Goal: Information Seeking & Learning: Learn about a topic

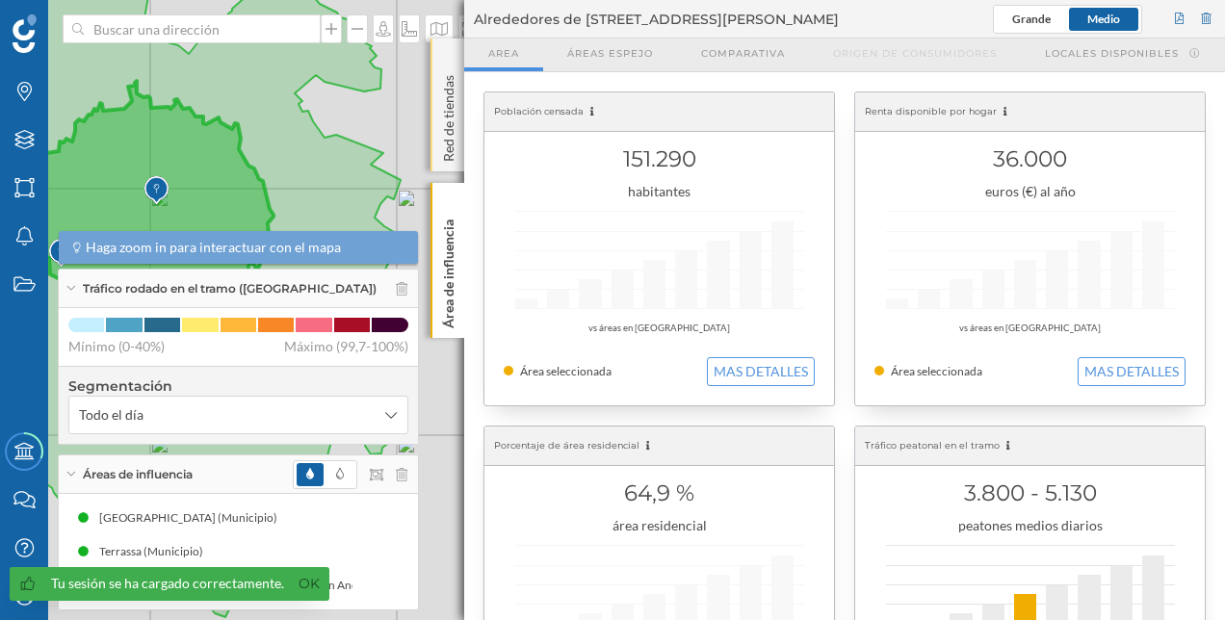
click at [449, 53] on div "Red de tiendas" at bounding box center [447, 105] width 34 height 133
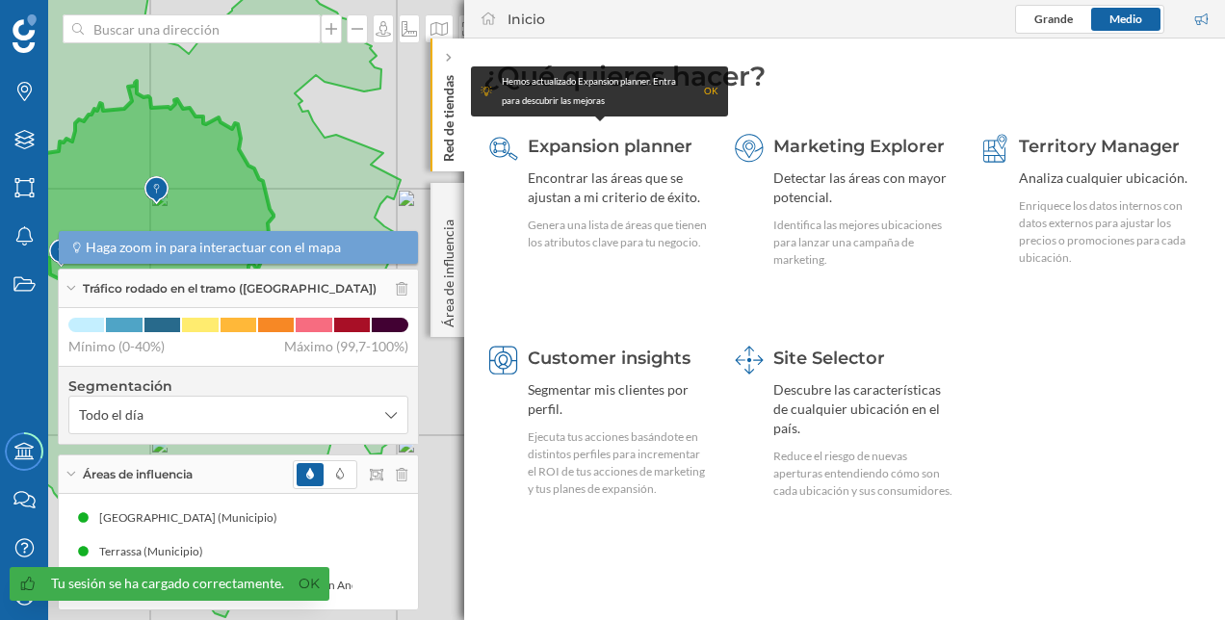
click at [449, 53] on icon at bounding box center [448, 58] width 6 height 10
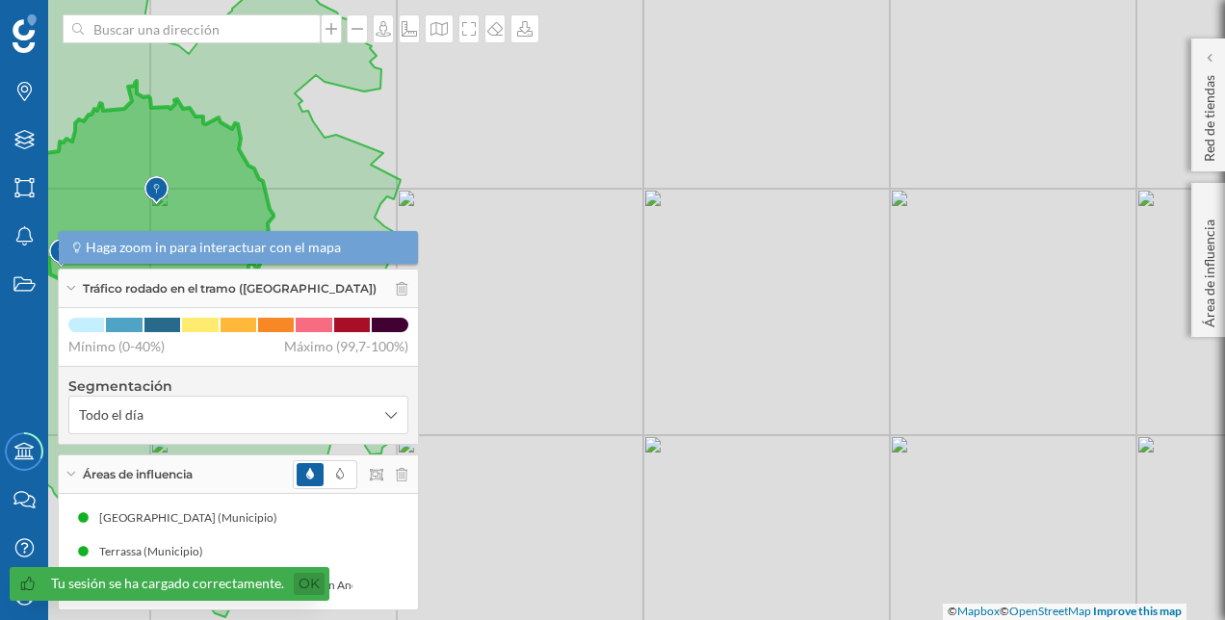
click at [308, 583] on link "Ok" at bounding box center [309, 584] width 31 height 22
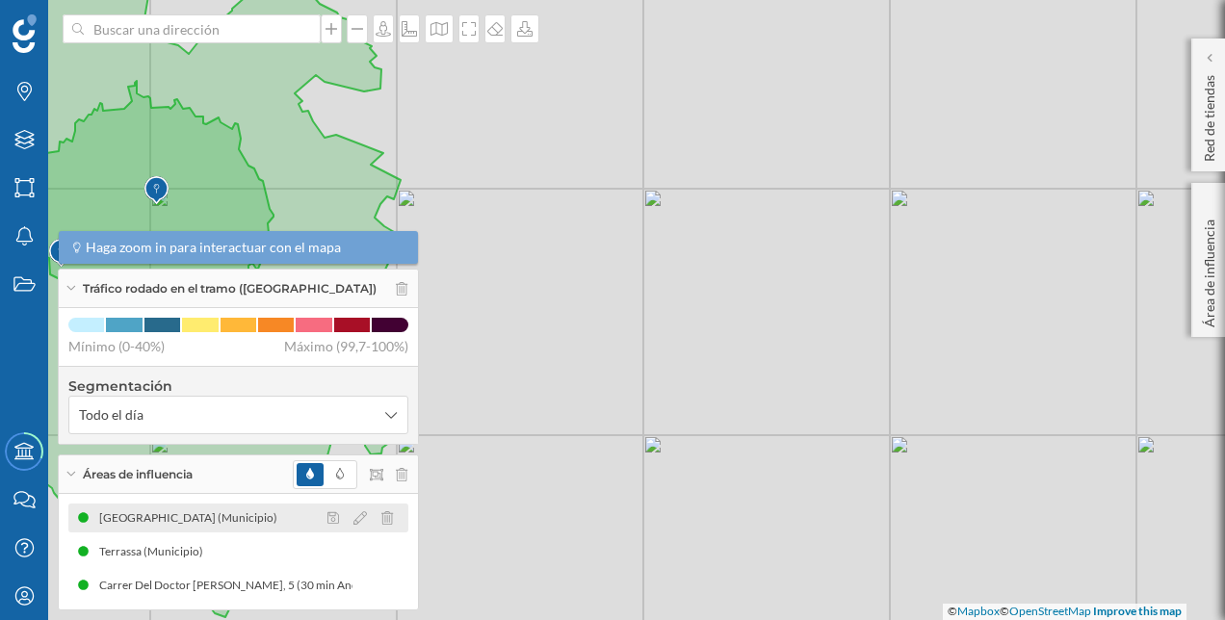
click at [397, 512] on div at bounding box center [366, 517] width 86 height 23
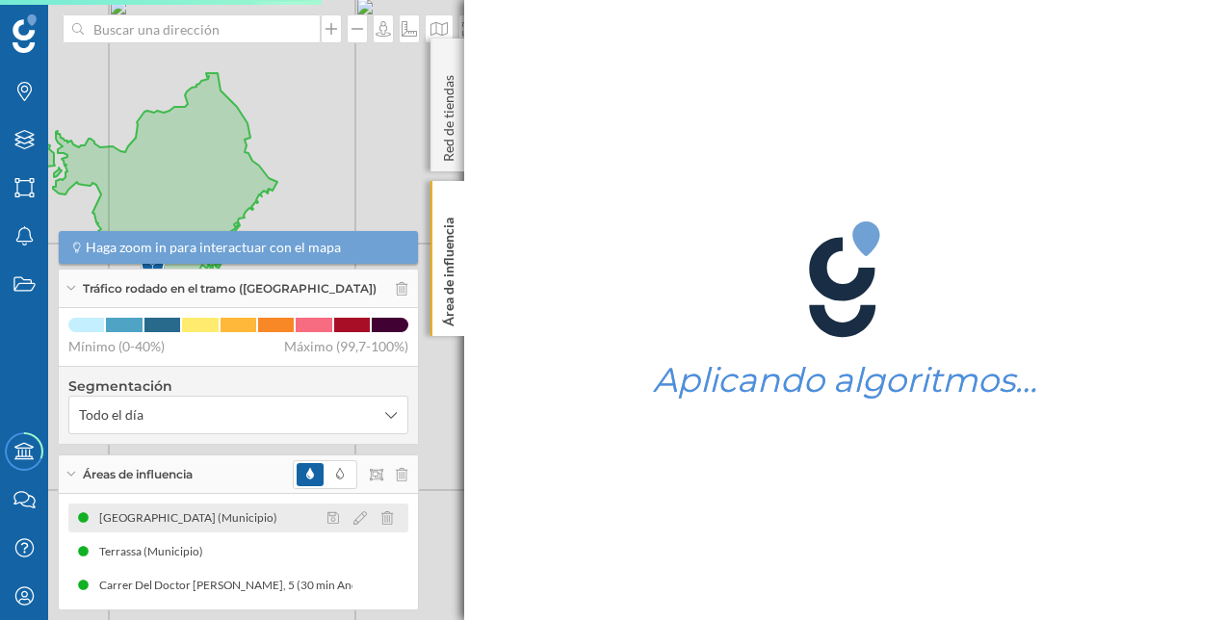
click at [391, 518] on div at bounding box center [366, 517] width 86 height 23
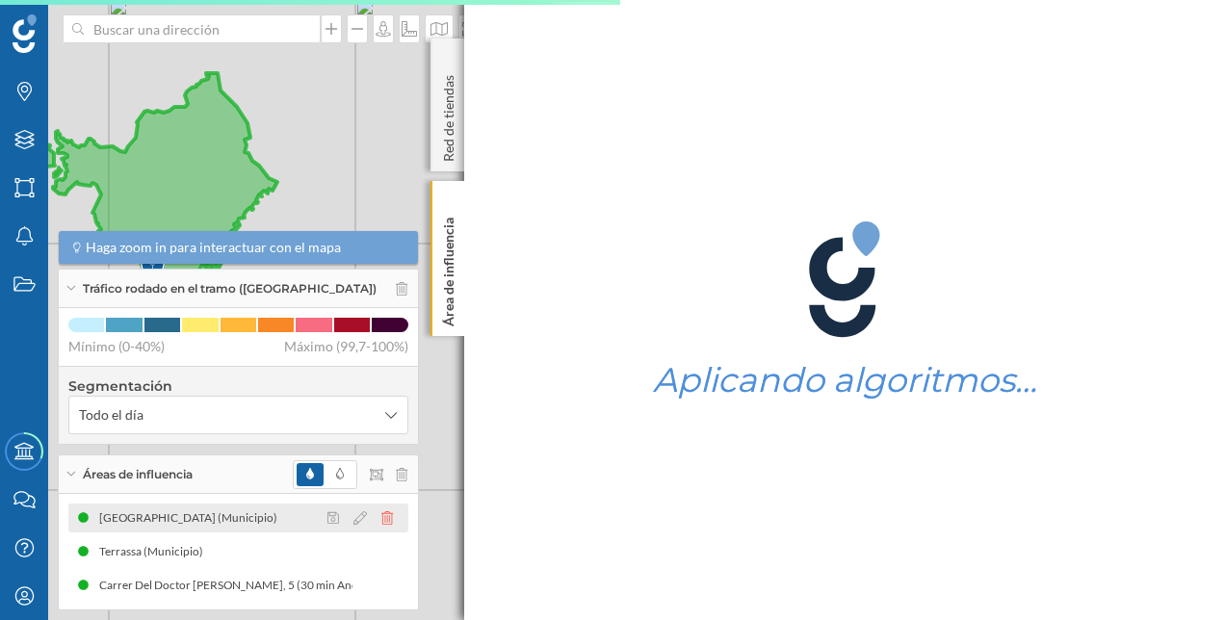
click at [381, 518] on icon at bounding box center [387, 517] width 12 height 13
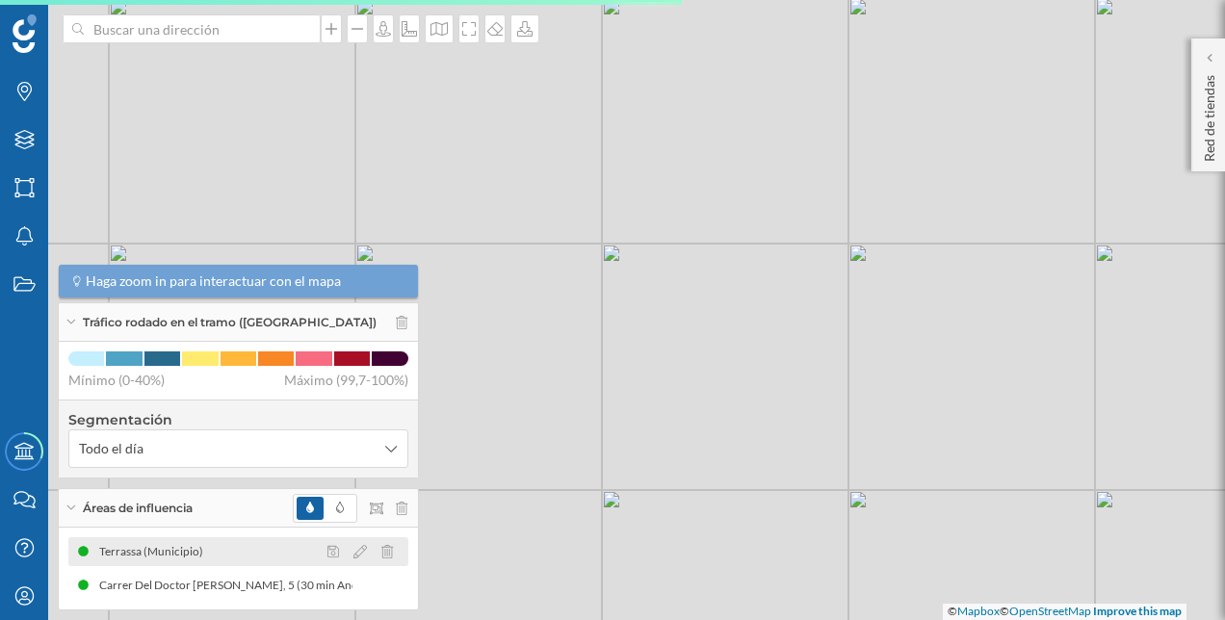
click at [387, 547] on icon at bounding box center [387, 551] width 12 height 13
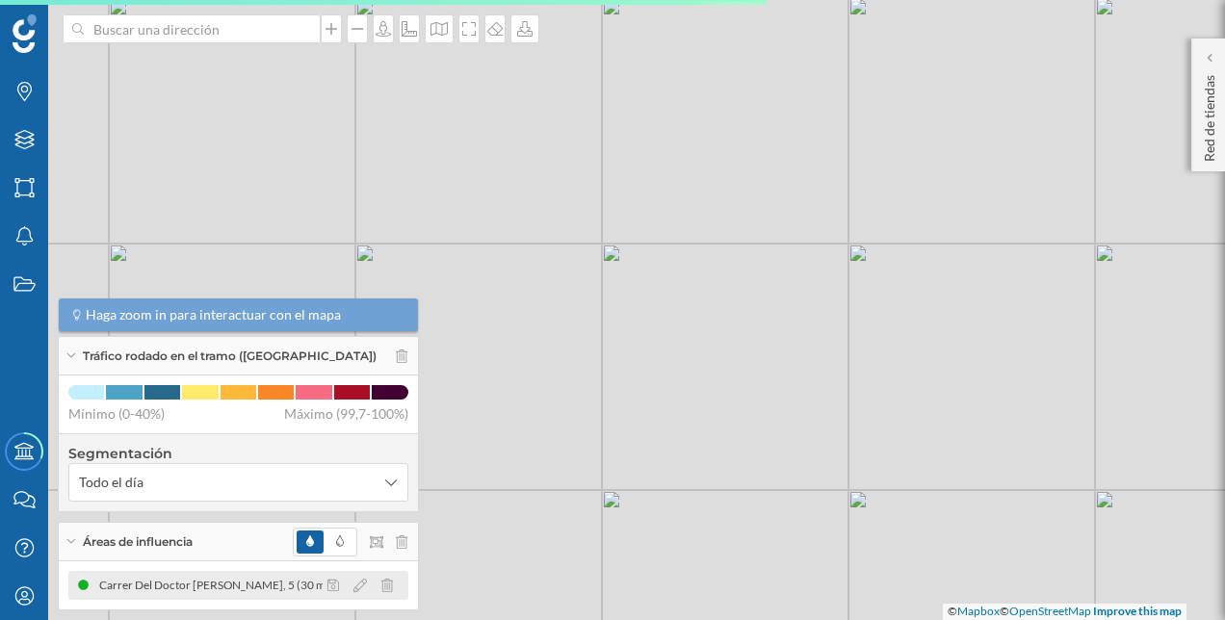
click at [292, 578] on div "Carrer Del Doctor [PERSON_NAME], 5 (30 min Andando)" at bounding box center [248, 585] width 298 height 19
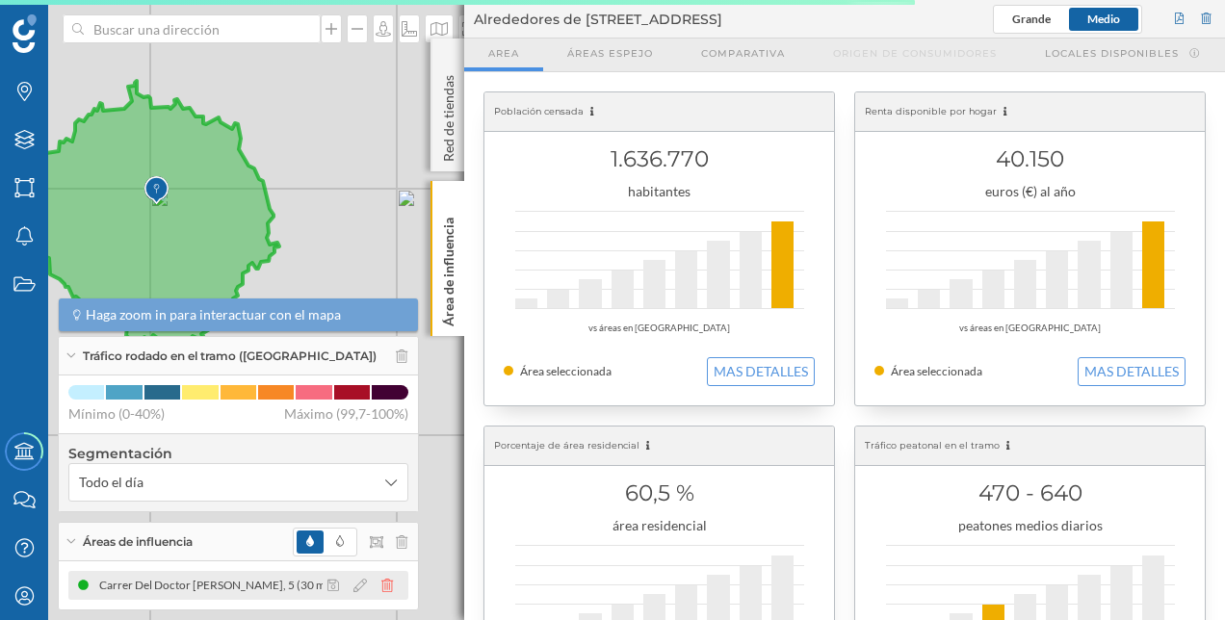
click at [387, 583] on icon at bounding box center [387, 585] width 12 height 13
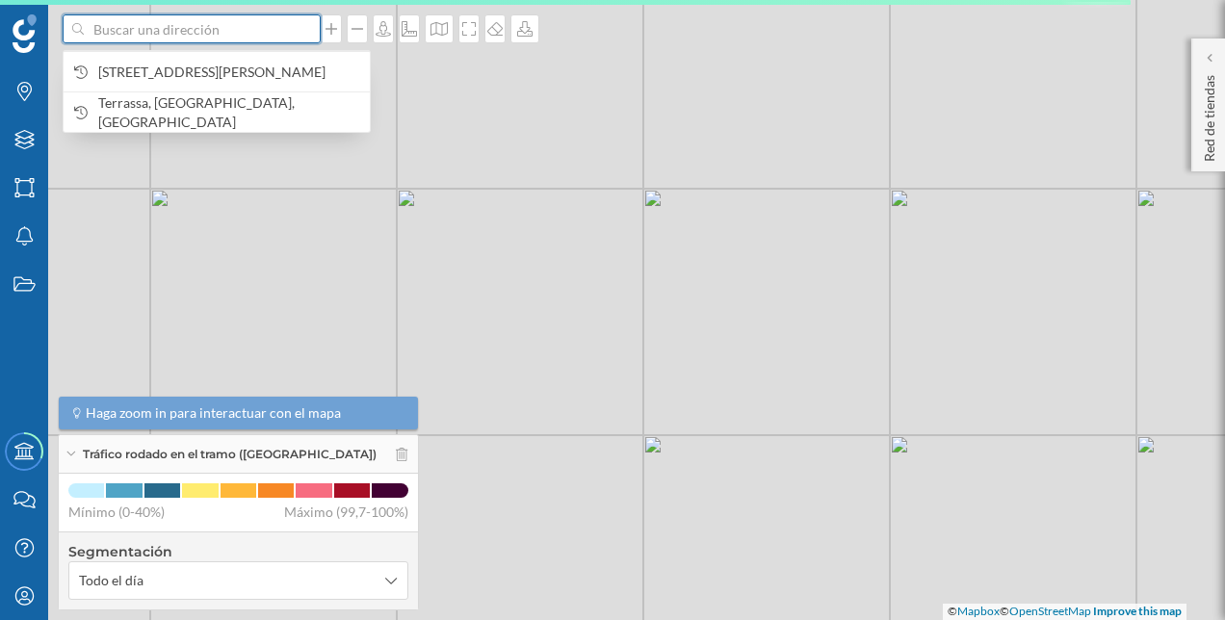
click at [280, 34] on input at bounding box center [192, 28] width 216 height 29
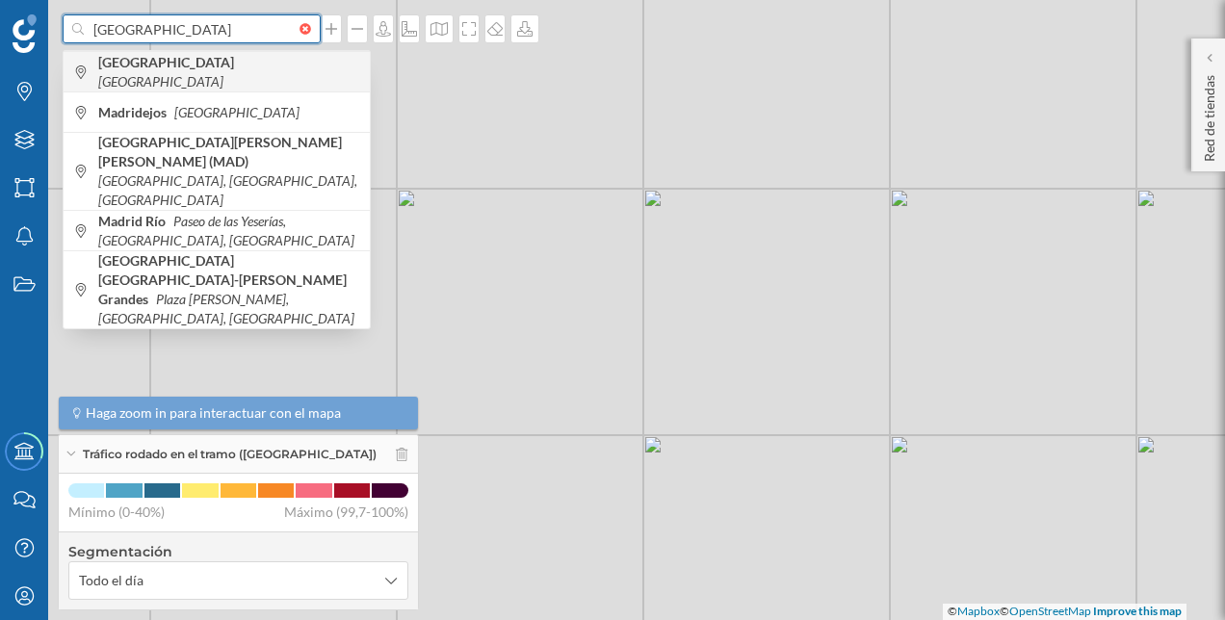
type input "[GEOGRAPHIC_DATA]"
click at [175, 73] on icon "[GEOGRAPHIC_DATA]" at bounding box center [160, 81] width 125 height 16
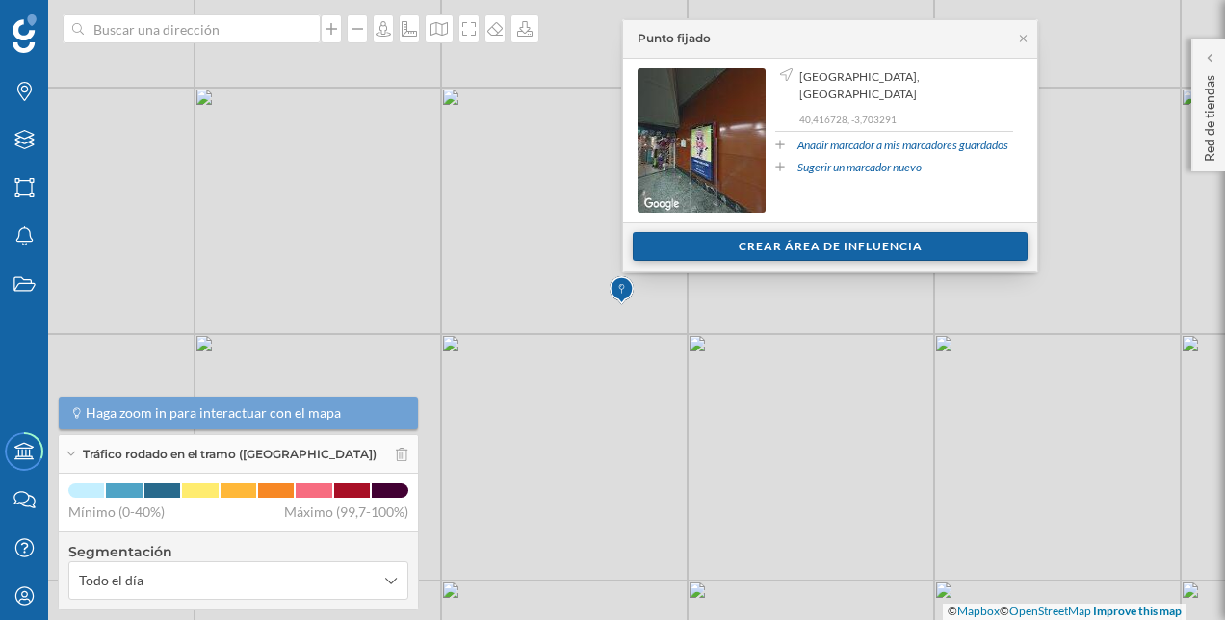
click at [799, 238] on div "Crear área de influencia" at bounding box center [830, 246] width 395 height 29
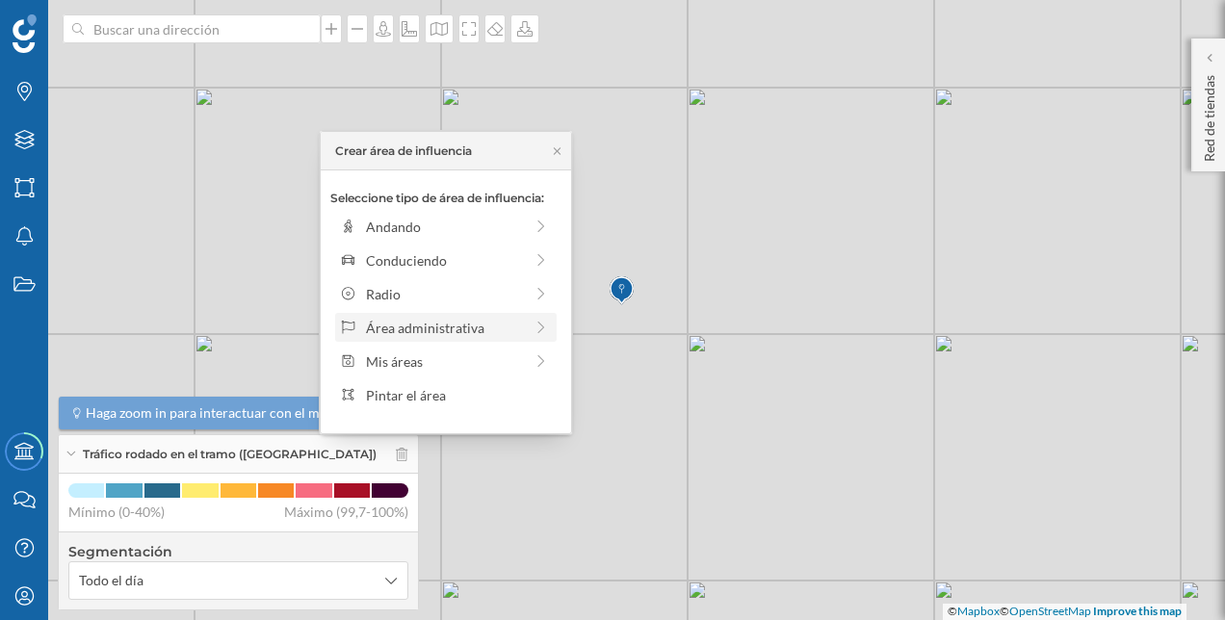
click at [522, 330] on div "Área administrativa" at bounding box center [445, 328] width 210 height 20
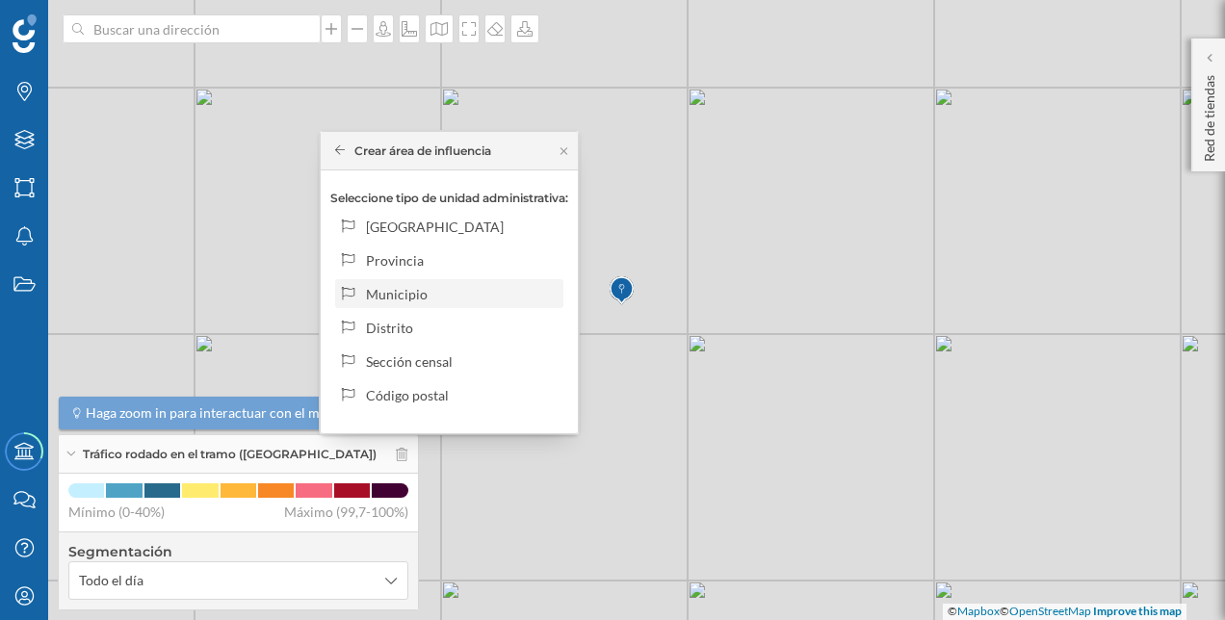
click at [495, 296] on div "Municipio" at bounding box center [461, 294] width 190 height 20
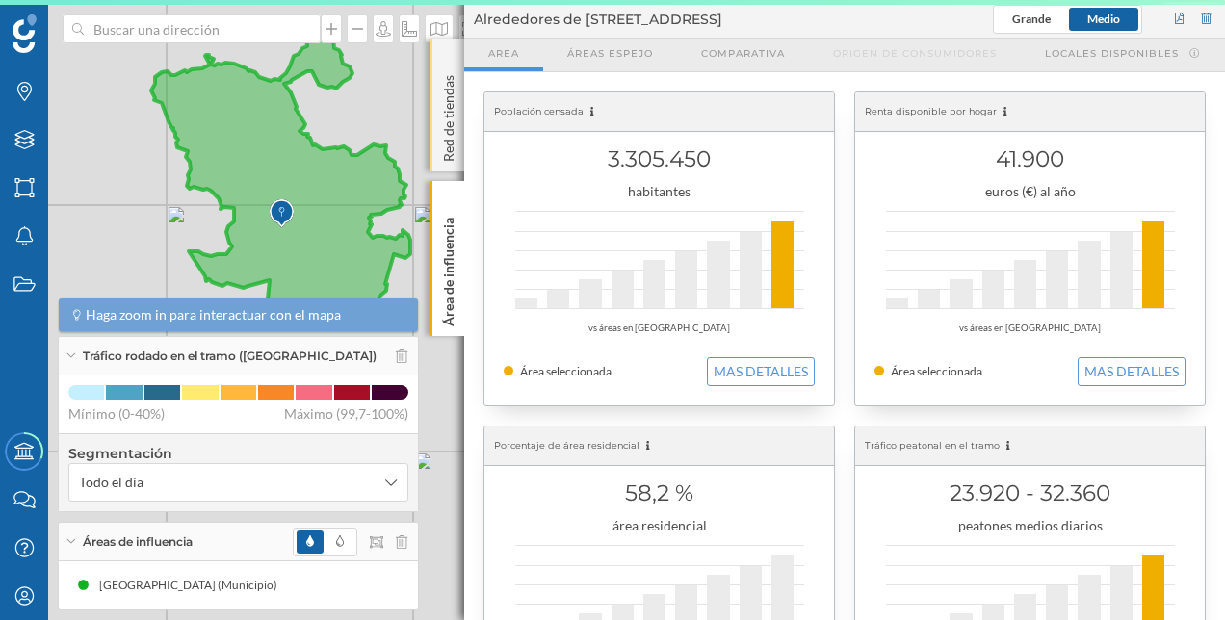
drag, startPoint x: 329, startPoint y: 180, endPoint x: 450, endPoint y: 123, distance: 133.1
click at [450, 123] on div "Marcas Capas Áreas Notificaciones Estados Academy Contacta con nosotros Centro …" at bounding box center [612, 310] width 1225 height 620
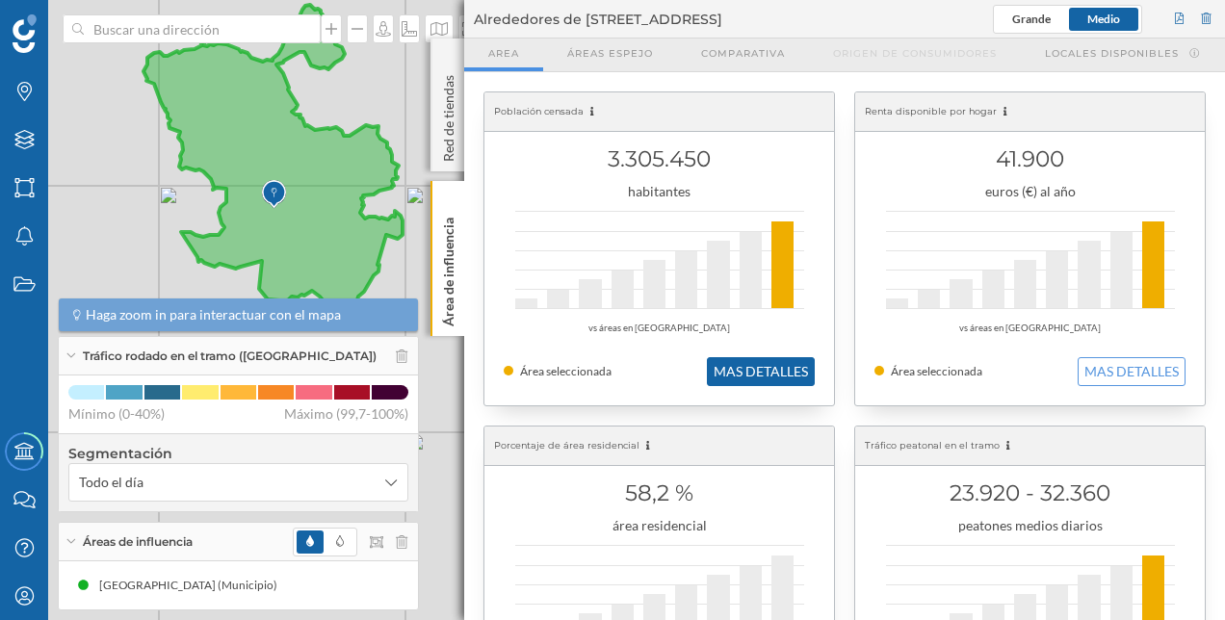
click at [797, 362] on button "MAS DETALLES" at bounding box center [761, 371] width 108 height 29
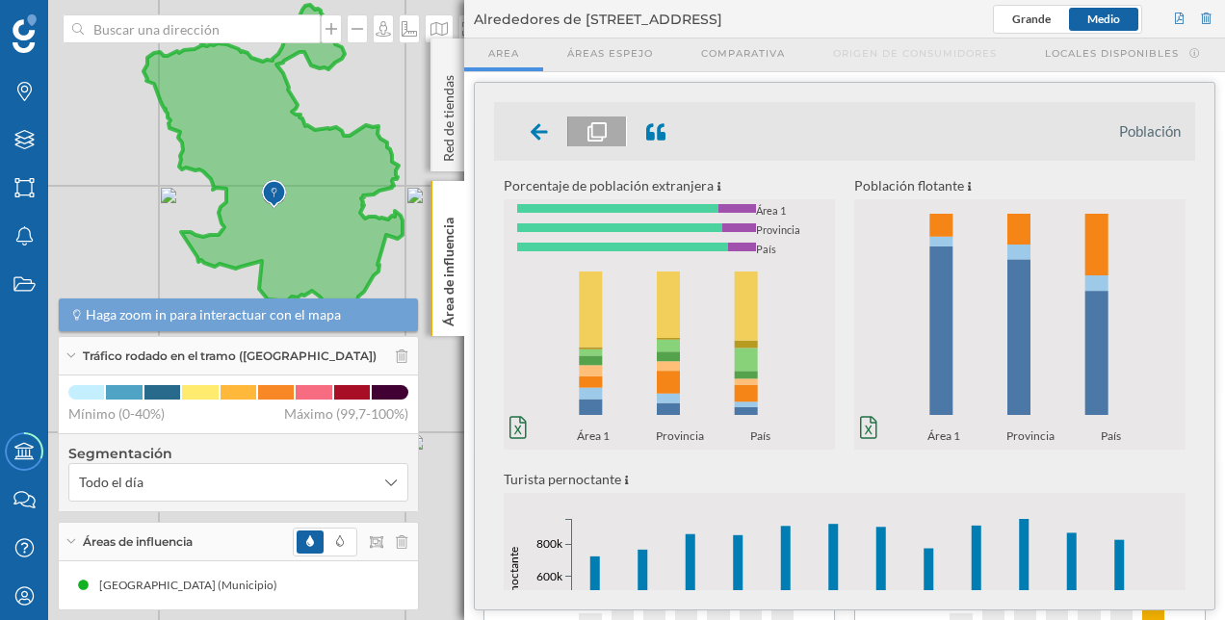
scroll to position [335, 0]
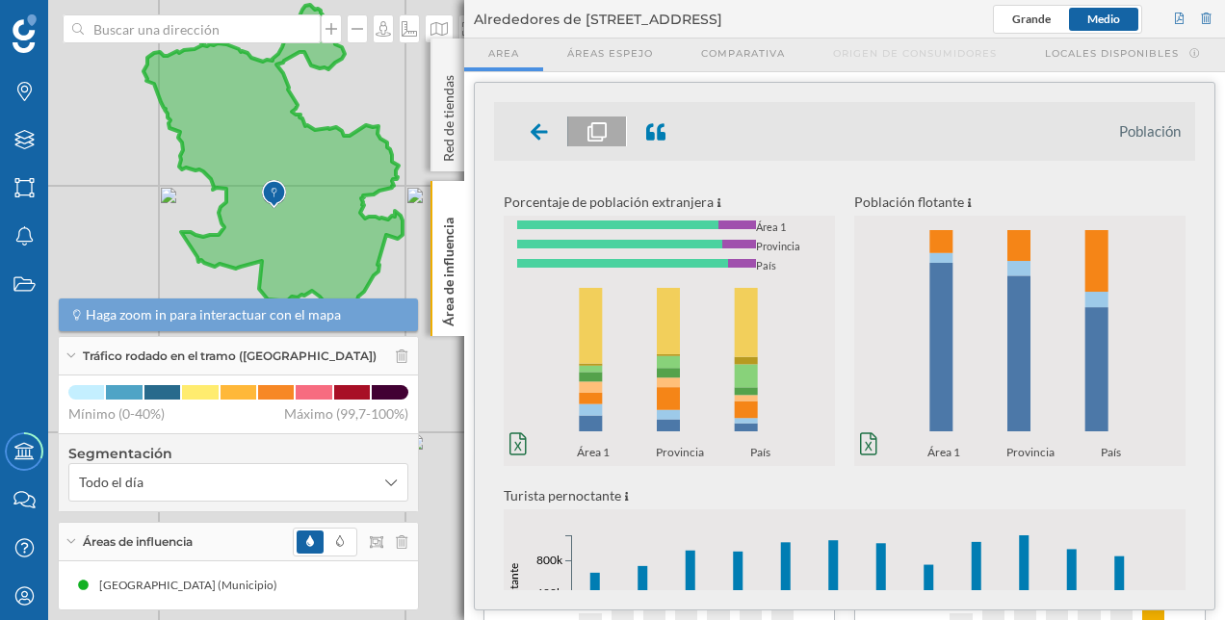
click at [528, 112] on ul "Población" at bounding box center [844, 131] width 701 height 59
click at [534, 133] on icon at bounding box center [539, 131] width 17 height 16
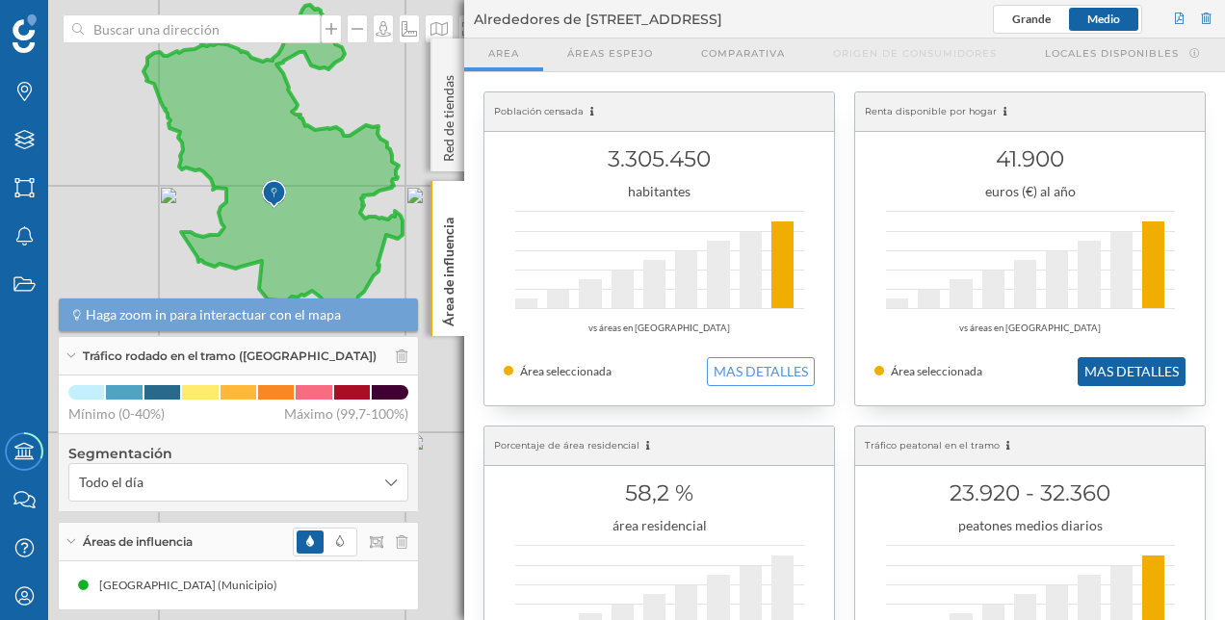
click at [1131, 376] on button "MAS DETALLES" at bounding box center [1131, 371] width 108 height 29
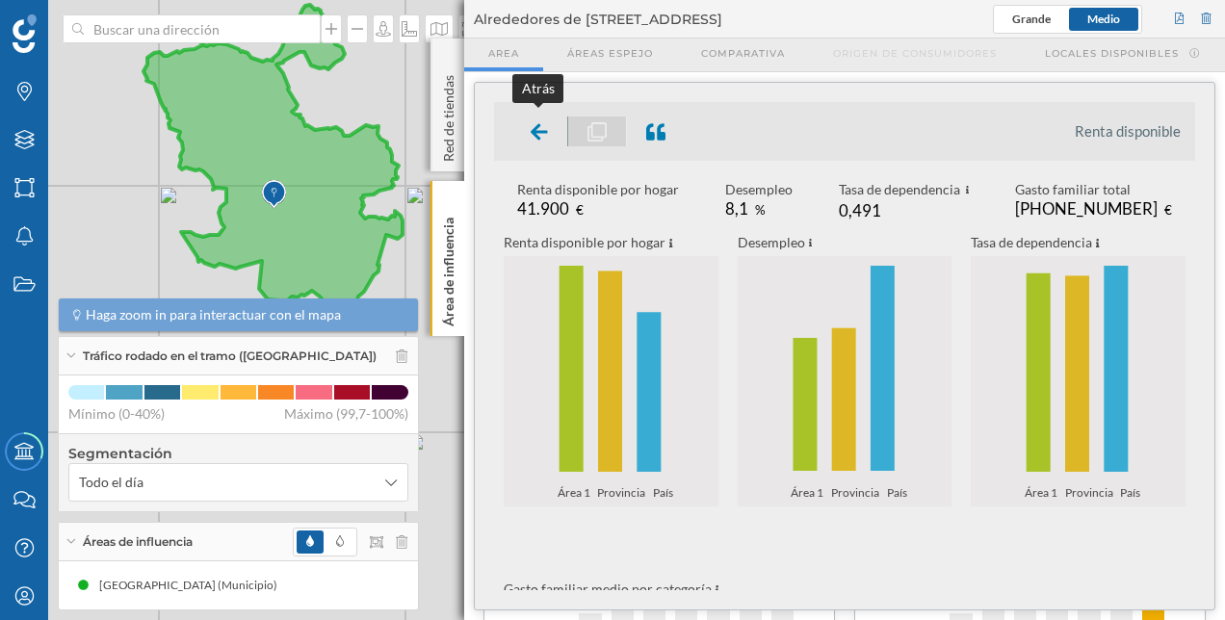
click at [550, 140] on div at bounding box center [539, 132] width 57 height 30
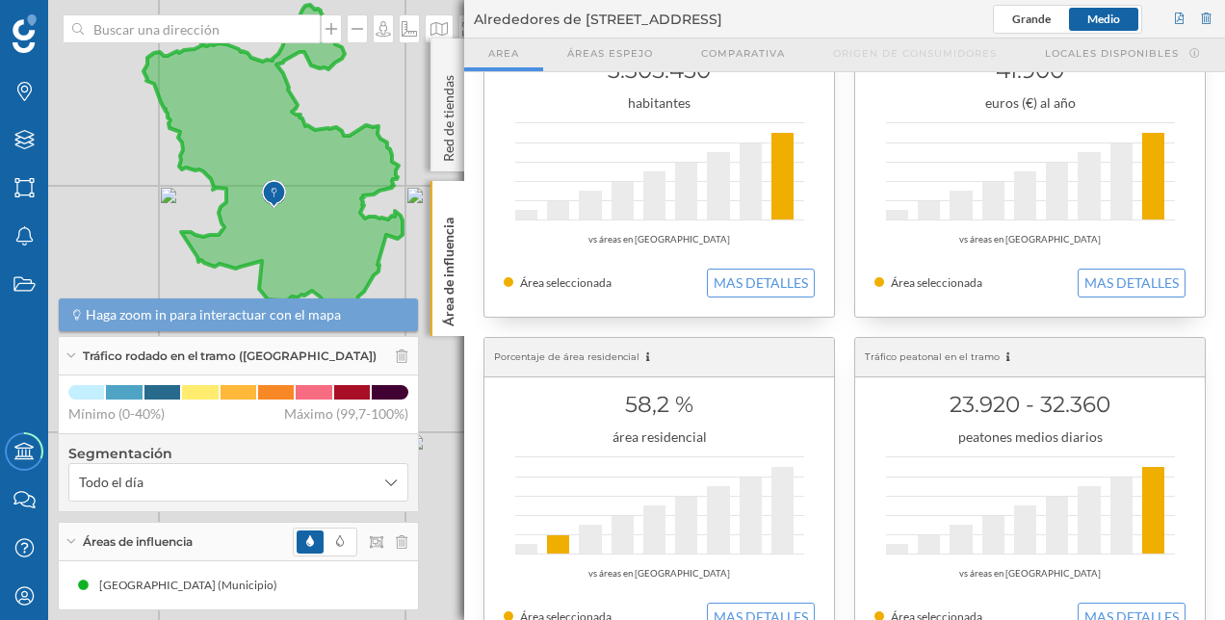
scroll to position [193, 0]
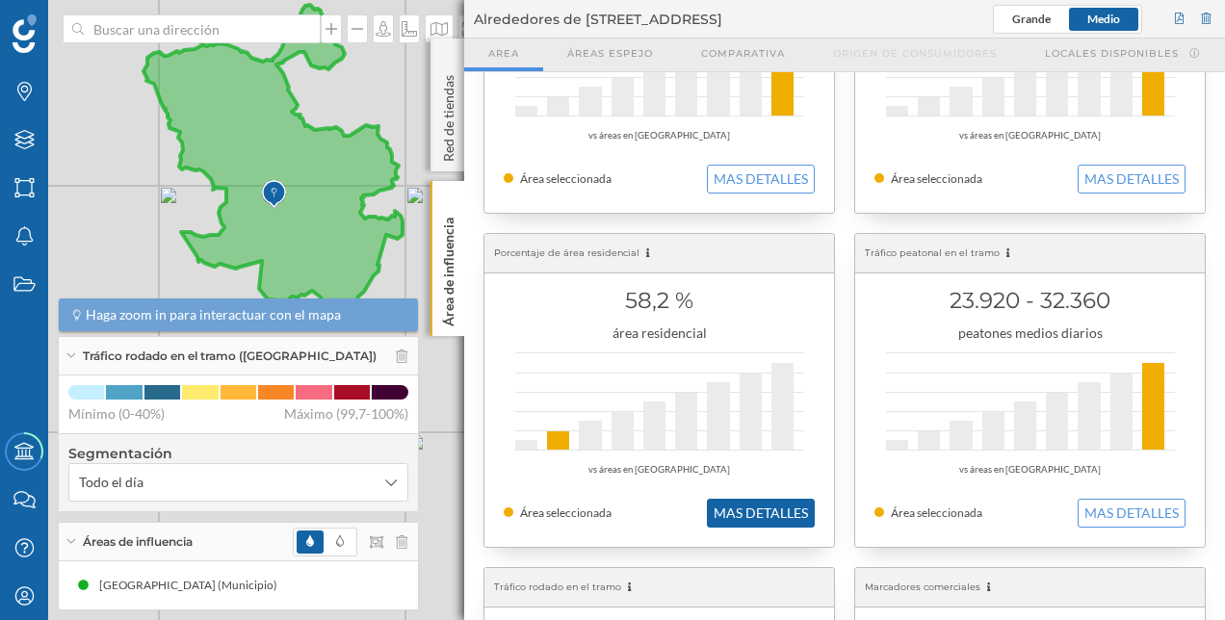
click at [709, 503] on button "MAS DETALLES" at bounding box center [761, 513] width 108 height 29
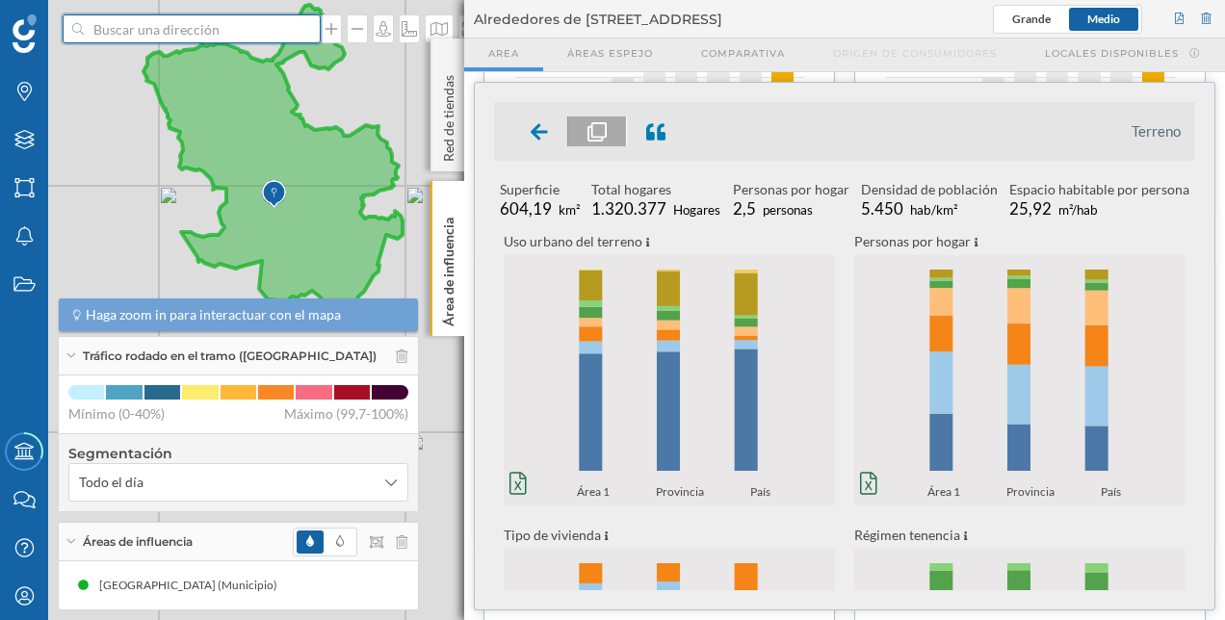
click at [281, 29] on input at bounding box center [192, 28] width 216 height 29
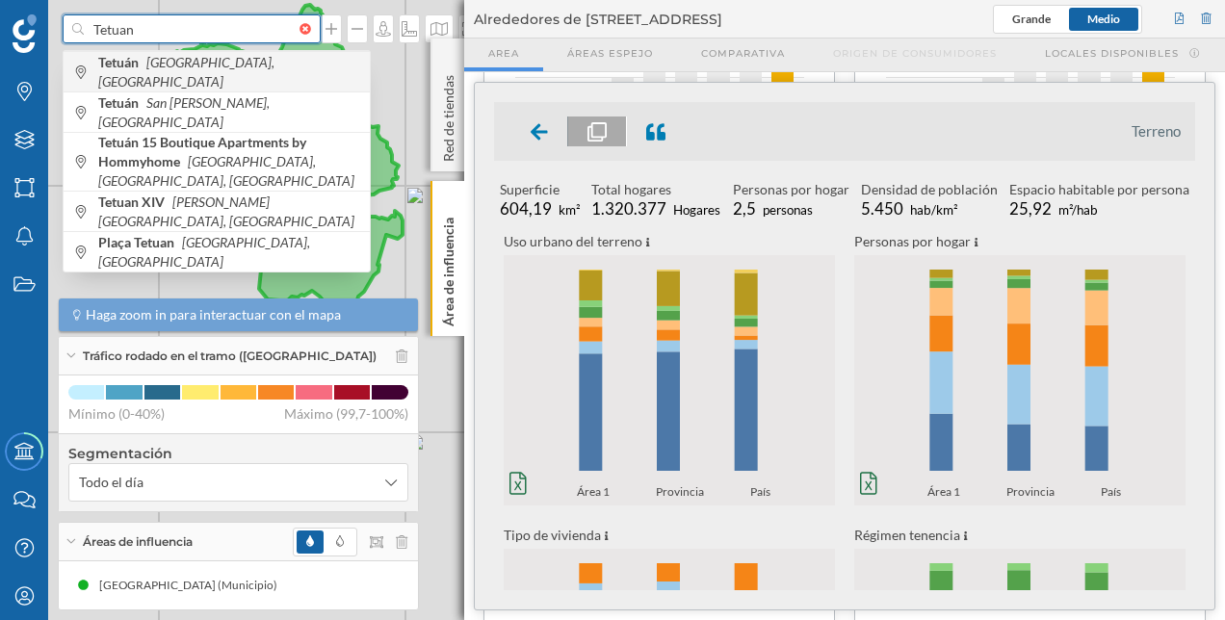
type input "Tetuan"
click at [219, 62] on span "Tetuán [GEOGRAPHIC_DATA], [GEOGRAPHIC_DATA]" at bounding box center [229, 72] width 262 height 39
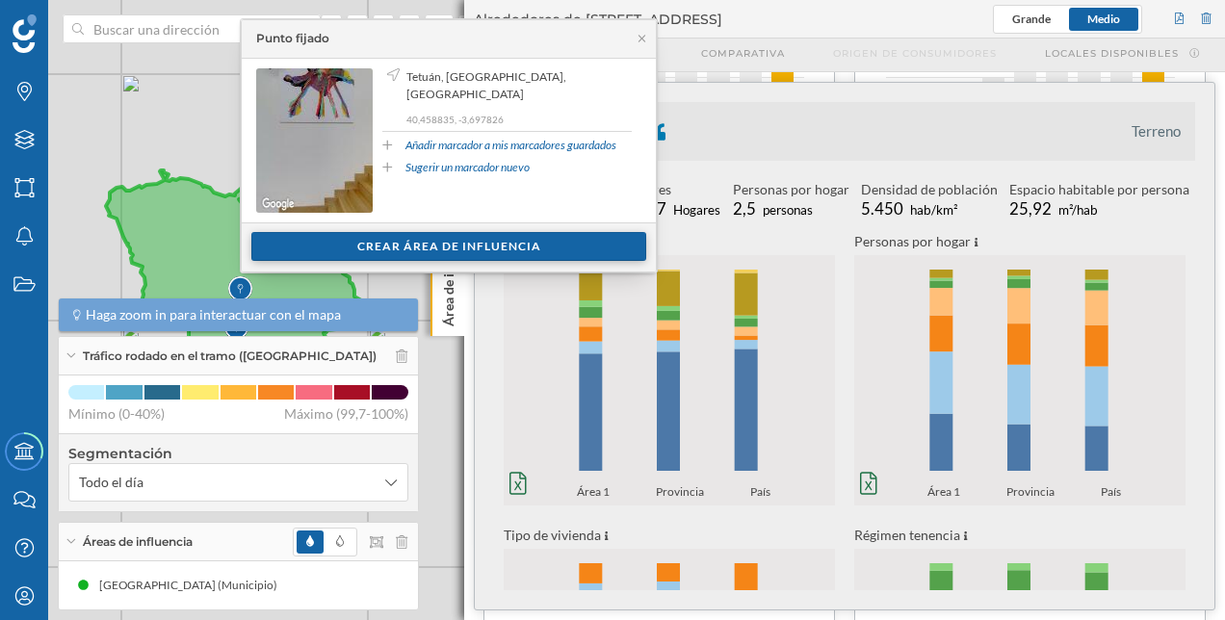
click at [377, 246] on div "Crear área de influencia" at bounding box center [448, 246] width 395 height 29
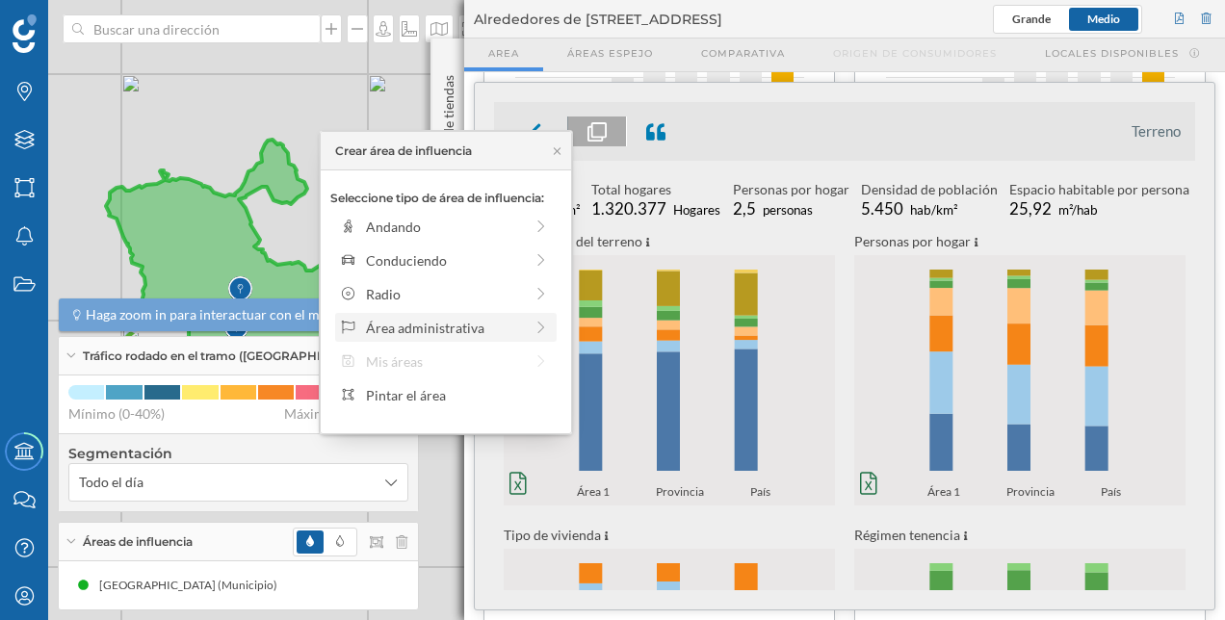
click at [499, 318] on div "Área administrativa" at bounding box center [444, 328] width 157 height 20
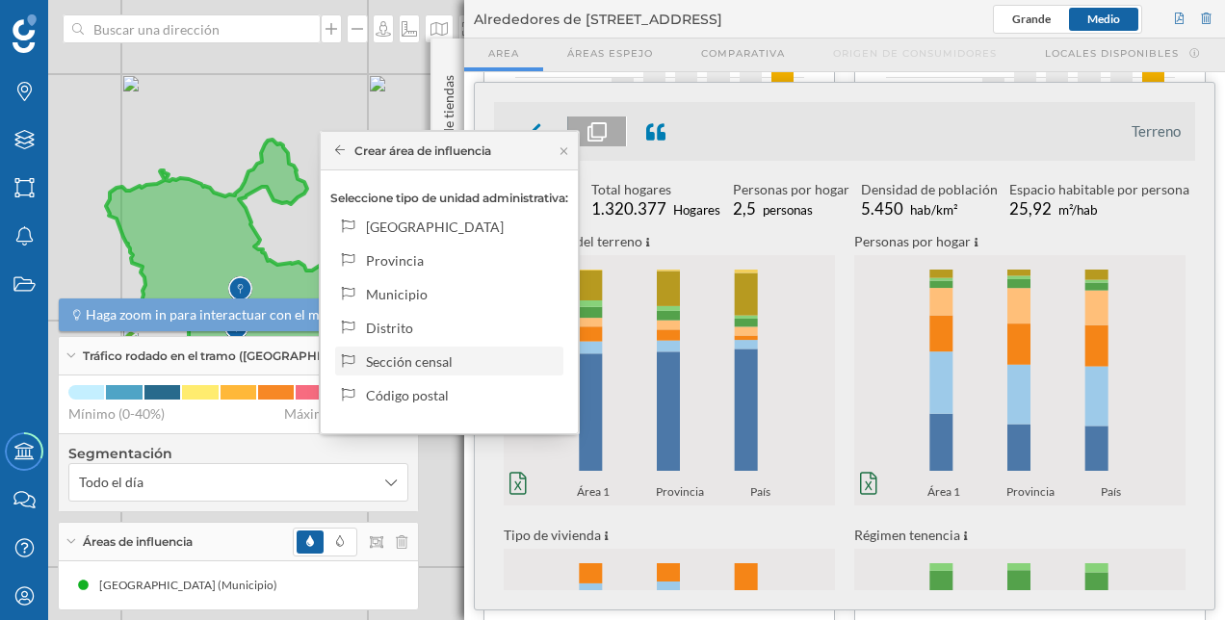
click at [499, 372] on div "Sección censal" at bounding box center [449, 361] width 228 height 29
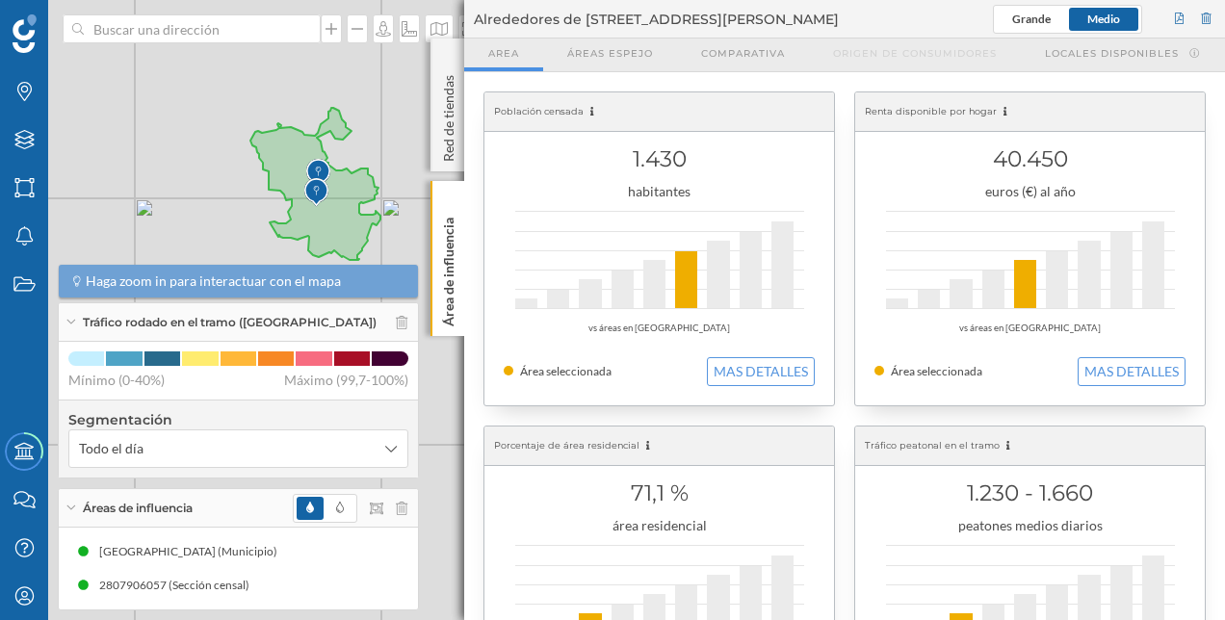
click at [319, 180] on img at bounding box center [316, 192] width 24 height 39
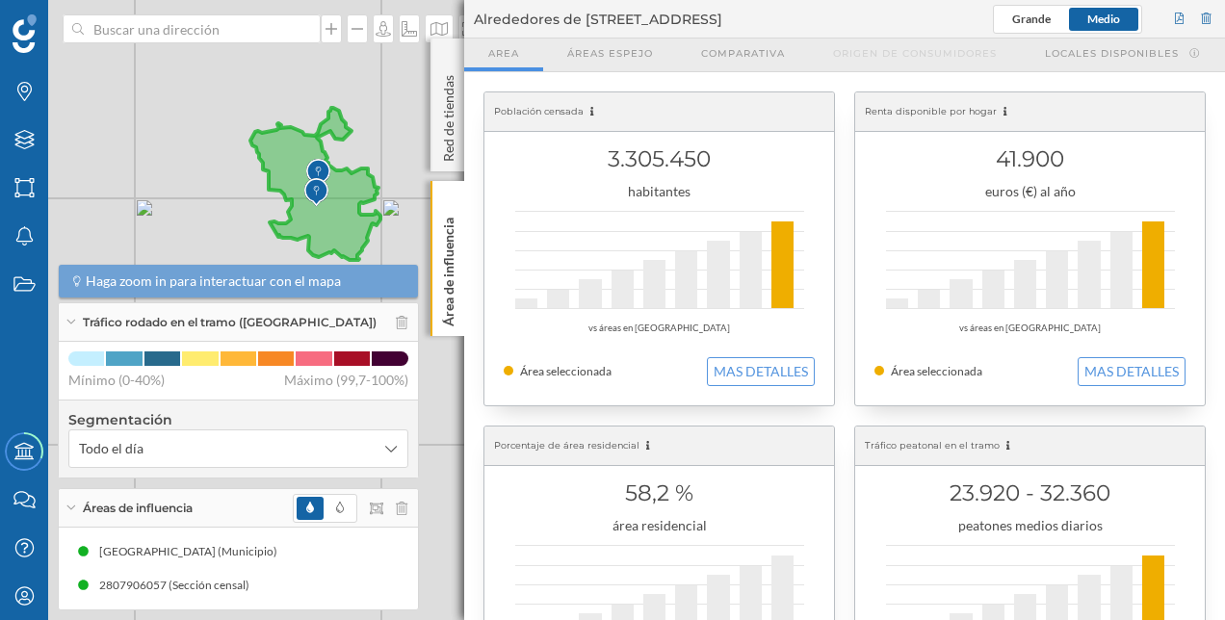
click at [320, 166] on img at bounding box center [318, 173] width 24 height 39
click at [319, 166] on img at bounding box center [318, 173] width 24 height 39
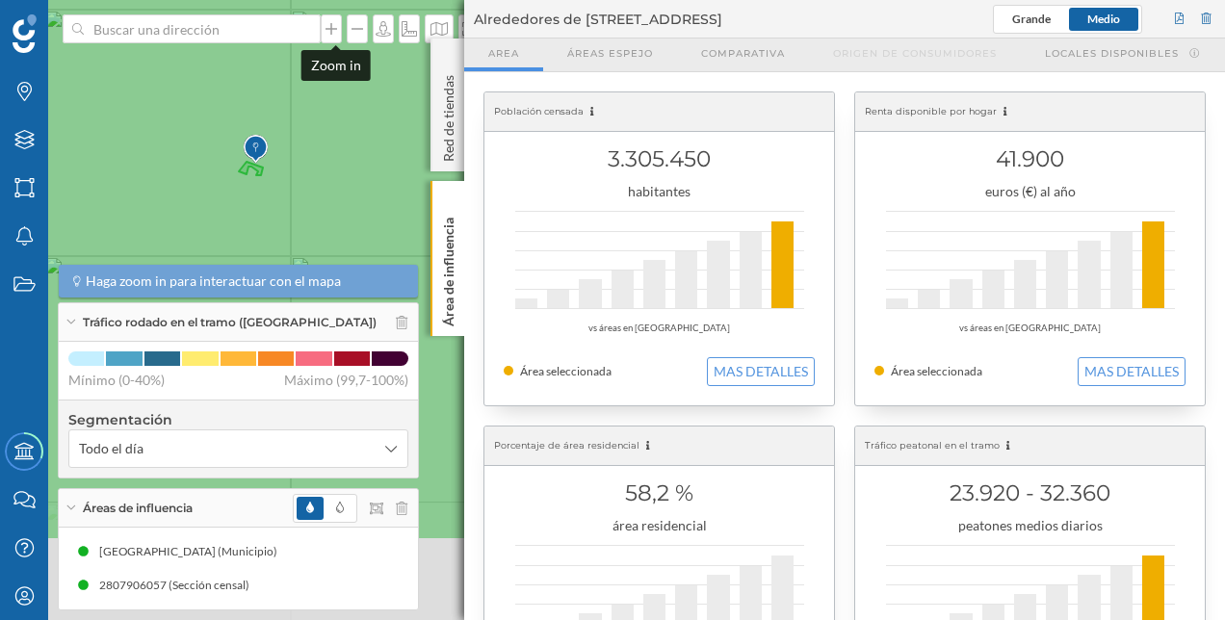
drag, startPoint x: 339, startPoint y: 187, endPoint x: 316, endPoint y: 67, distance: 121.6
click at [324, 38] on div "Marcas Capas Áreas Notificaciones Estados Academy Contacta con nosotros Centro …" at bounding box center [612, 310] width 1225 height 620
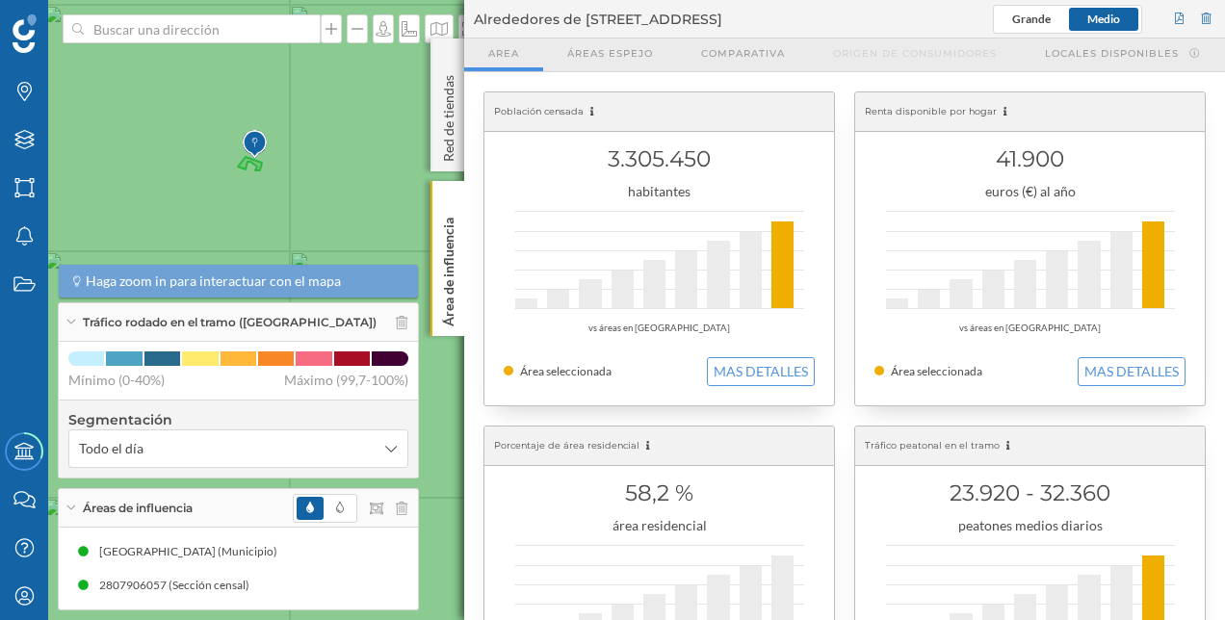
click at [251, 137] on img at bounding box center [255, 144] width 24 height 39
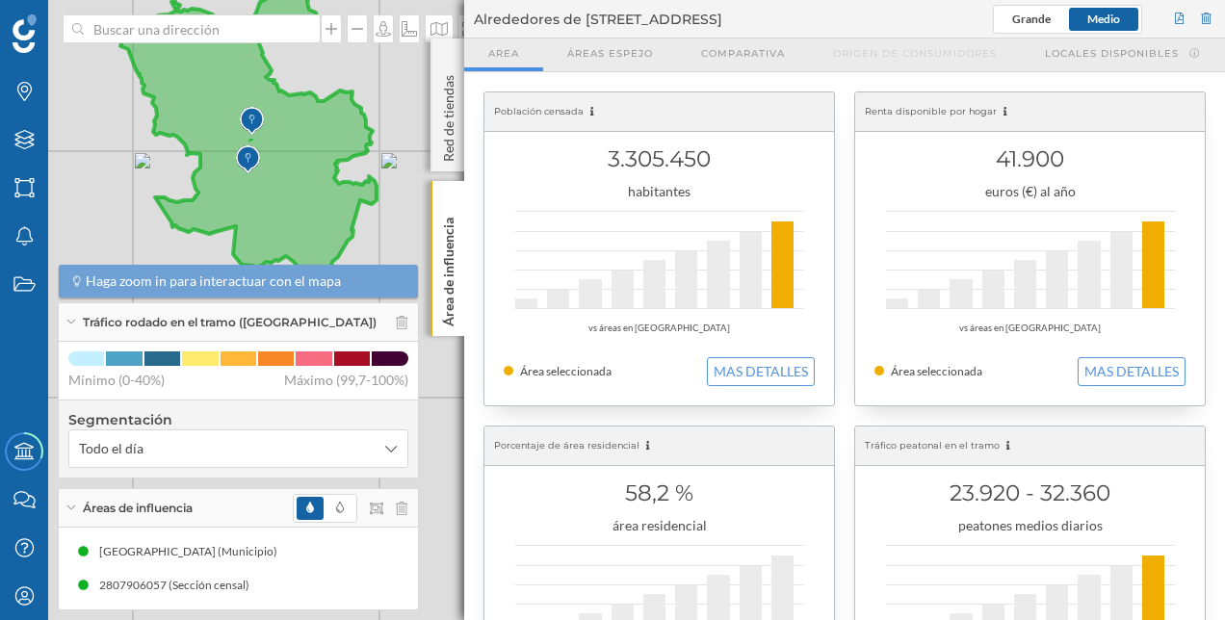
click at [256, 149] on img at bounding box center [248, 160] width 24 height 39
click at [245, 158] on img at bounding box center [248, 160] width 24 height 39
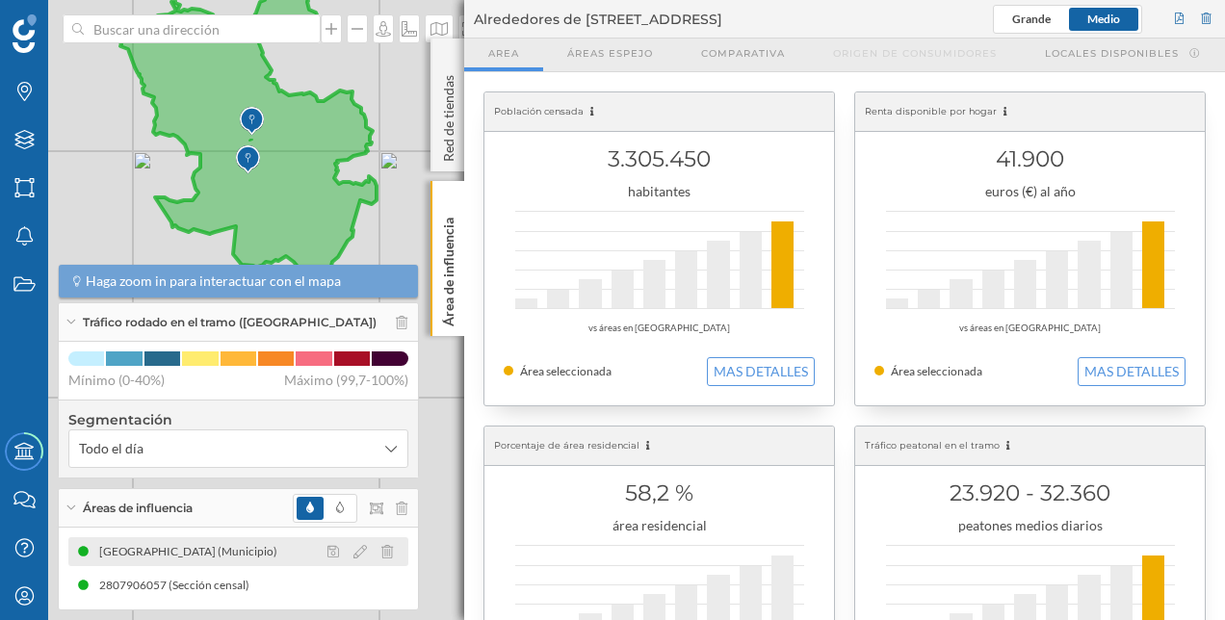
click at [162, 545] on div "[GEOGRAPHIC_DATA] (Municipio)" at bounding box center [193, 551] width 188 height 19
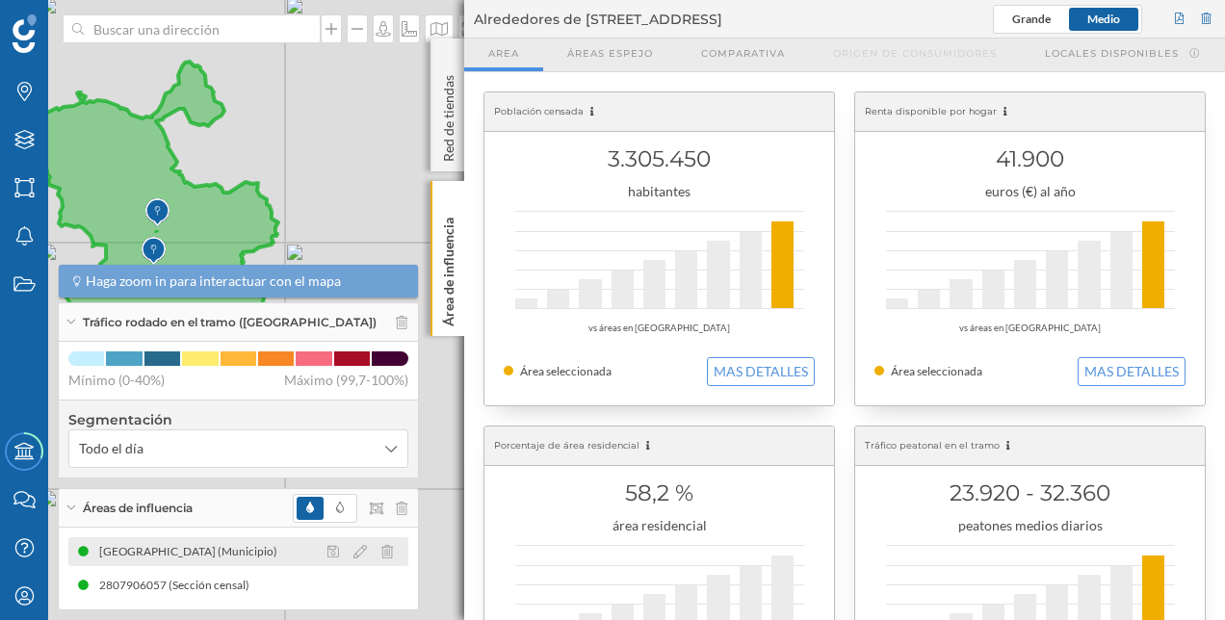
click at [162, 545] on div "[GEOGRAPHIC_DATA] (Municipio)" at bounding box center [193, 551] width 188 height 19
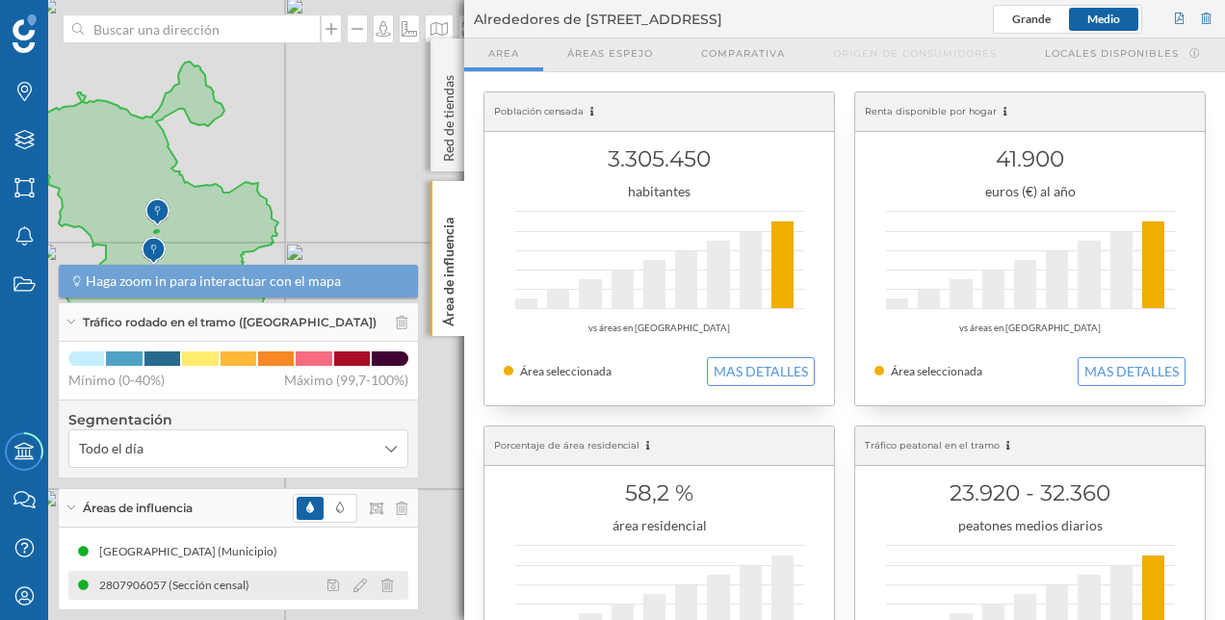
click at [151, 587] on div "2807906057 (Sección censal)" at bounding box center [179, 585] width 160 height 19
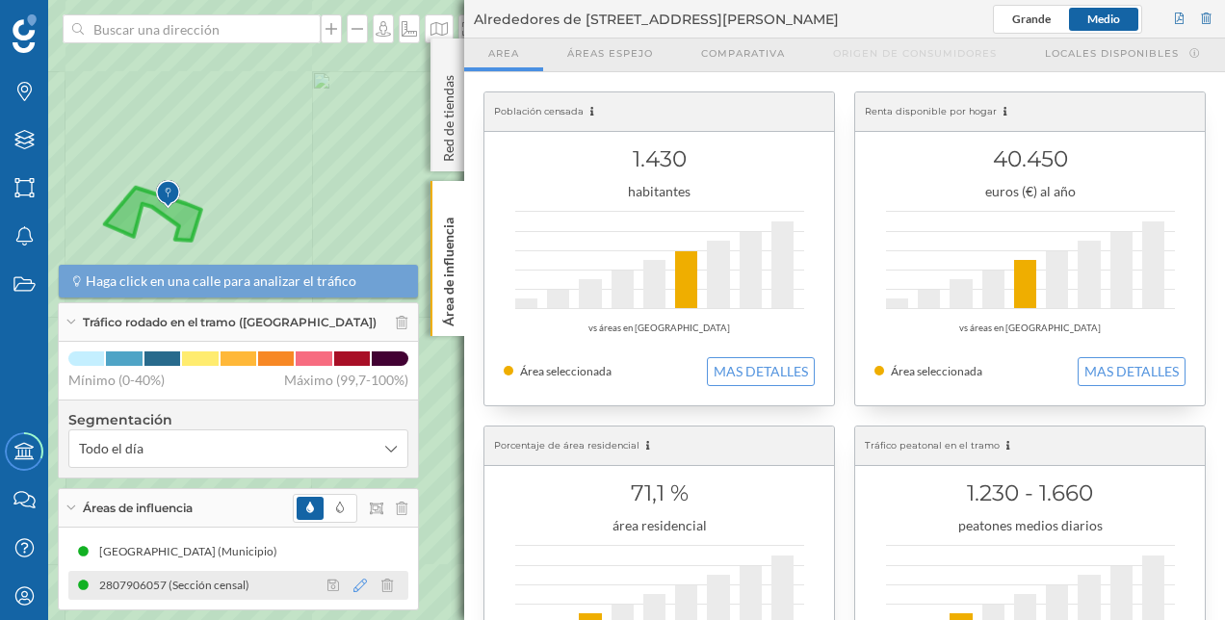
click at [353, 589] on icon at bounding box center [359, 585] width 13 height 13
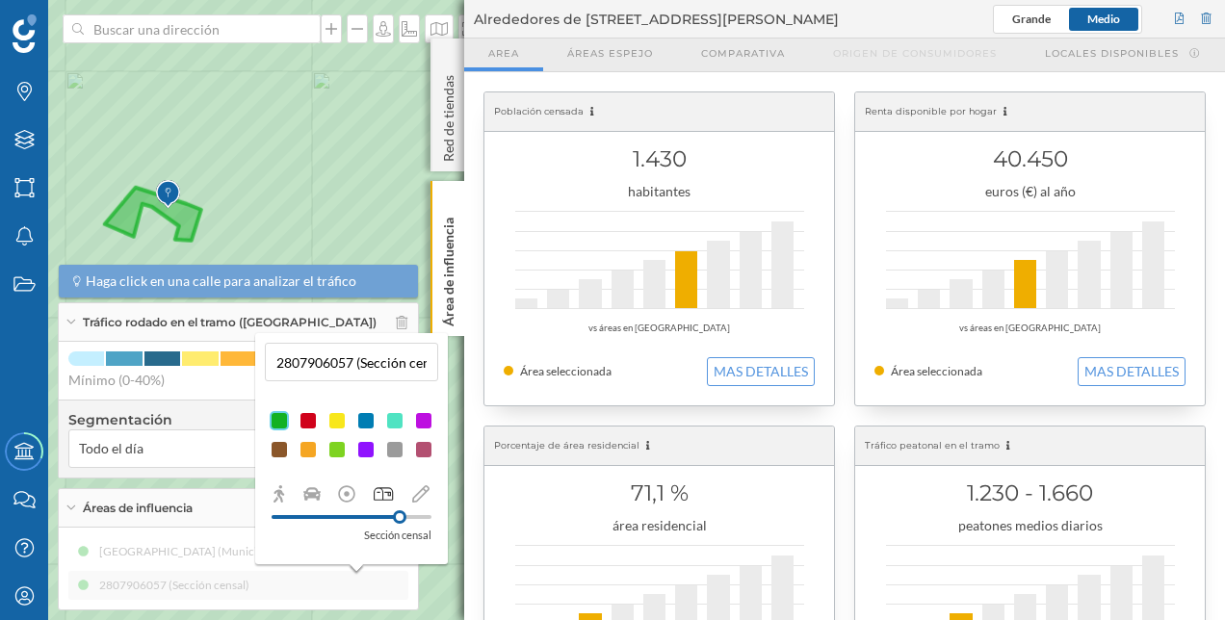
click at [412, 533] on p "Sección censal" at bounding box center [397, 535] width 67 height 19
click at [258, 585] on div "[GEOGRAPHIC_DATA] (Municipio) 2807906057 (Sección censal)" at bounding box center [238, 568] width 340 height 63
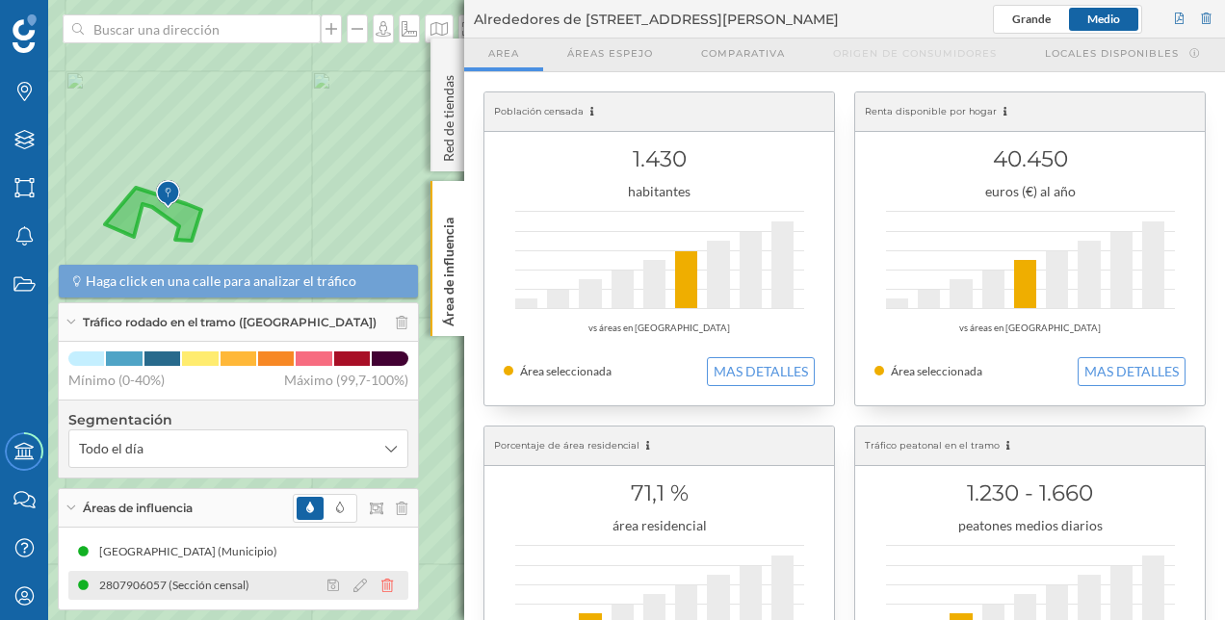
click at [381, 588] on icon at bounding box center [387, 585] width 12 height 13
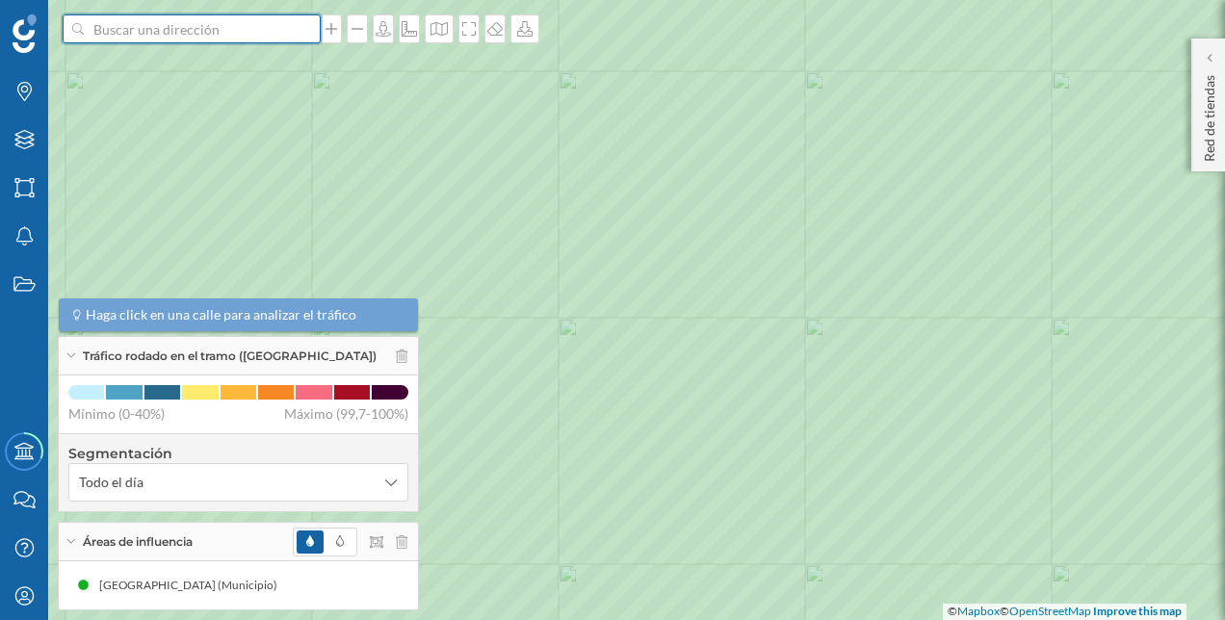
click at [205, 19] on input at bounding box center [192, 28] width 216 height 29
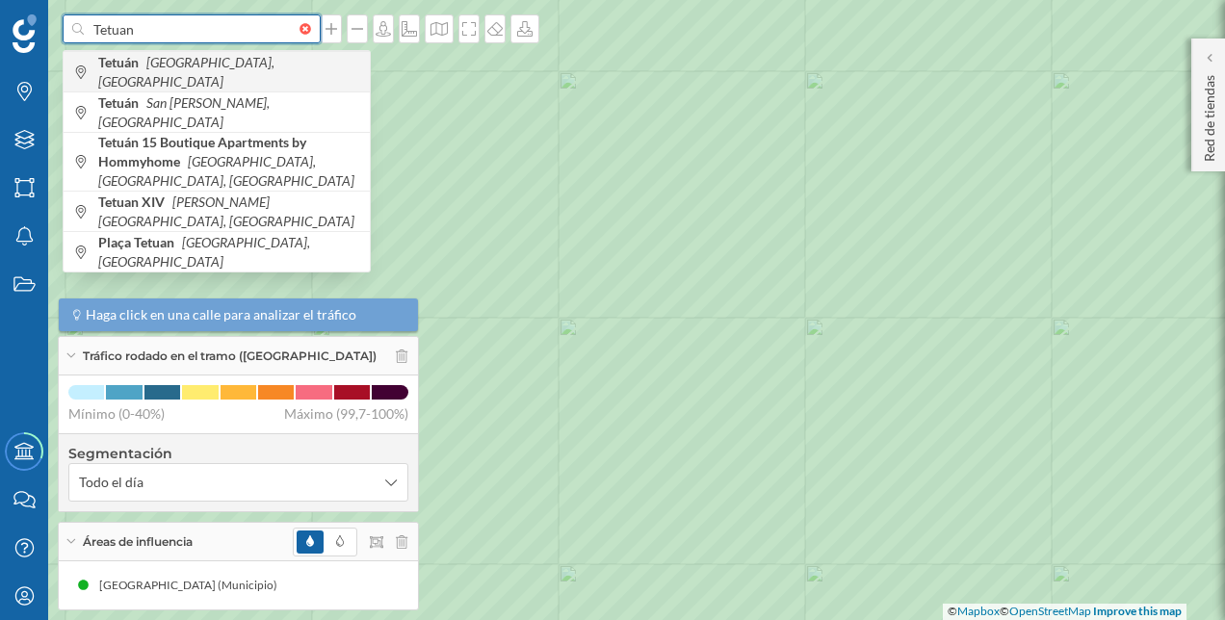
type input "Tetuan"
click at [163, 59] on div "Tetuán [GEOGRAPHIC_DATA], [GEOGRAPHIC_DATA]" at bounding box center [217, 71] width 306 height 40
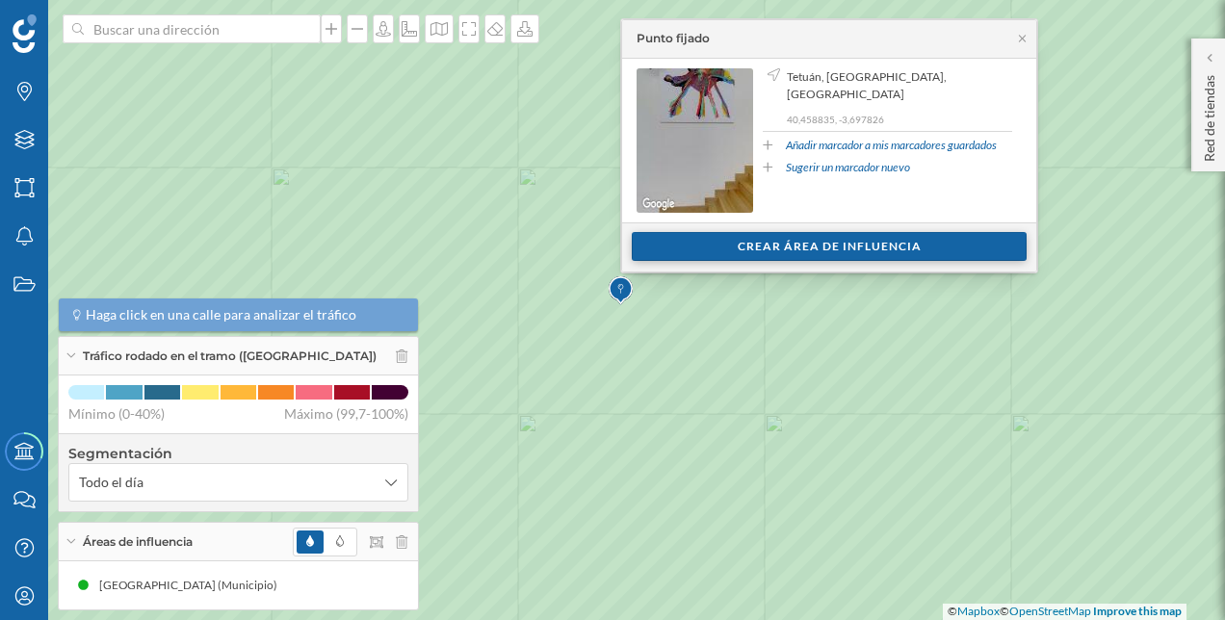
click at [806, 232] on div "Crear área de influencia" at bounding box center [829, 246] width 395 height 29
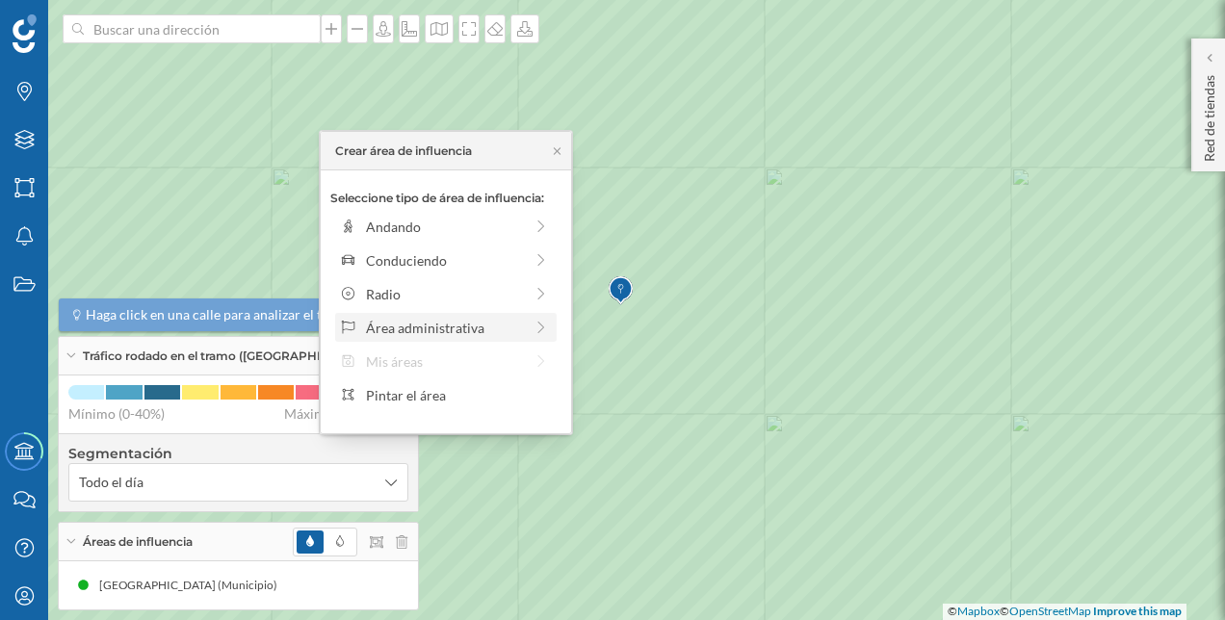
click at [529, 316] on div "Área administrativa" at bounding box center [445, 327] width 221 height 29
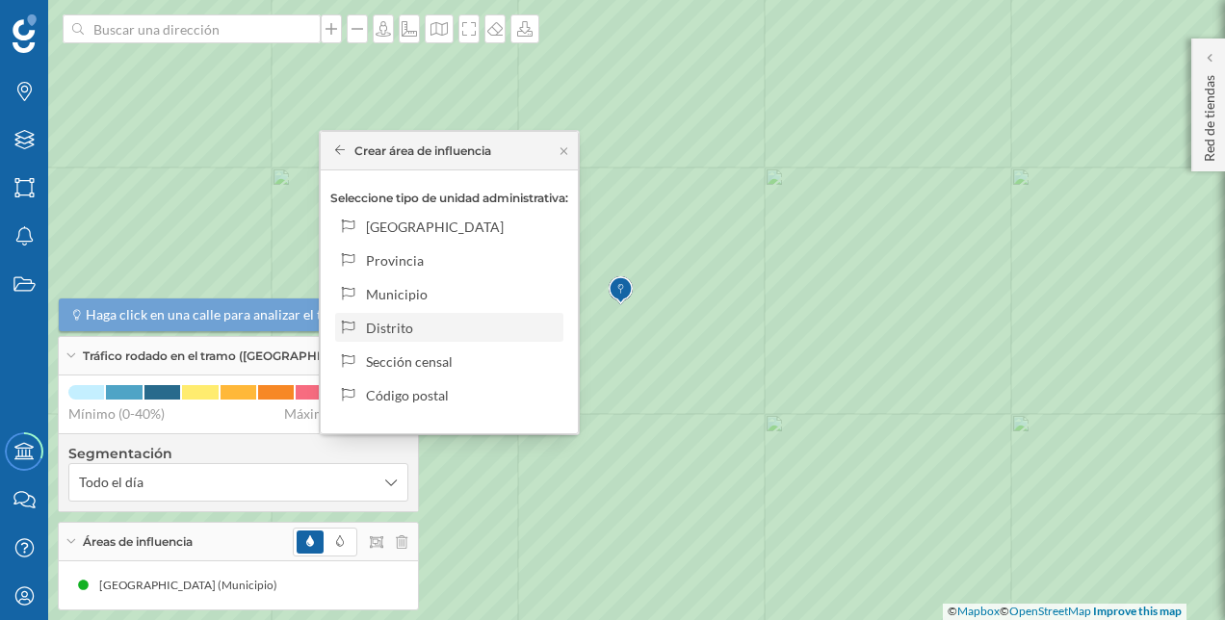
click at [434, 319] on div "Distrito" at bounding box center [461, 328] width 190 height 20
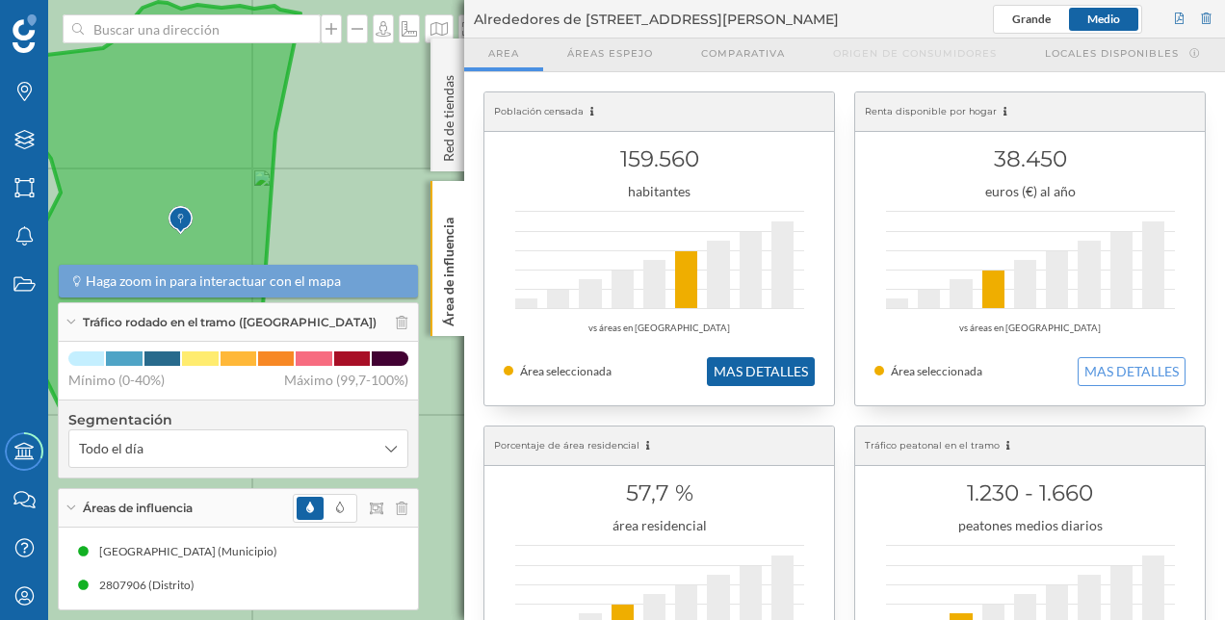
click at [759, 375] on button "MAS DETALLES" at bounding box center [761, 371] width 108 height 29
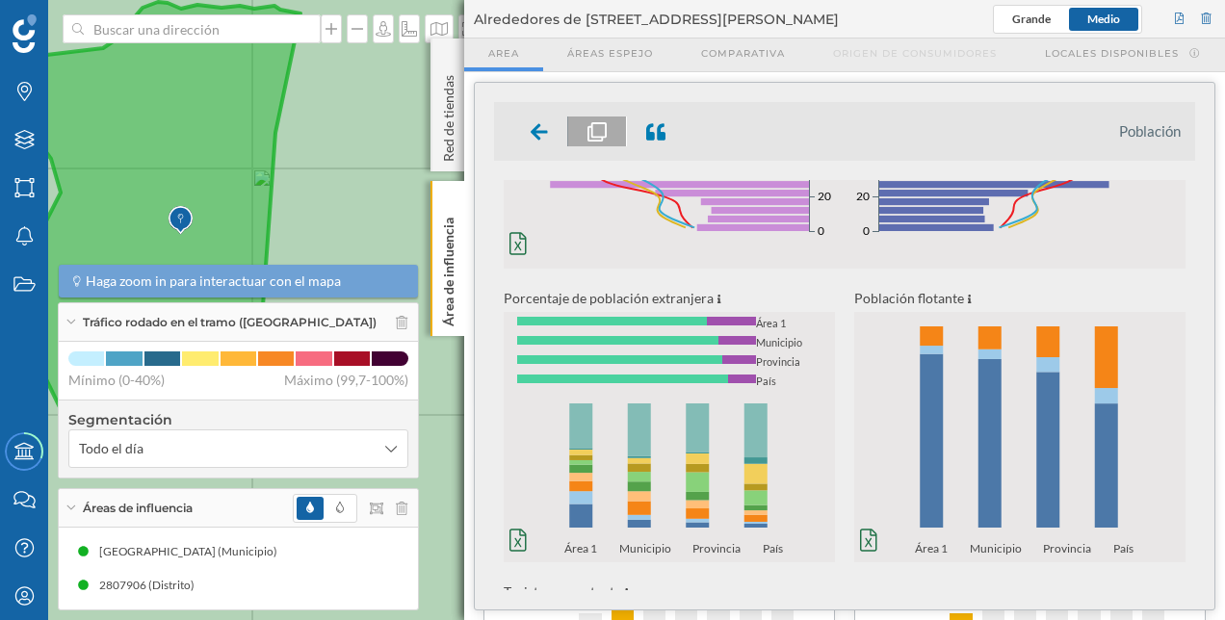
scroll to position [0, 0]
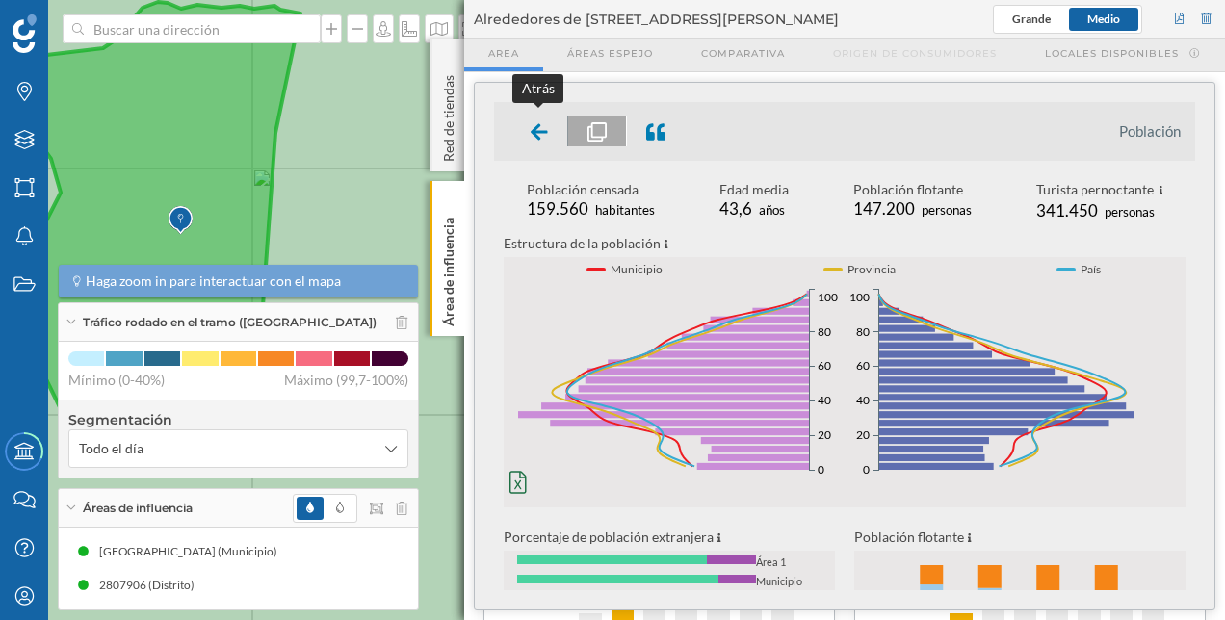
click at [537, 127] on icon at bounding box center [539, 131] width 17 height 19
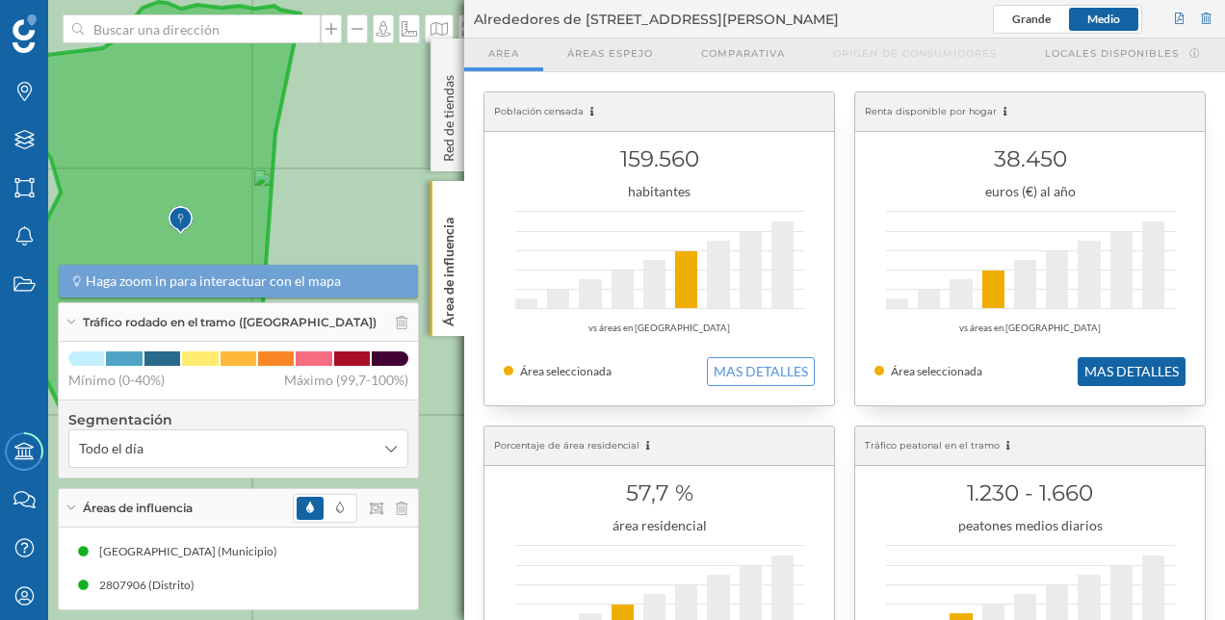
click at [1119, 357] on button "MAS DETALLES" at bounding box center [1131, 371] width 108 height 29
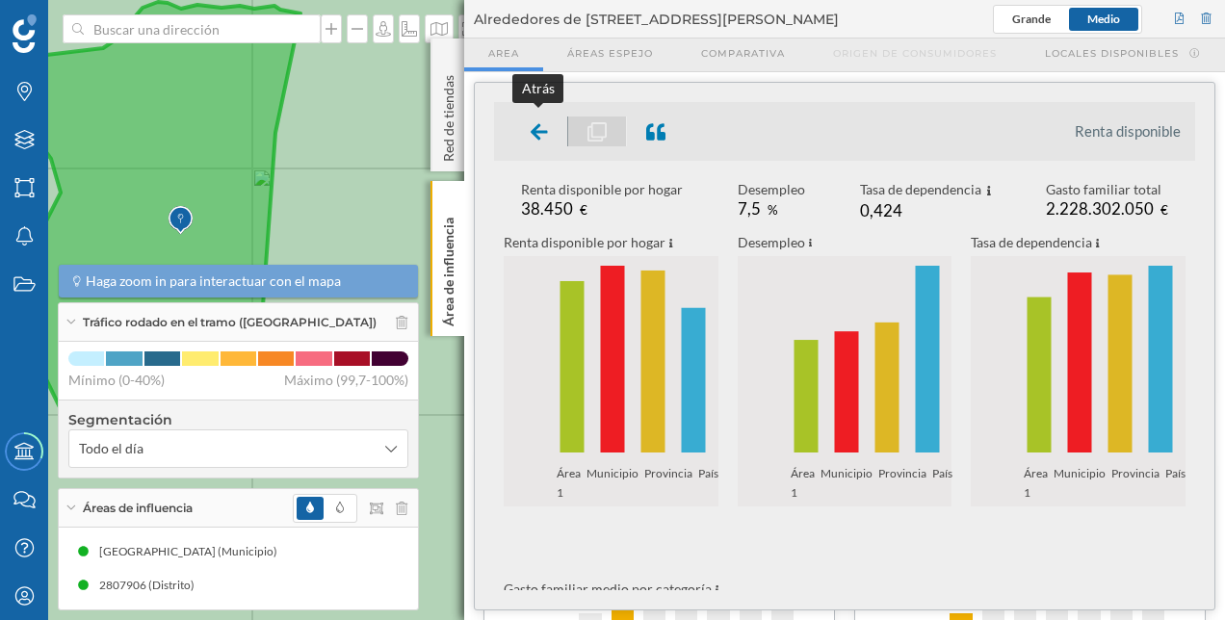
click at [528, 134] on div at bounding box center [539, 132] width 57 height 30
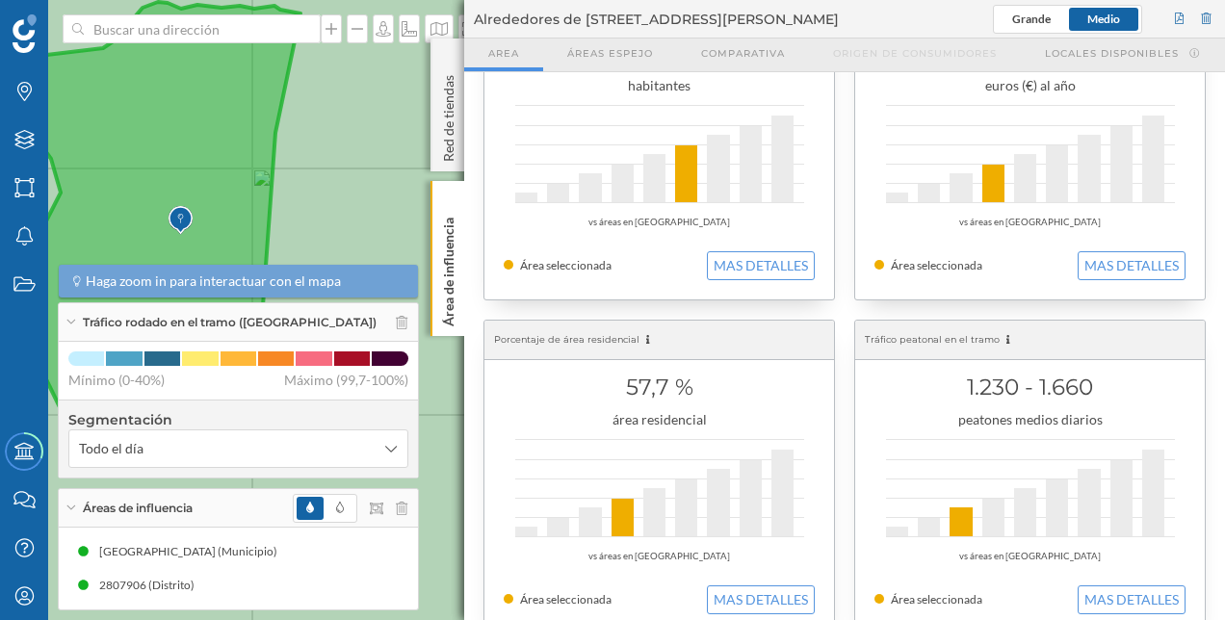
scroll to position [193, 0]
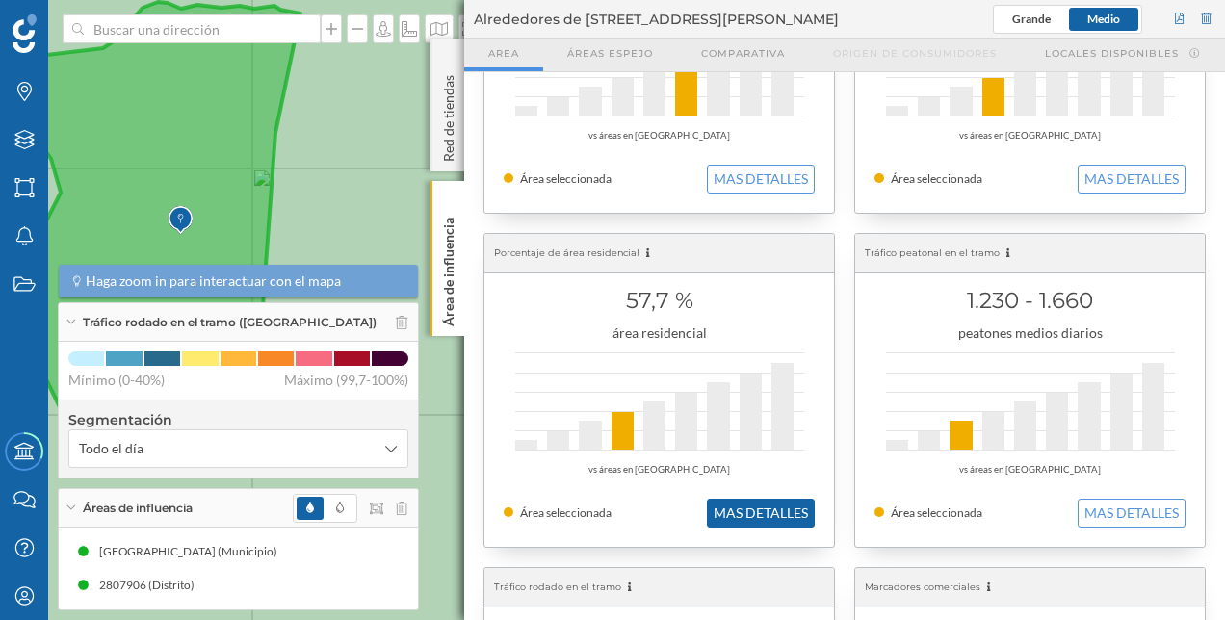
click at [740, 517] on button "MAS DETALLES" at bounding box center [761, 513] width 108 height 29
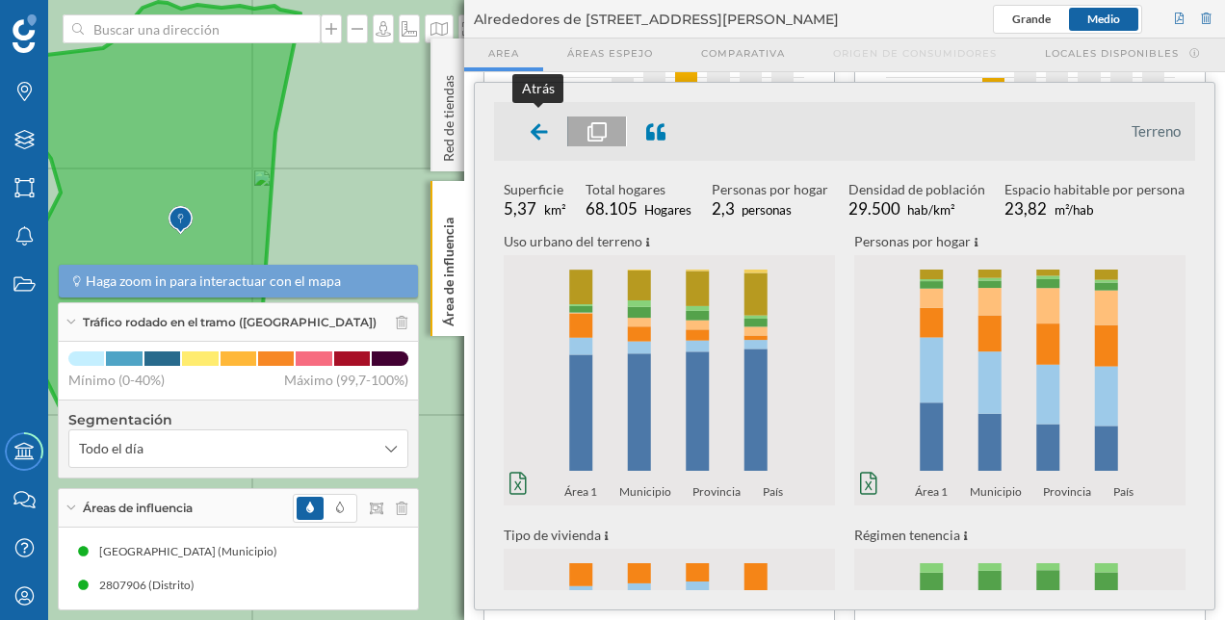
click at [538, 136] on icon at bounding box center [539, 131] width 17 height 16
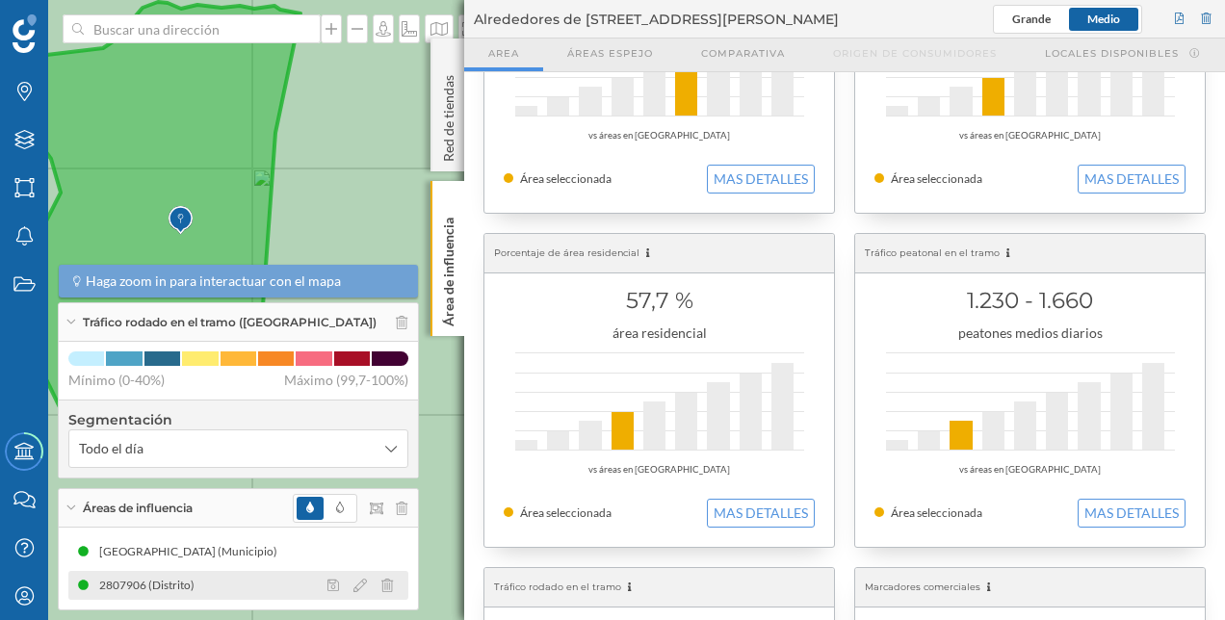
drag, startPoint x: 181, startPoint y: 589, endPoint x: 356, endPoint y: 594, distance: 175.3
click at [356, 594] on div at bounding box center [366, 585] width 86 height 23
click at [355, 591] on icon at bounding box center [359, 585] width 13 height 13
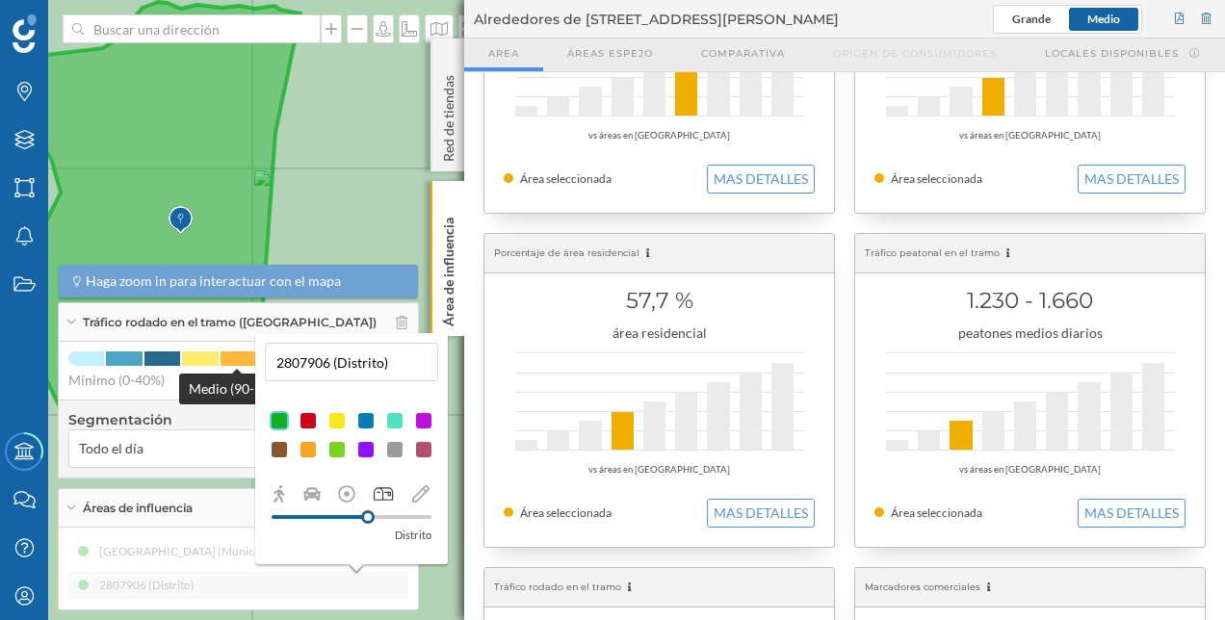
drag, startPoint x: 383, startPoint y: 363, endPoint x: 226, endPoint y: 363, distance: 156.9
click at [226, 363] on div "Marcas Capas Áreas Notificaciones Estados Academy Contacta con nosotros Centro …" at bounding box center [612, 310] width 1225 height 620
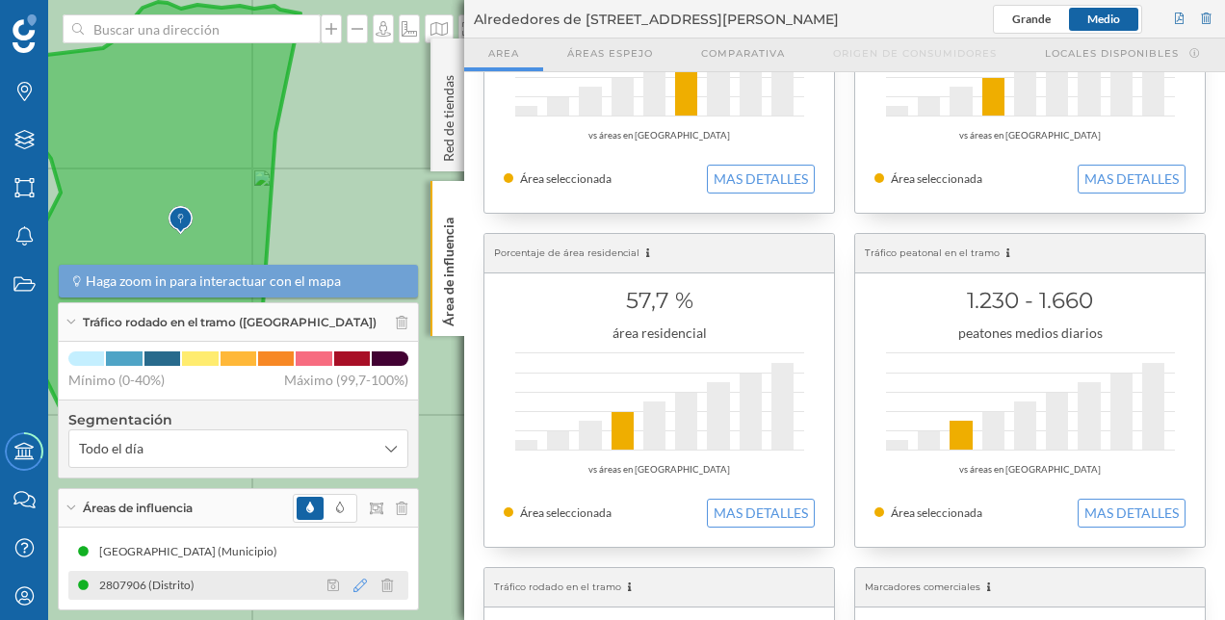
click at [362, 585] on icon at bounding box center [359, 585] width 13 height 13
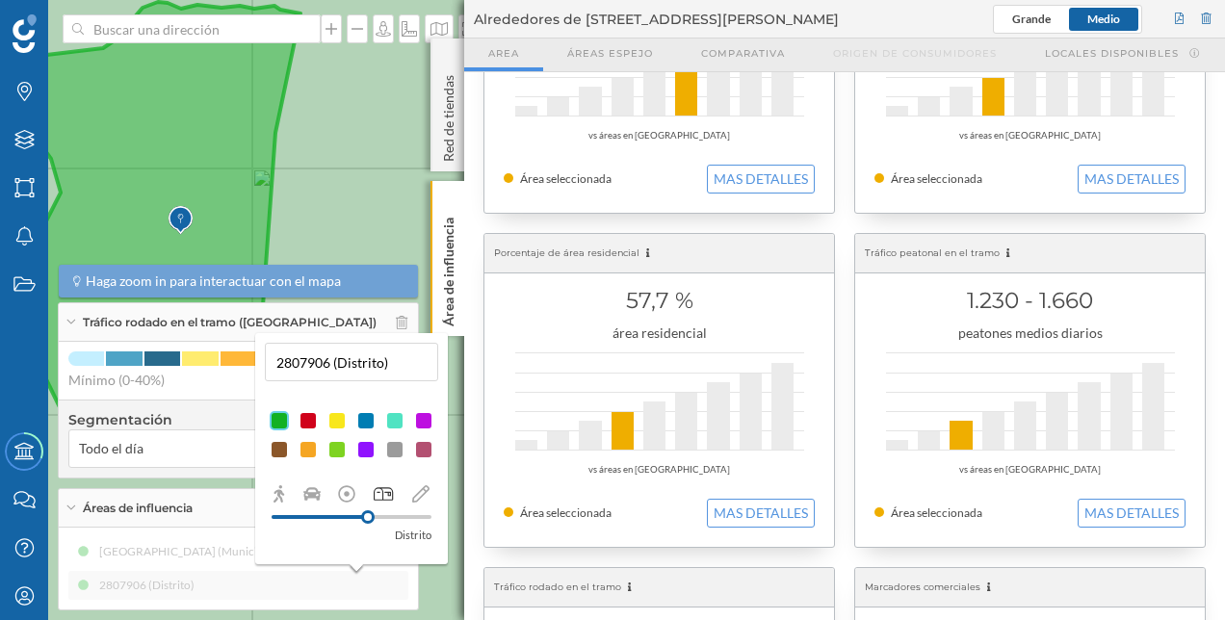
click at [328, 364] on input "2807906 (Distrito)" at bounding box center [352, 362] width 162 height 29
type input "Tetuan (Distrito)"
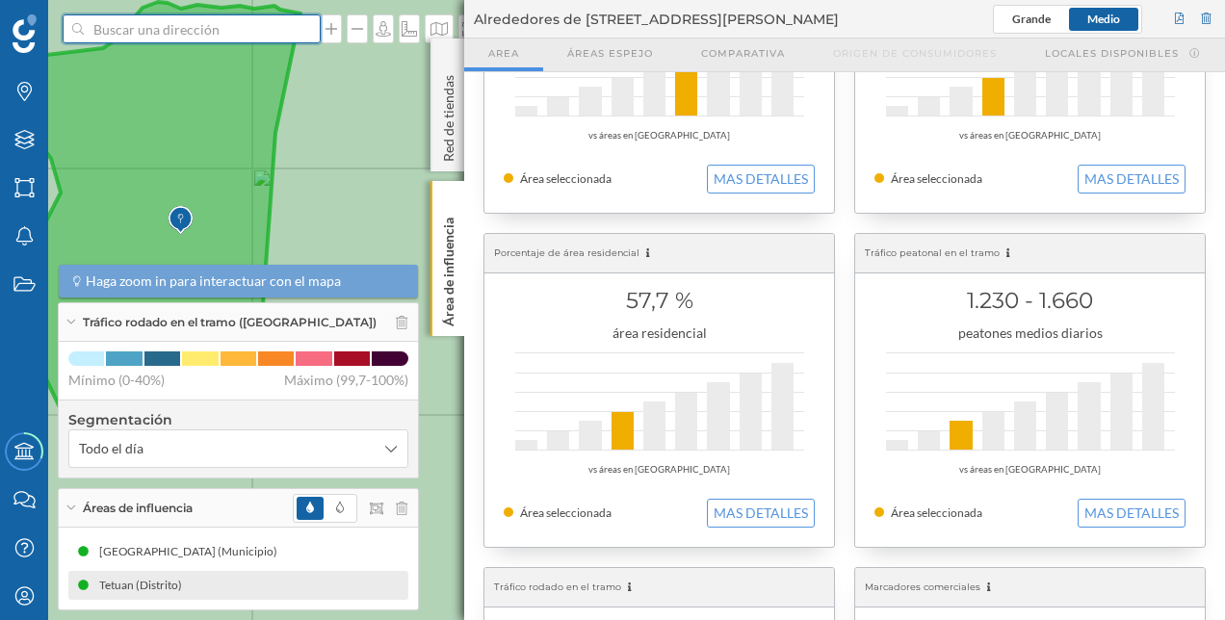
click at [192, 25] on input at bounding box center [192, 28] width 216 height 29
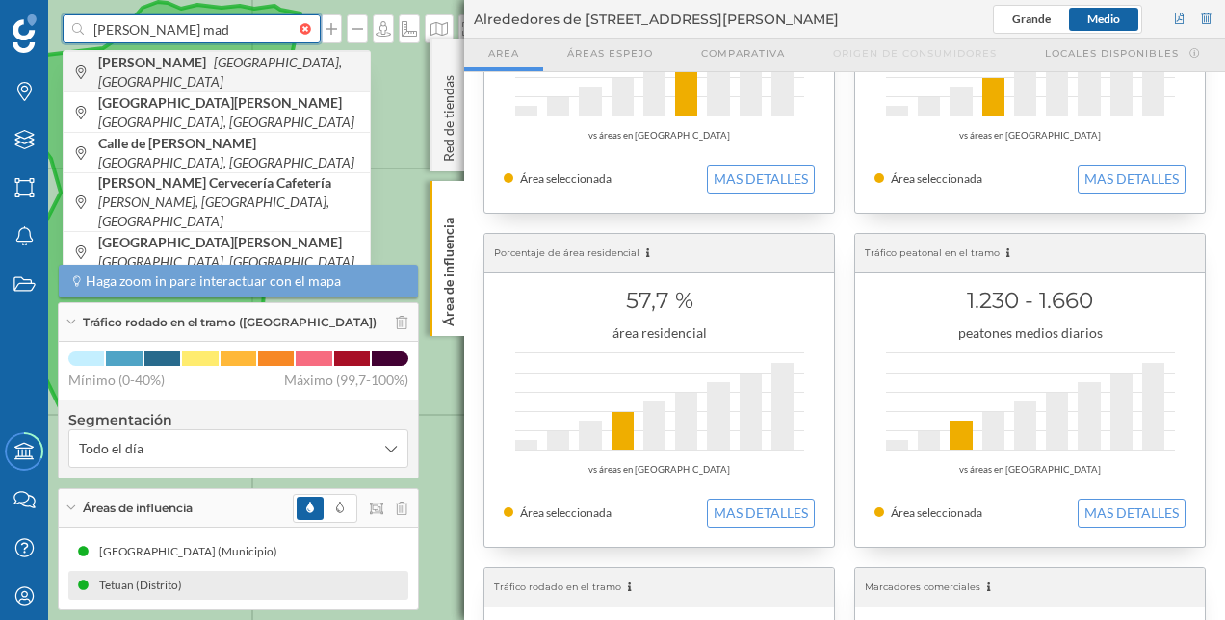
type input "[PERSON_NAME] mad"
click at [194, 68] on icon "[GEOGRAPHIC_DATA], [GEOGRAPHIC_DATA]" at bounding box center [220, 72] width 244 height 36
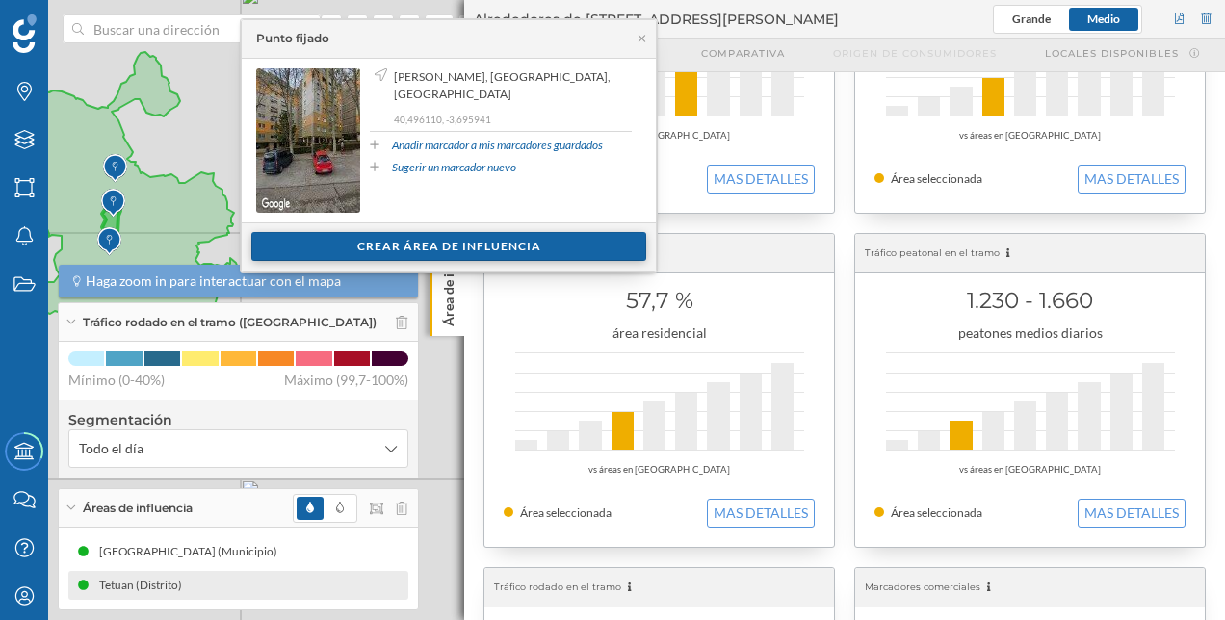
click at [428, 248] on div "Crear área de influencia" at bounding box center [448, 246] width 395 height 29
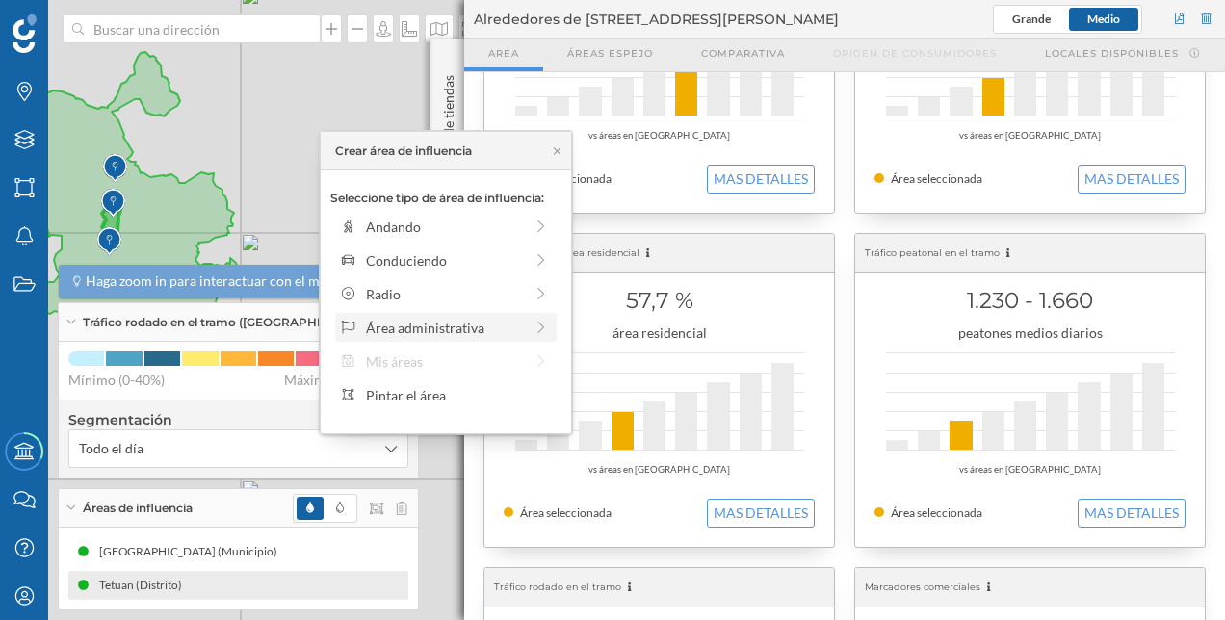
click at [464, 330] on div "Área administrativa" at bounding box center [444, 328] width 157 height 20
click at [464, 330] on div "Distrito" at bounding box center [461, 328] width 190 height 20
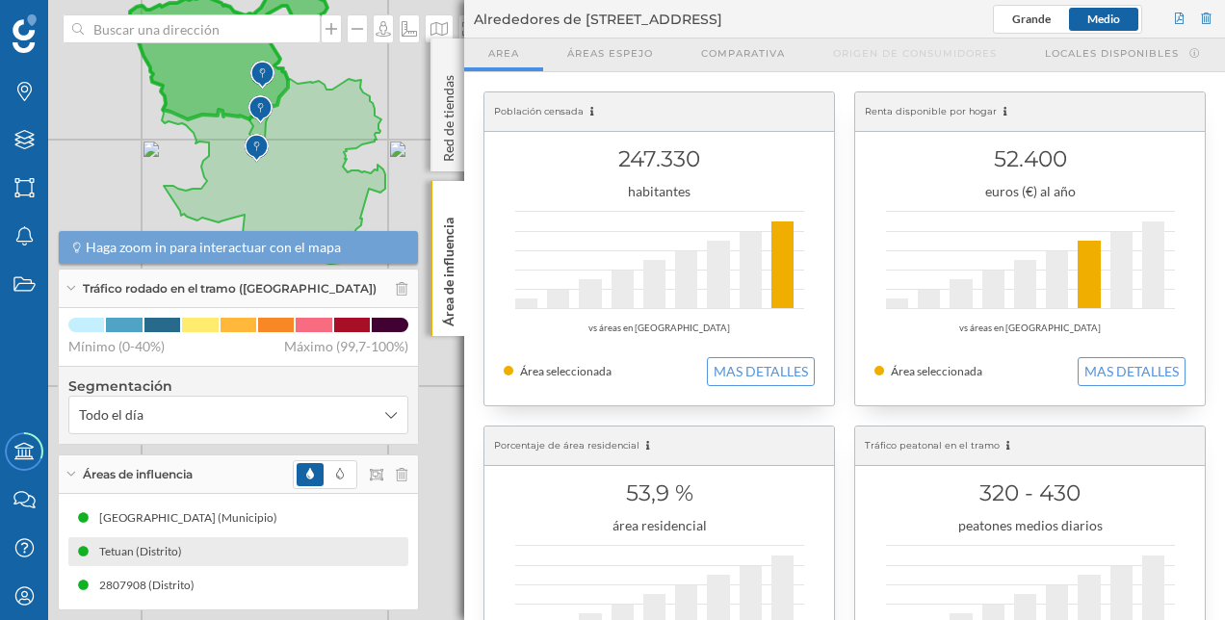
drag, startPoint x: 298, startPoint y: 160, endPoint x: 368, endPoint y: 6, distance: 168.9
click at [368, 6] on div "© Mapbox © OpenStreetMap Improve this map" at bounding box center [612, 310] width 1225 height 620
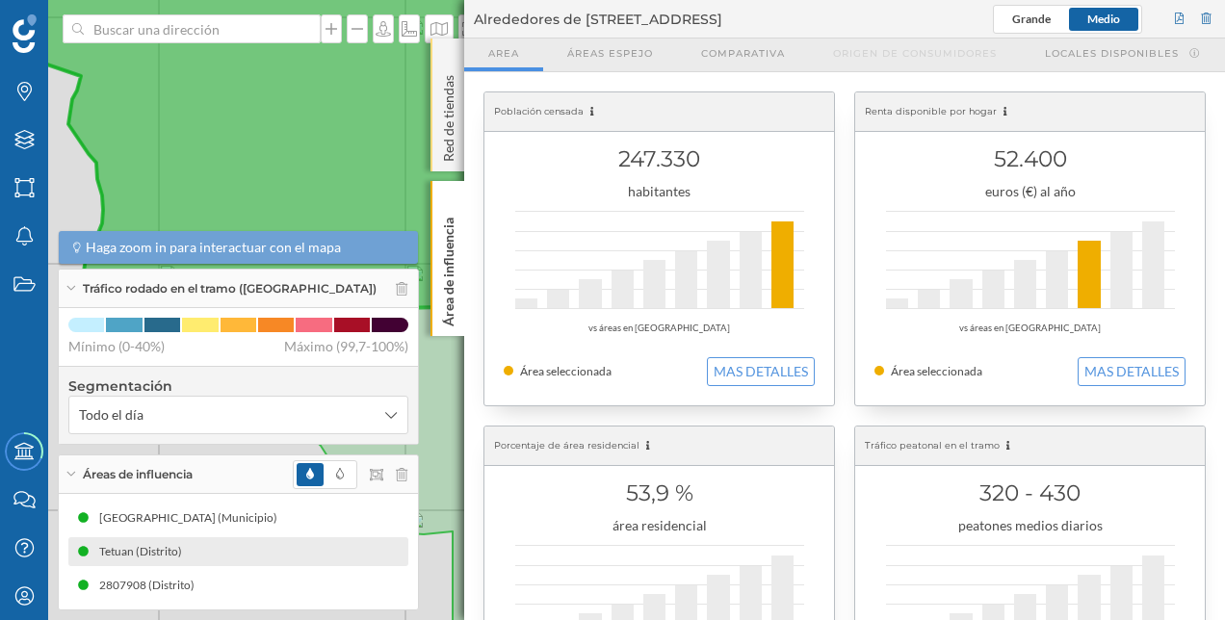
click at [453, 98] on p "Red de tiendas" at bounding box center [448, 114] width 19 height 94
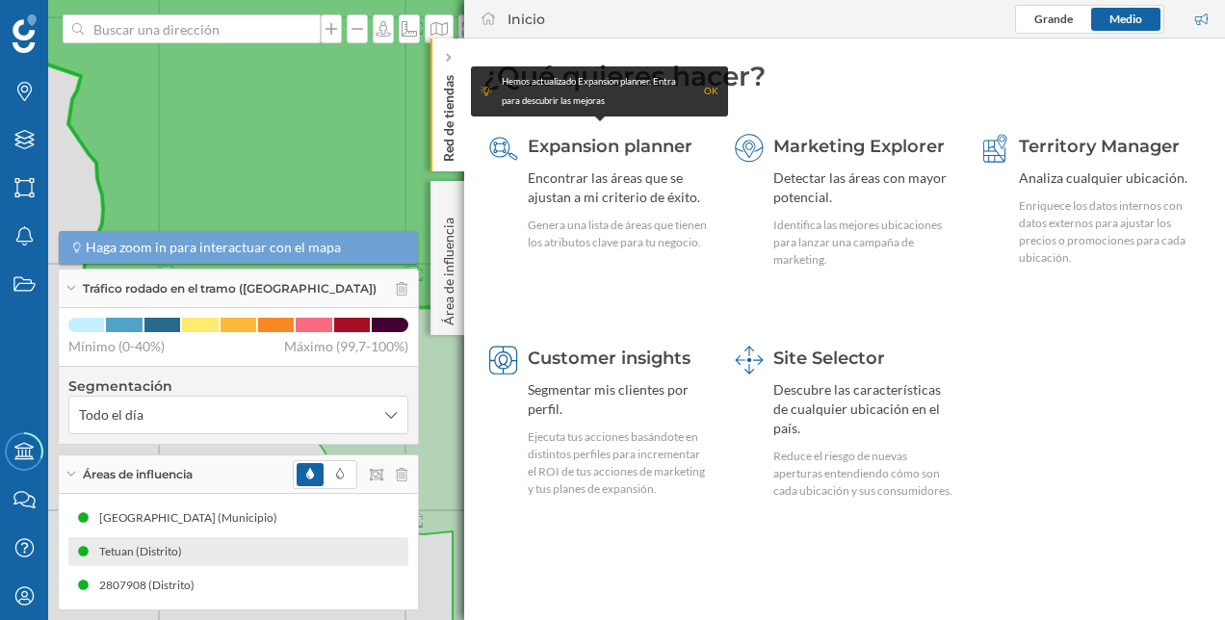
click at [453, 111] on p "Red de tiendas" at bounding box center [448, 114] width 19 height 94
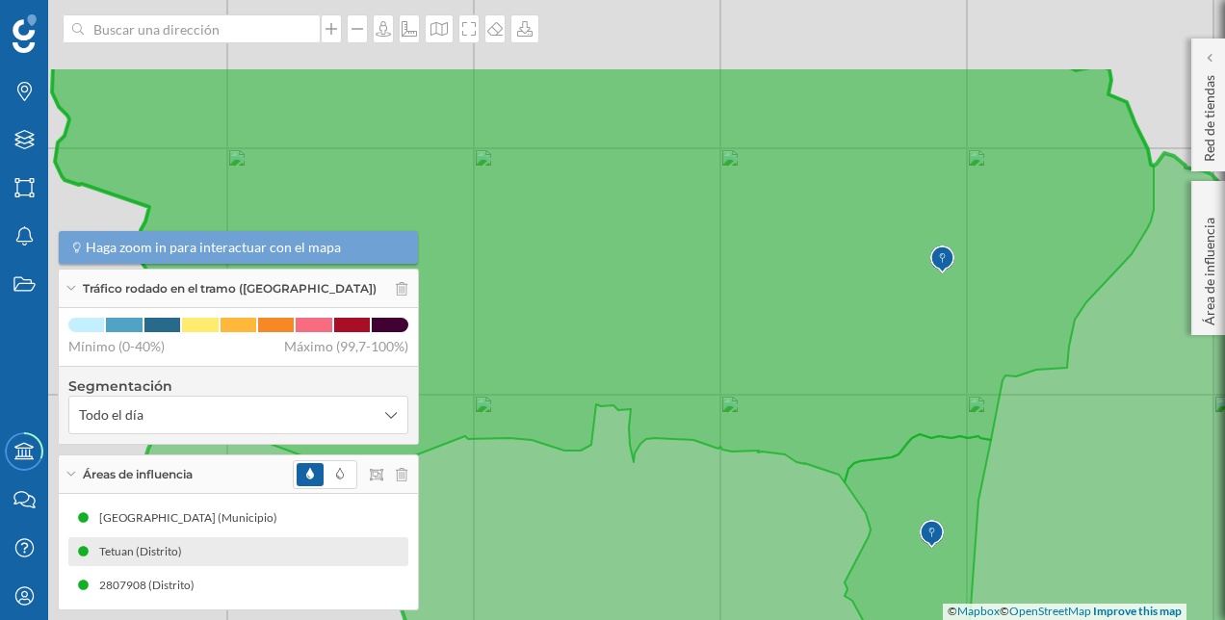
drag, startPoint x: 620, startPoint y: 268, endPoint x: 687, endPoint y: 399, distance: 146.8
click at [687, 399] on icon at bounding box center [603, 274] width 1102 height 415
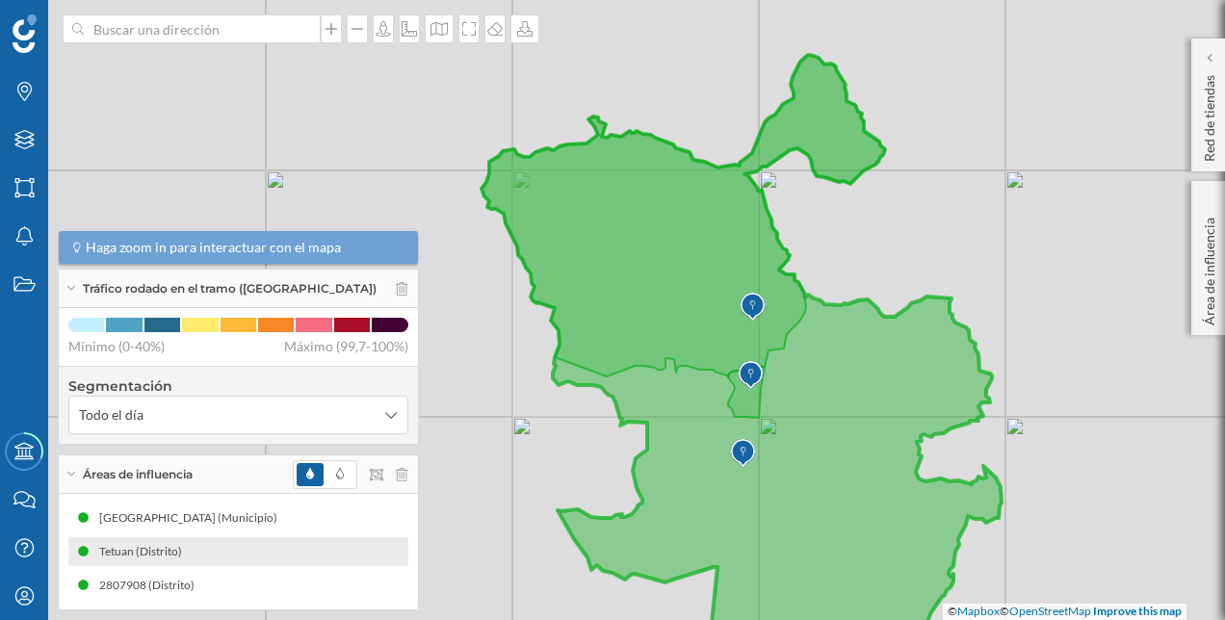
click at [755, 270] on icon at bounding box center [682, 216] width 403 height 323
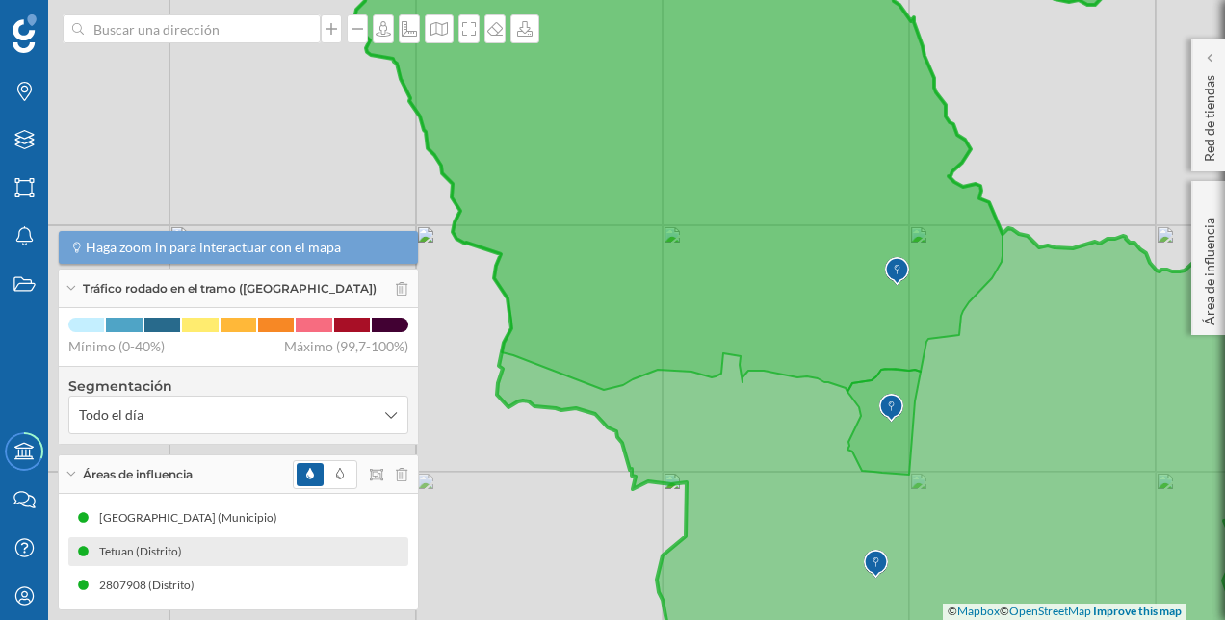
drag, startPoint x: 830, startPoint y: 272, endPoint x: 768, endPoint y: 248, distance: 66.2
click at [768, 248] on icon at bounding box center [757, 146] width 805 height 492
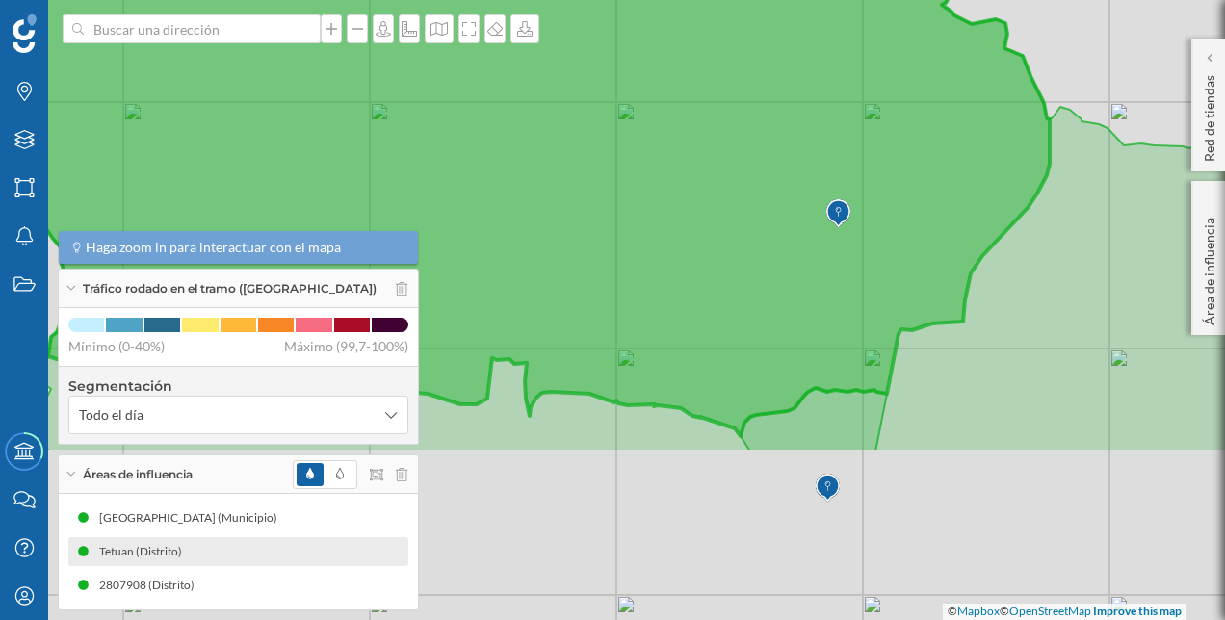
drag, startPoint x: 1017, startPoint y: 238, endPoint x: 1074, endPoint y: 5, distance: 239.8
click at [1074, 5] on div "© Mapbox © OpenStreetMap Improve this map" at bounding box center [612, 310] width 1225 height 620
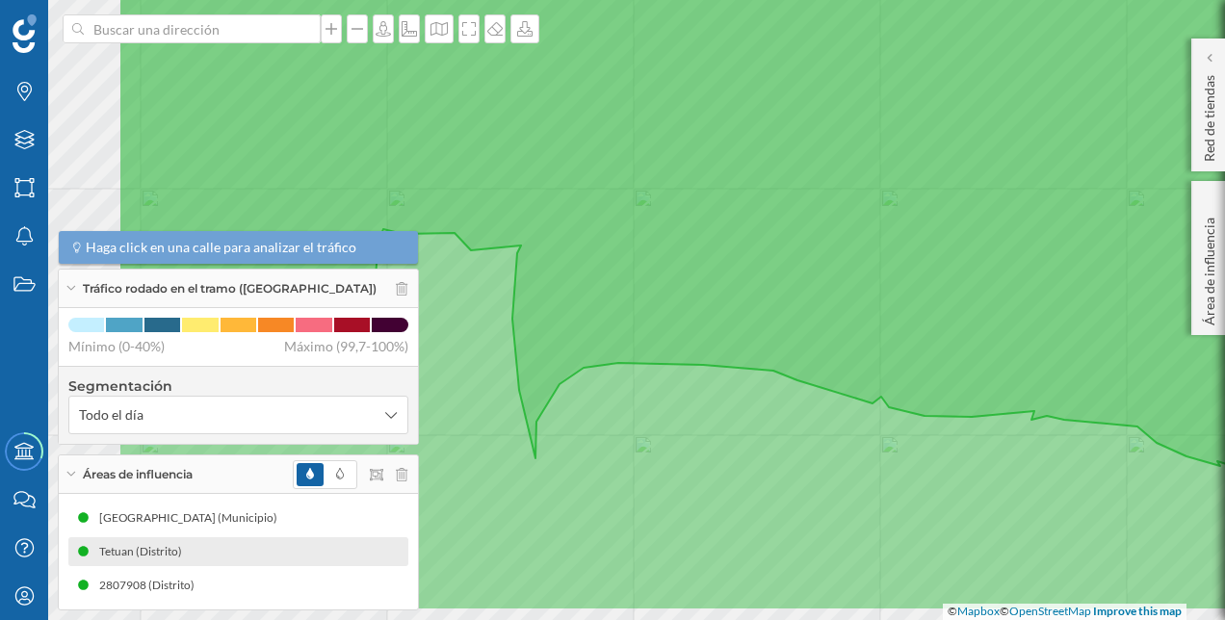
drag, startPoint x: 653, startPoint y: 399, endPoint x: 899, endPoint y: 336, distance: 254.3
click at [899, 336] on icon at bounding box center [854, 200] width 1473 height 676
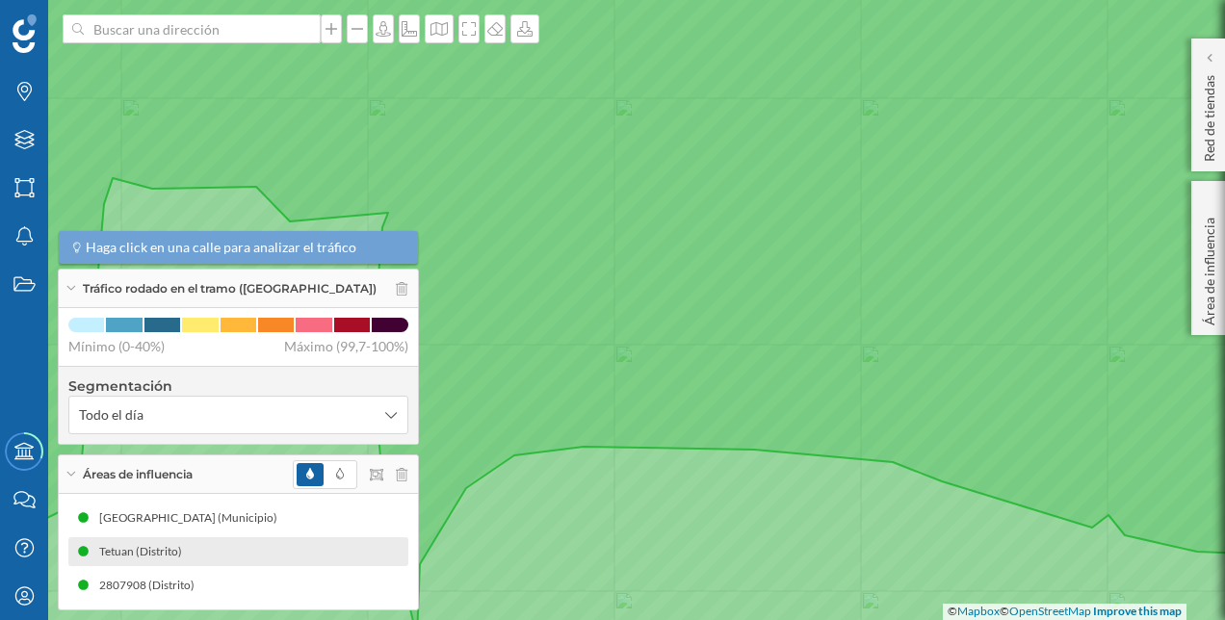
drag, startPoint x: 635, startPoint y: 346, endPoint x: 739, endPoint y: 353, distance: 104.3
click at [739, 353] on icon at bounding box center [671, 290] width 1473 height 693
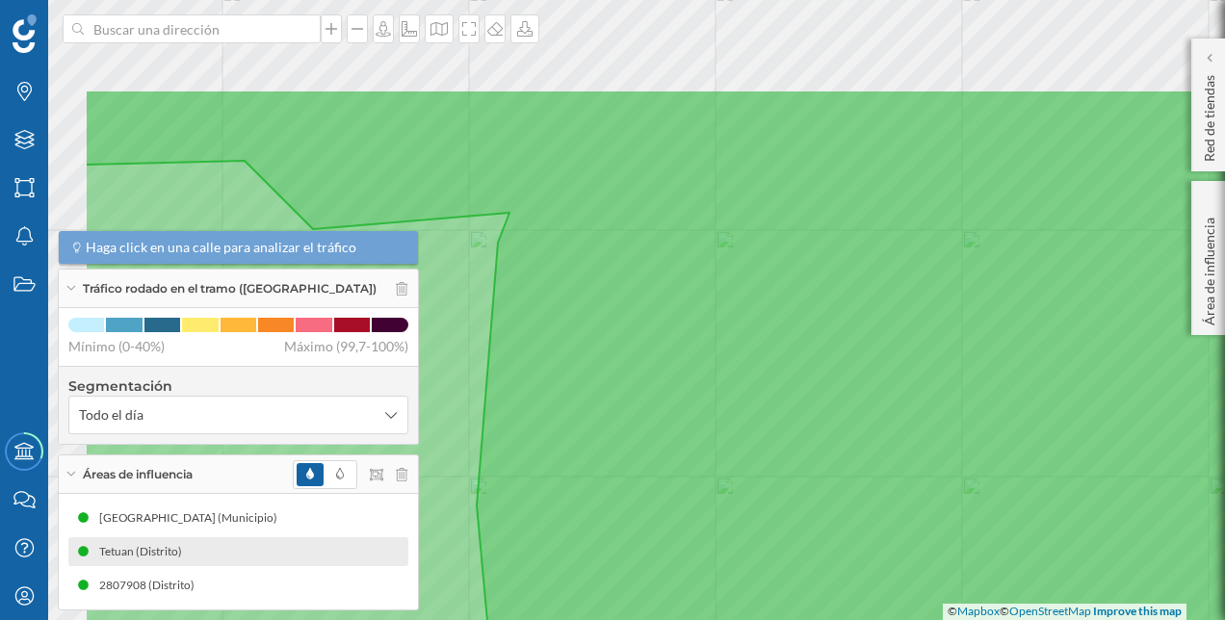
drag, startPoint x: 571, startPoint y: 249, endPoint x: 780, endPoint y: 402, distance: 259.0
click at [780, 402] on icon at bounding box center [821, 464] width 1473 height 748
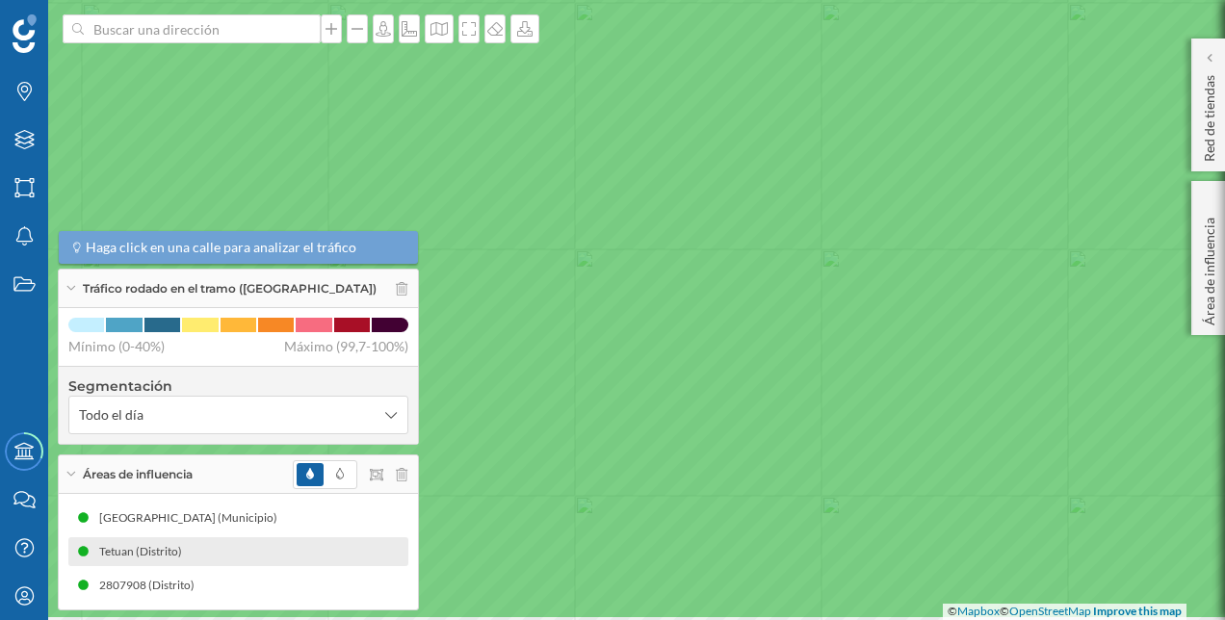
drag, startPoint x: 627, startPoint y: 437, endPoint x: 711, endPoint y: 299, distance: 161.2
click at [711, 299] on icon at bounding box center [648, 245] width 1473 height 748
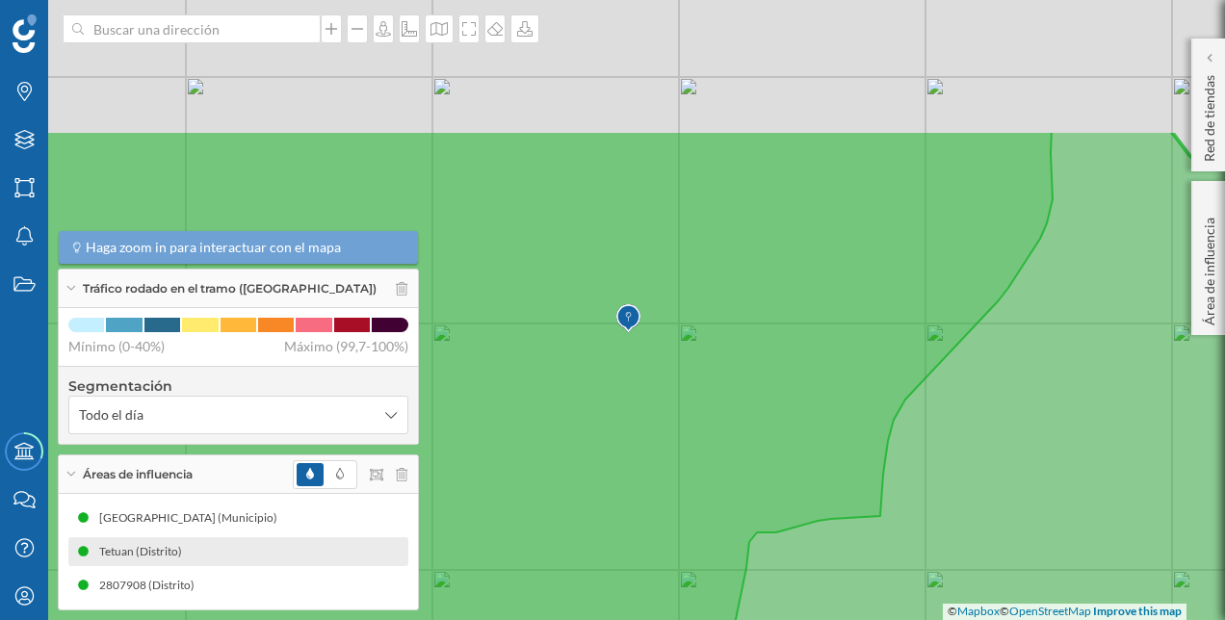
drag, startPoint x: 843, startPoint y: 260, endPoint x: 796, endPoint y: 454, distance: 200.1
click at [796, 454] on icon at bounding box center [440, 437] width 1226 height 616
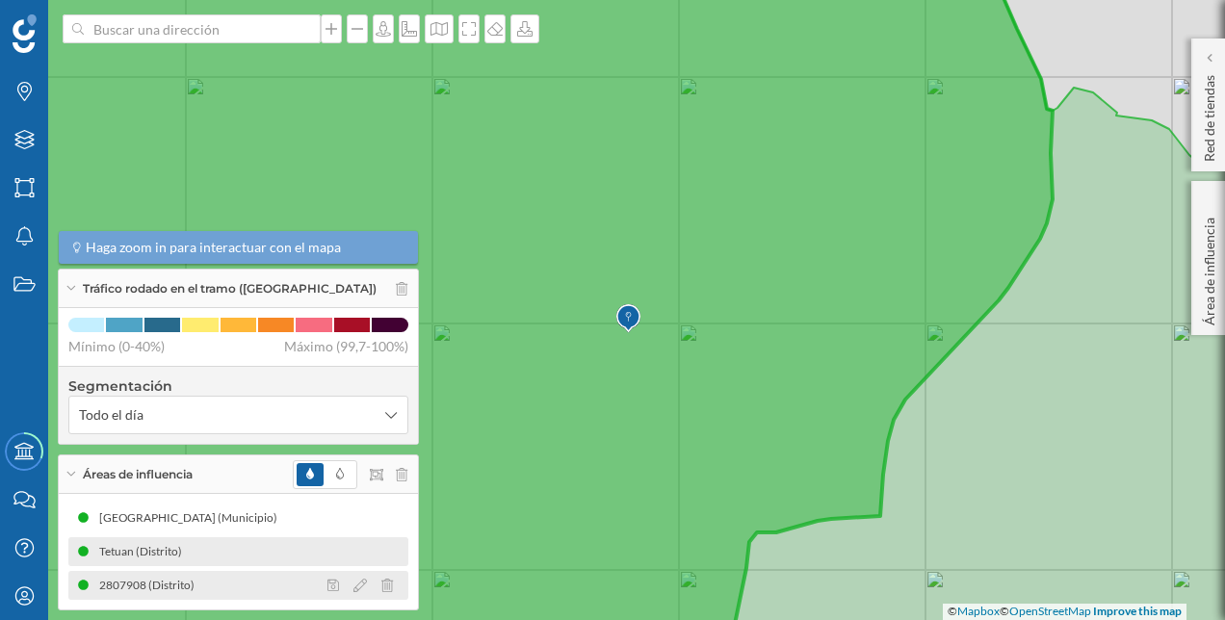
click at [220, 585] on div "2807908 (Distrito)" at bounding box center [238, 585] width 340 height 29
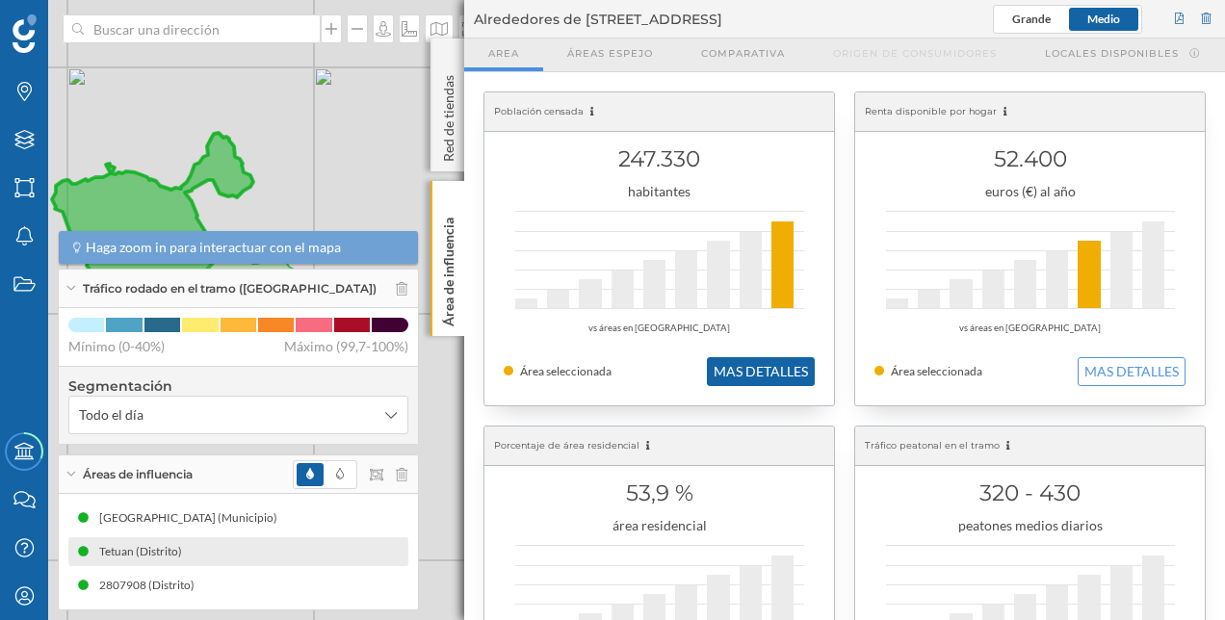
click at [766, 372] on button "MAS DETALLES" at bounding box center [761, 371] width 108 height 29
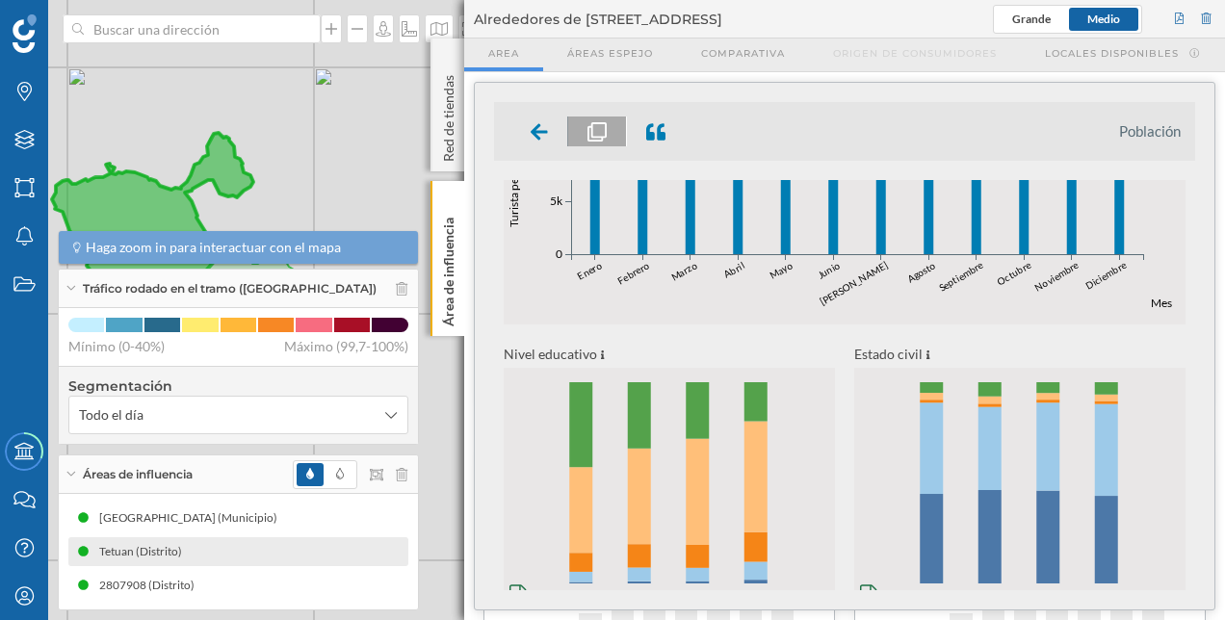
scroll to position [817, 0]
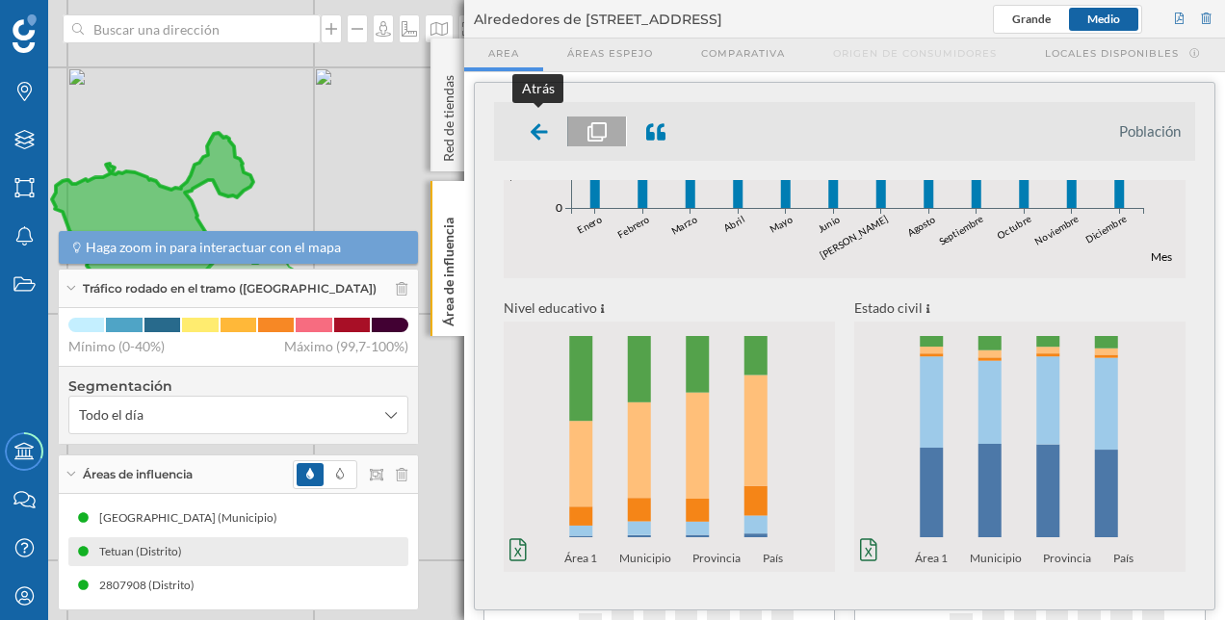
click at [539, 136] on icon at bounding box center [539, 131] width 17 height 19
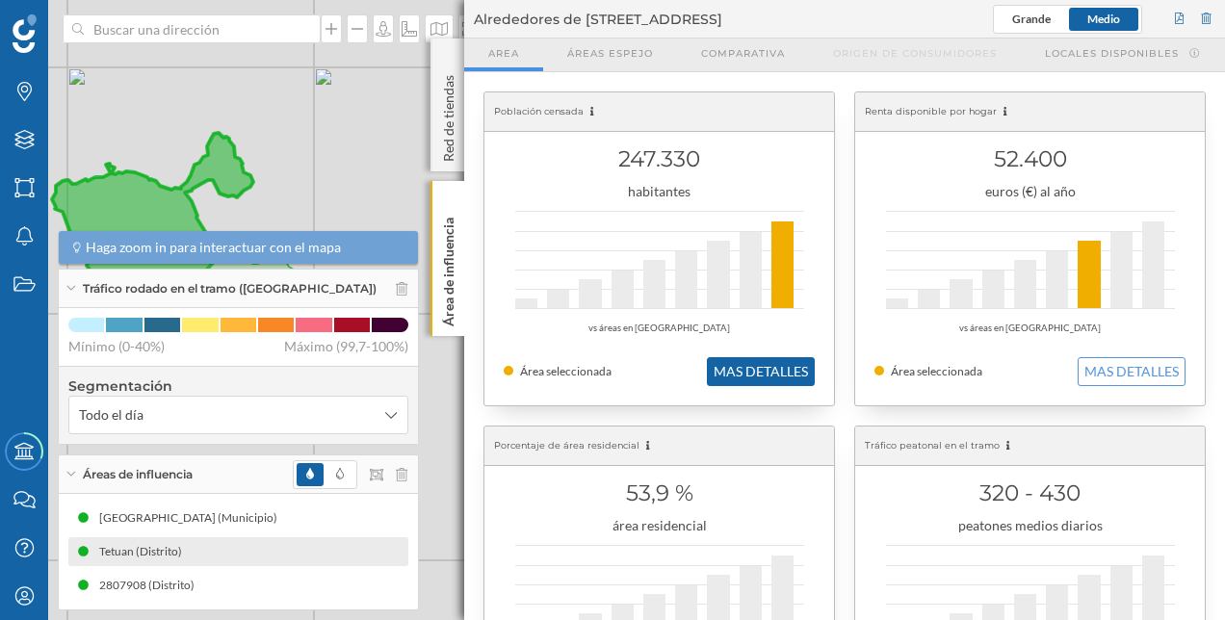
click at [739, 365] on button "MAS DETALLES" at bounding box center [761, 371] width 108 height 29
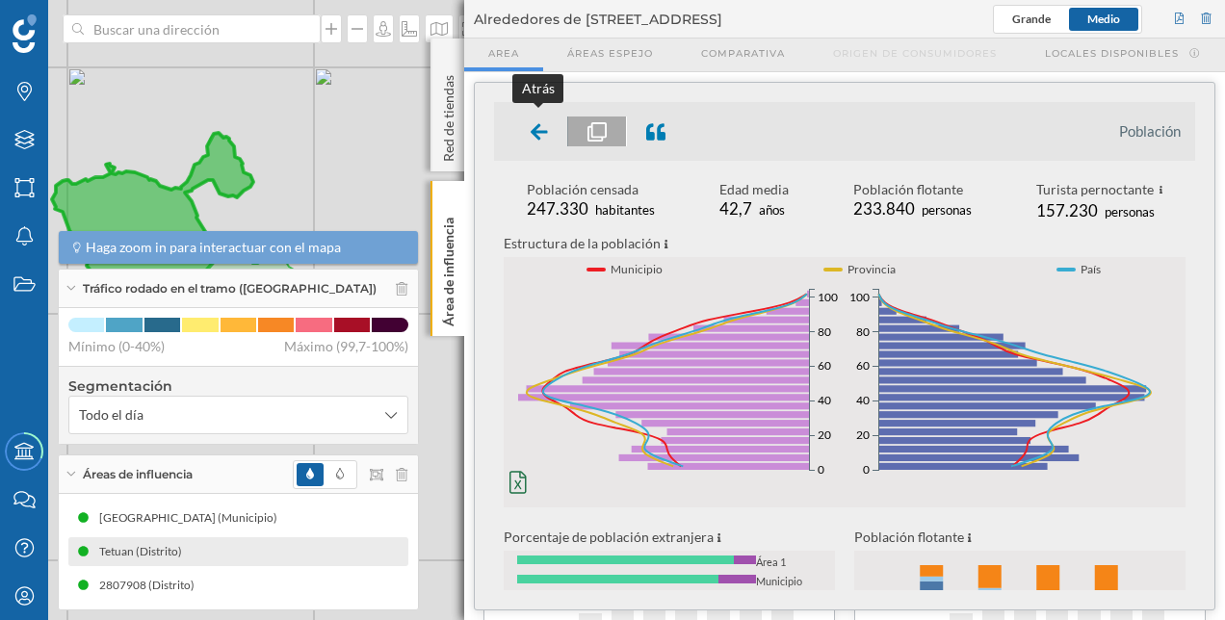
click at [537, 129] on icon at bounding box center [539, 131] width 17 height 19
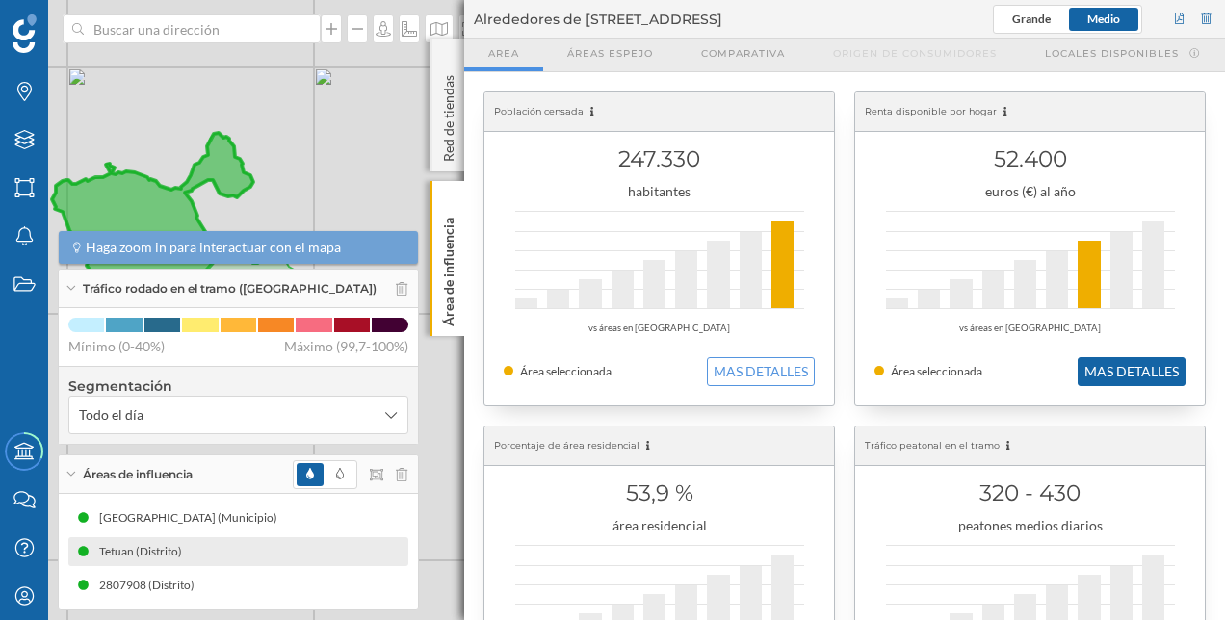
click at [1102, 370] on button "MAS DETALLES" at bounding box center [1131, 371] width 108 height 29
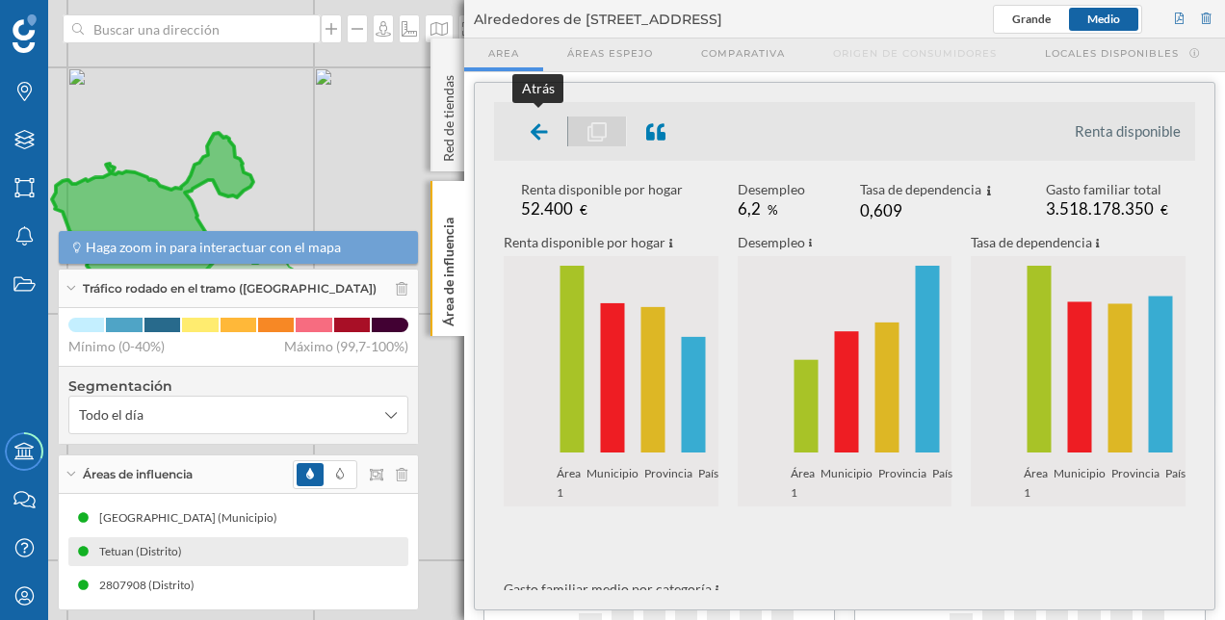
click at [544, 135] on icon at bounding box center [539, 131] width 17 height 19
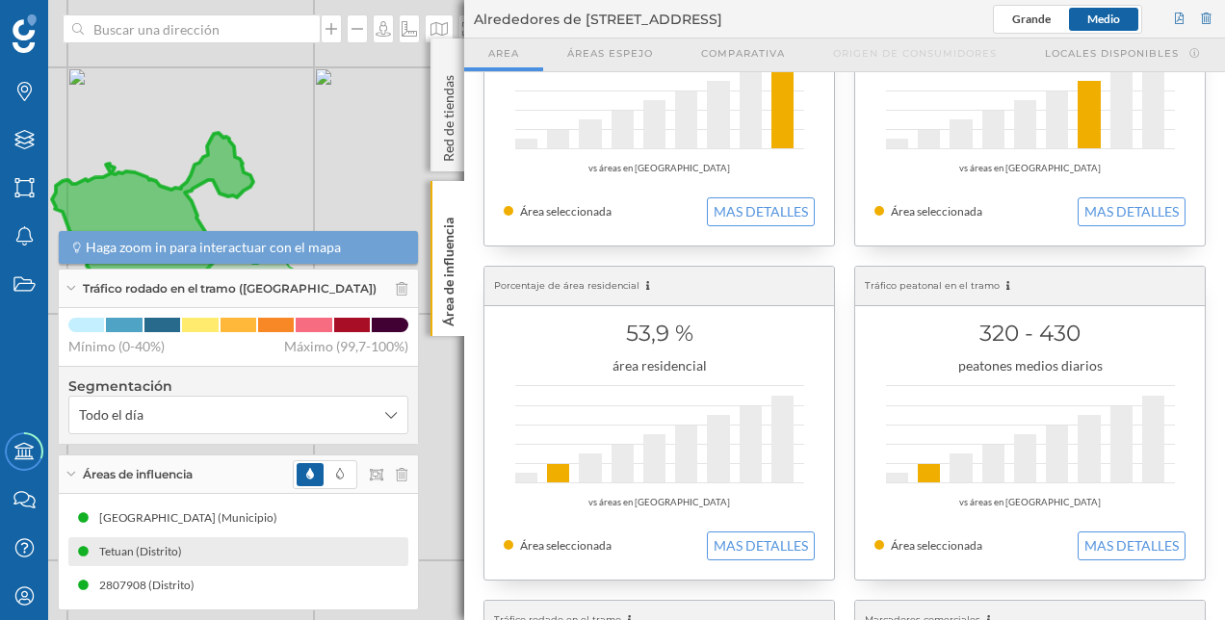
scroll to position [289, 0]
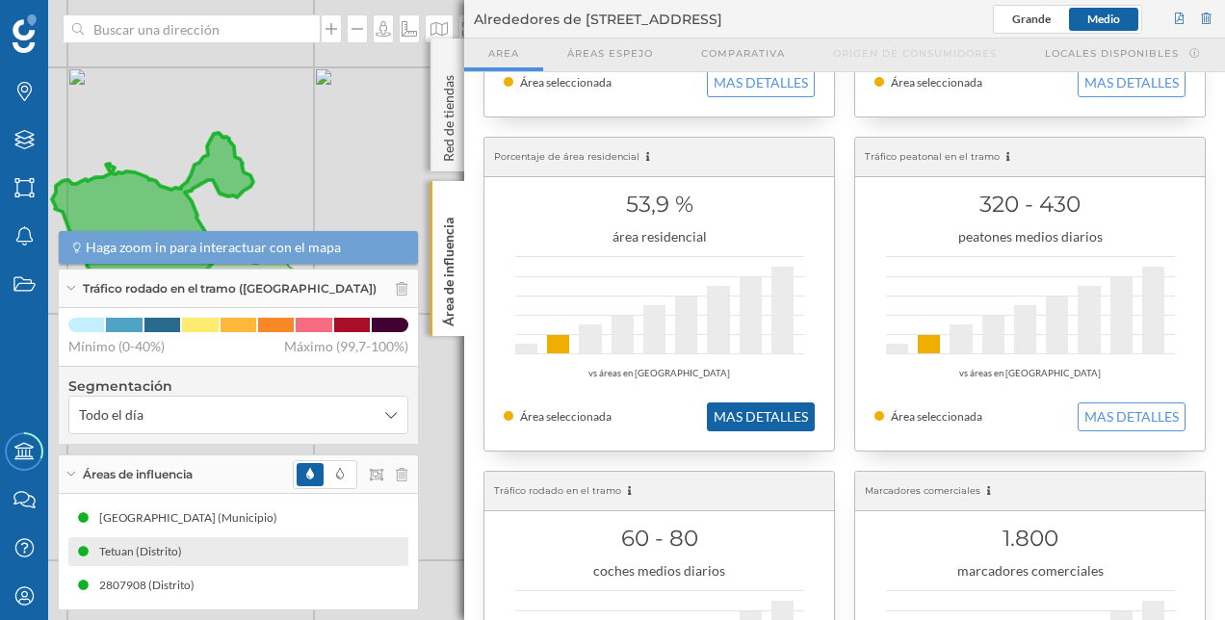
click at [742, 411] on button "MAS DETALLES" at bounding box center [761, 416] width 108 height 29
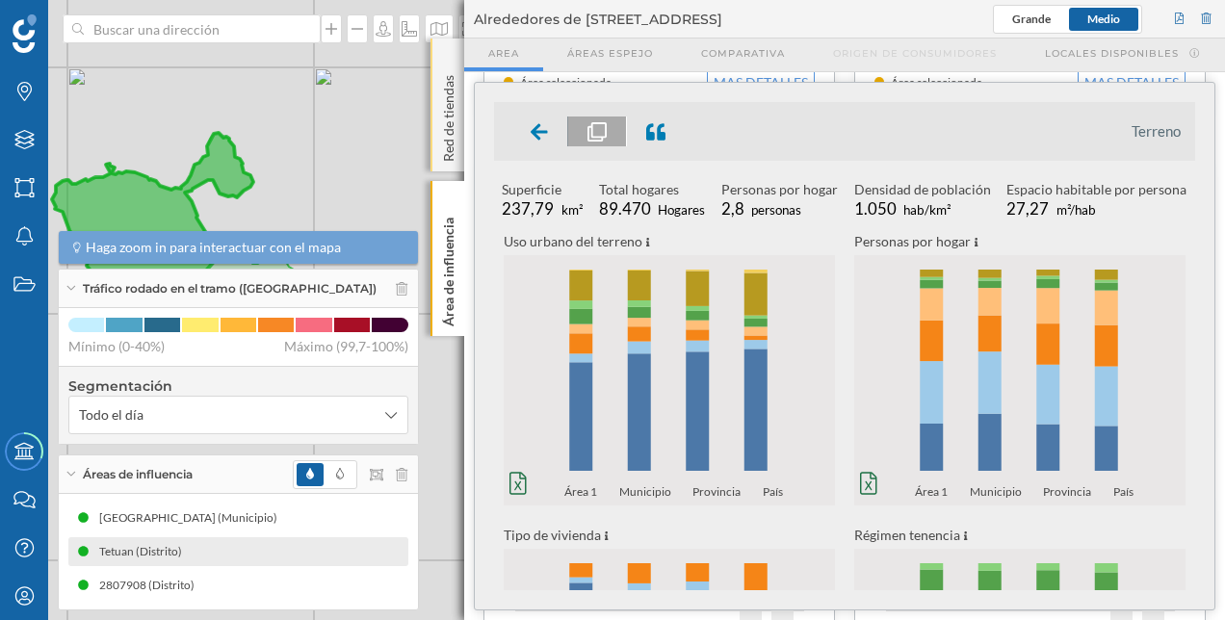
click at [449, 106] on p "Red de tiendas" at bounding box center [448, 114] width 19 height 94
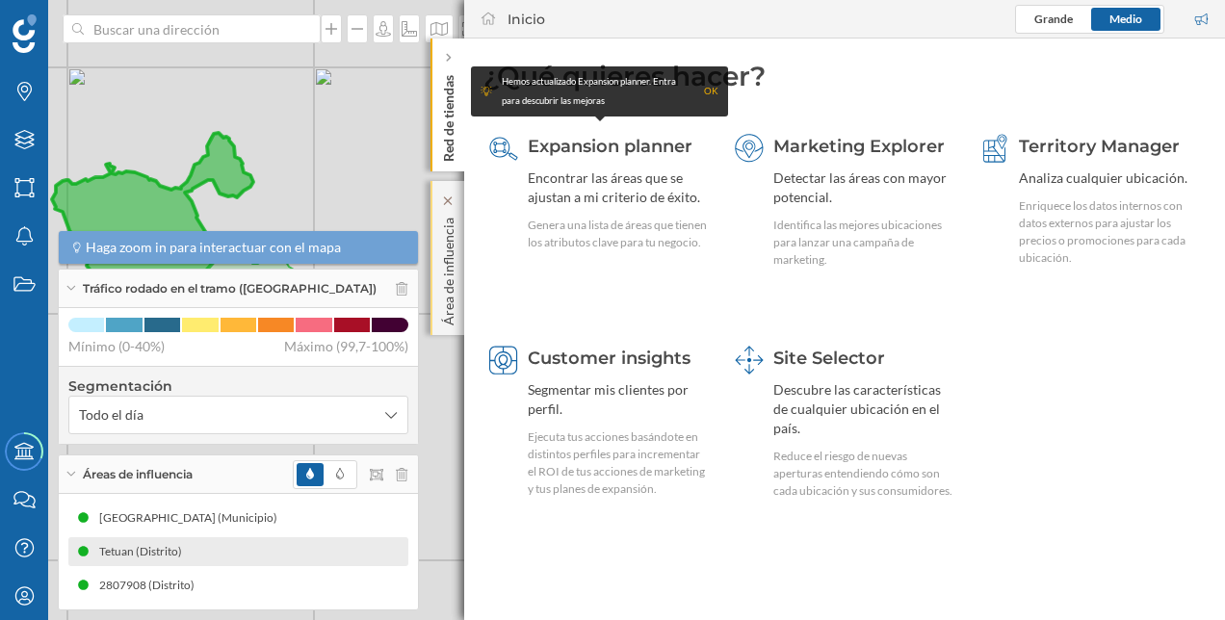
click at [457, 233] on p "Área de influencia" at bounding box center [448, 268] width 19 height 116
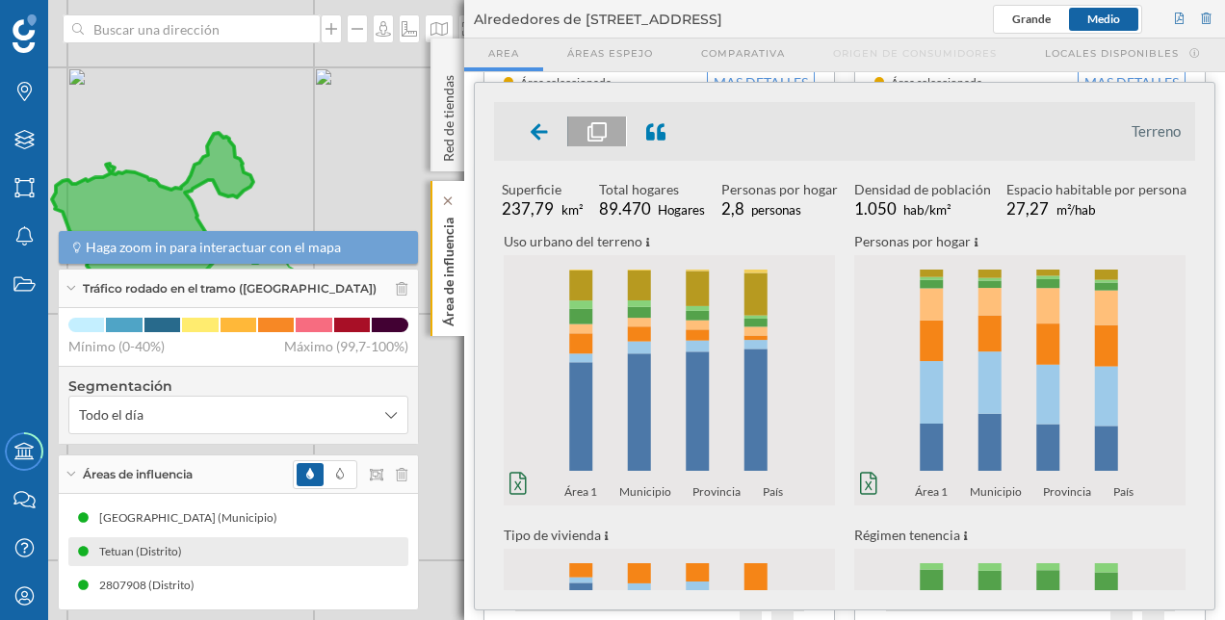
click at [443, 243] on p "Área de influencia" at bounding box center [448, 268] width 19 height 117
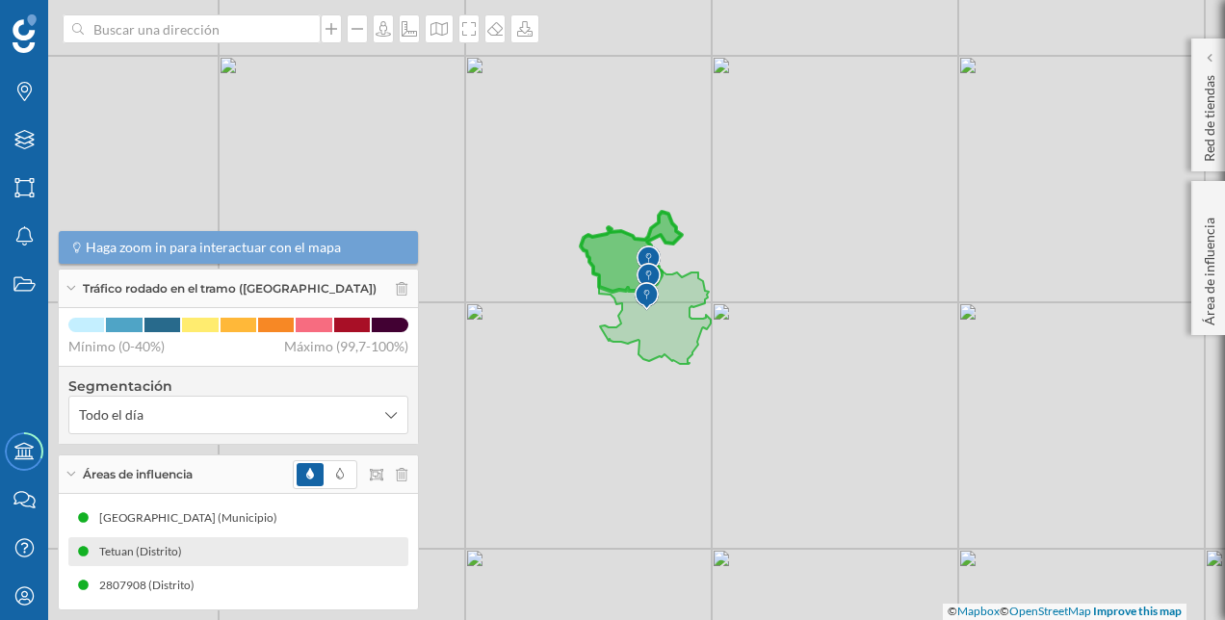
drag, startPoint x: 562, startPoint y: 271, endPoint x: 849, endPoint y: 306, distance: 289.1
click at [849, 306] on div "© Mapbox © OpenStreetMap Improve this map" at bounding box center [612, 310] width 1225 height 620
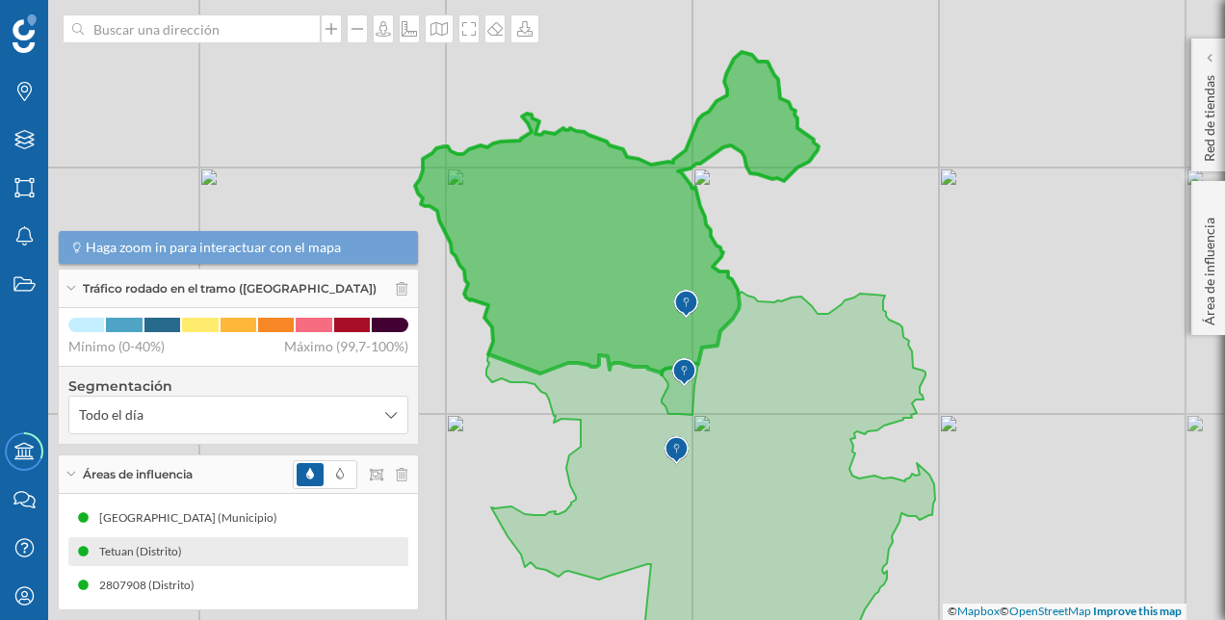
drag, startPoint x: 869, startPoint y: 283, endPoint x: 836, endPoint y: 297, distance: 35.4
click at [836, 297] on div "© Mapbox © OpenStreetMap Improve this map" at bounding box center [612, 310] width 1225 height 620
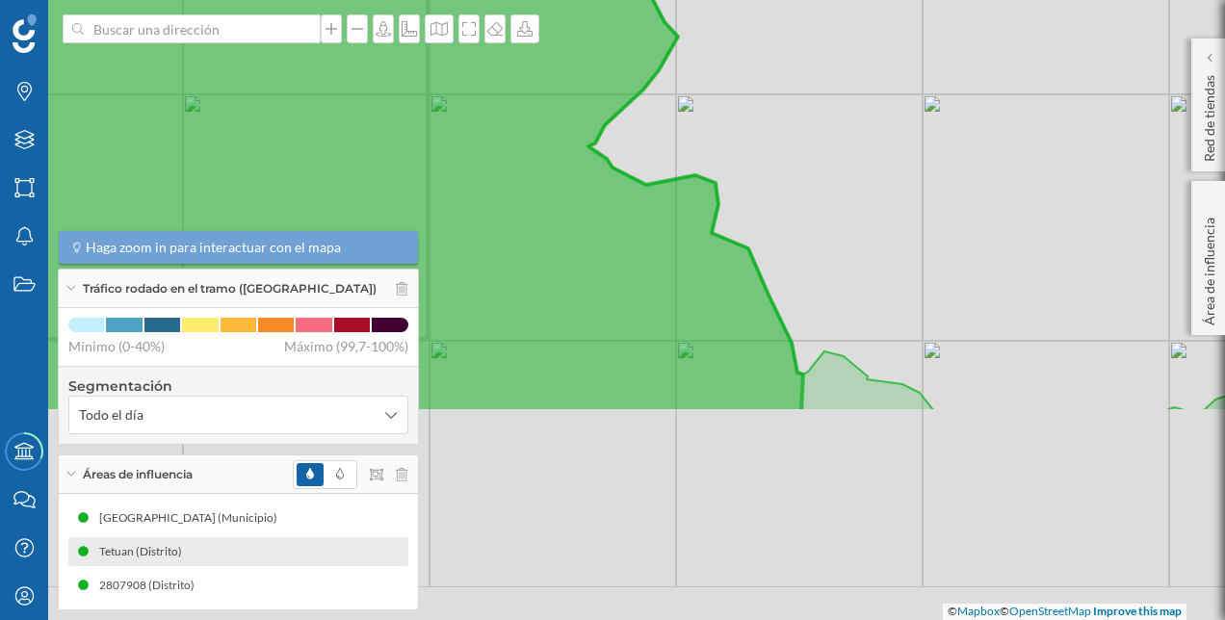
drag, startPoint x: 867, startPoint y: 356, endPoint x: 854, endPoint y: -9, distance: 365.1
click at [854, 0] on html "Marcas Capas Áreas Notificaciones Estados Academy Contacta con nosotros Centro …" at bounding box center [612, 310] width 1225 height 620
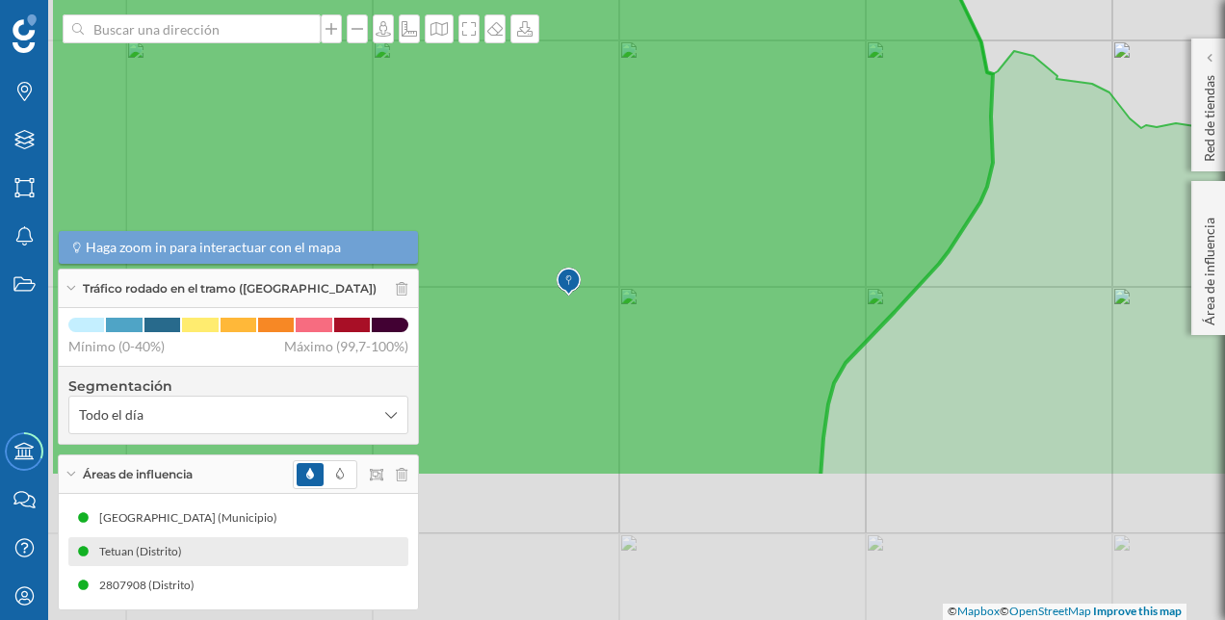
drag, startPoint x: 868, startPoint y: 143, endPoint x: 1008, endPoint y: -42, distance: 233.0
click at [1008, 0] on html "Marcas Capas Áreas Notificaciones Estados Academy Contacta con nosotros Centro …" at bounding box center [612, 310] width 1225 height 620
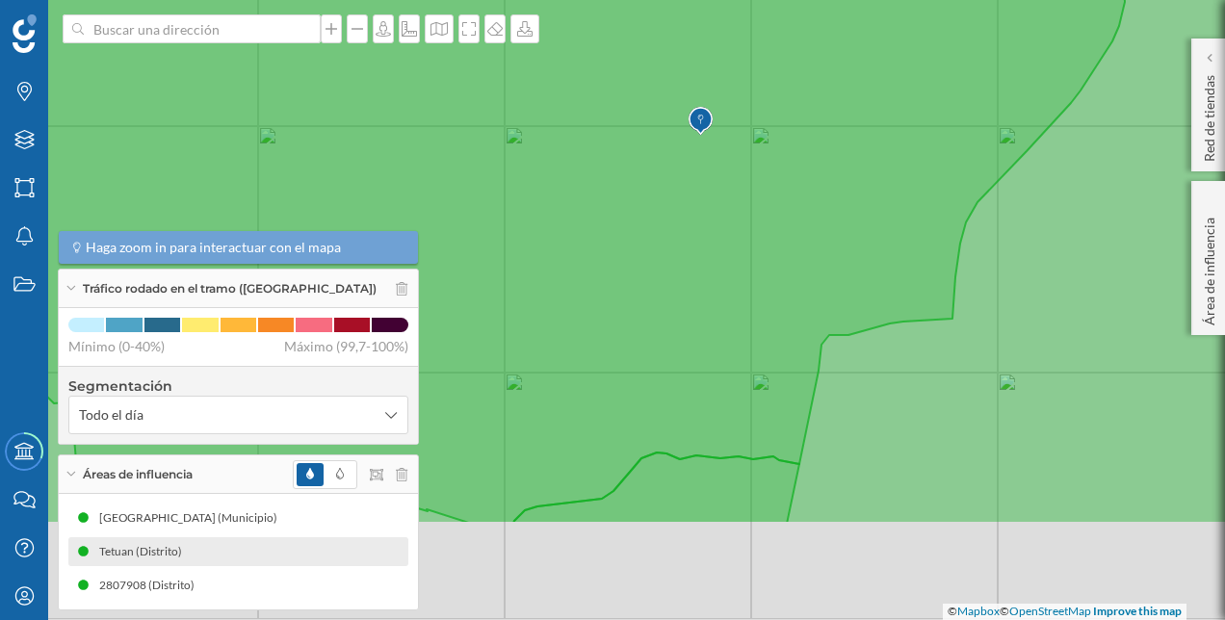
drag, startPoint x: 792, startPoint y: 336, endPoint x: 924, endPoint y: 175, distance: 208.0
click at [924, 175] on icon at bounding box center [565, 150] width 1119 height 752
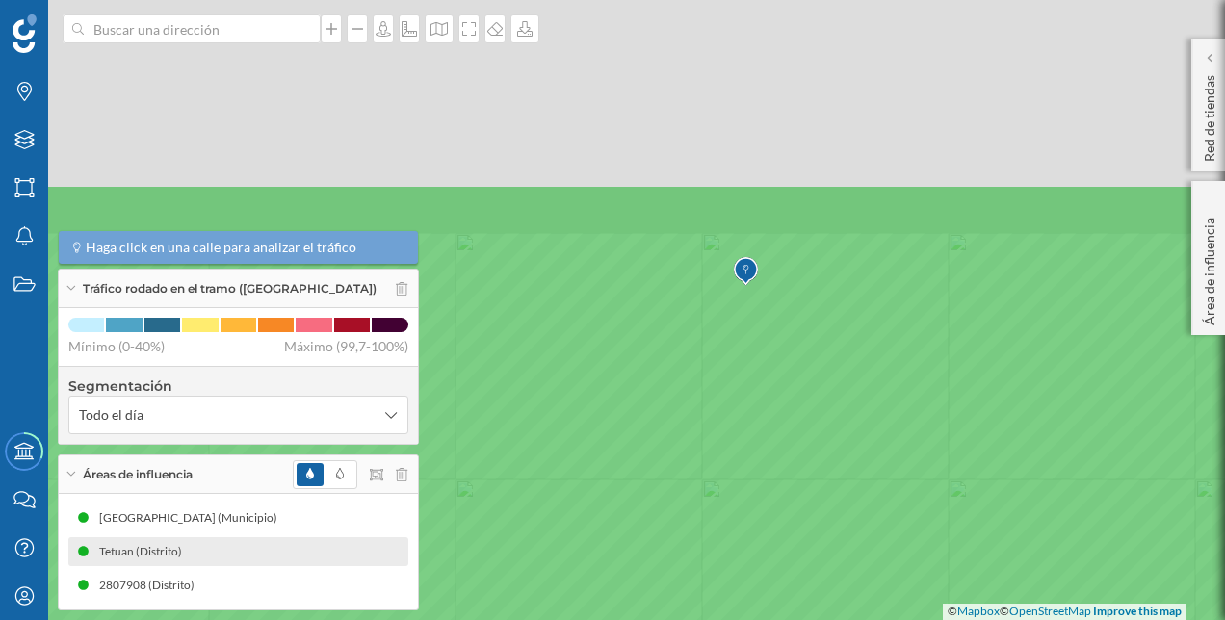
drag, startPoint x: 655, startPoint y: 145, endPoint x: 764, endPoint y: 394, distance: 271.2
click at [764, 394] on icon at bounding box center [721, 559] width 1473 height 748
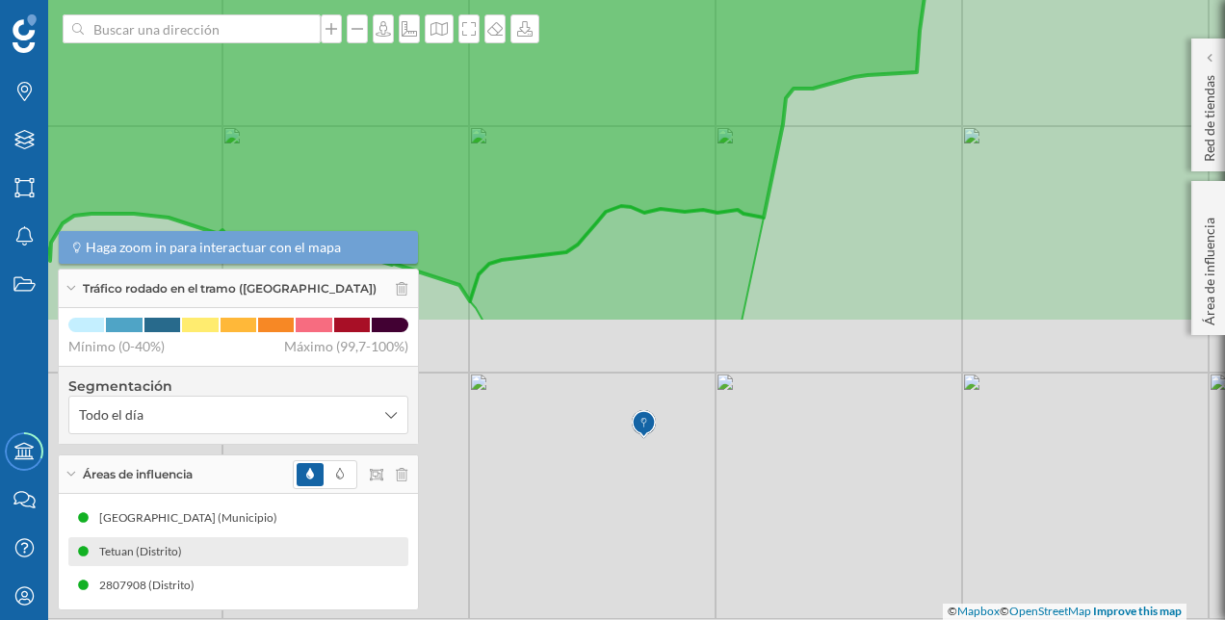
drag, startPoint x: 972, startPoint y: 512, endPoint x: 903, endPoint y: 149, distance: 369.4
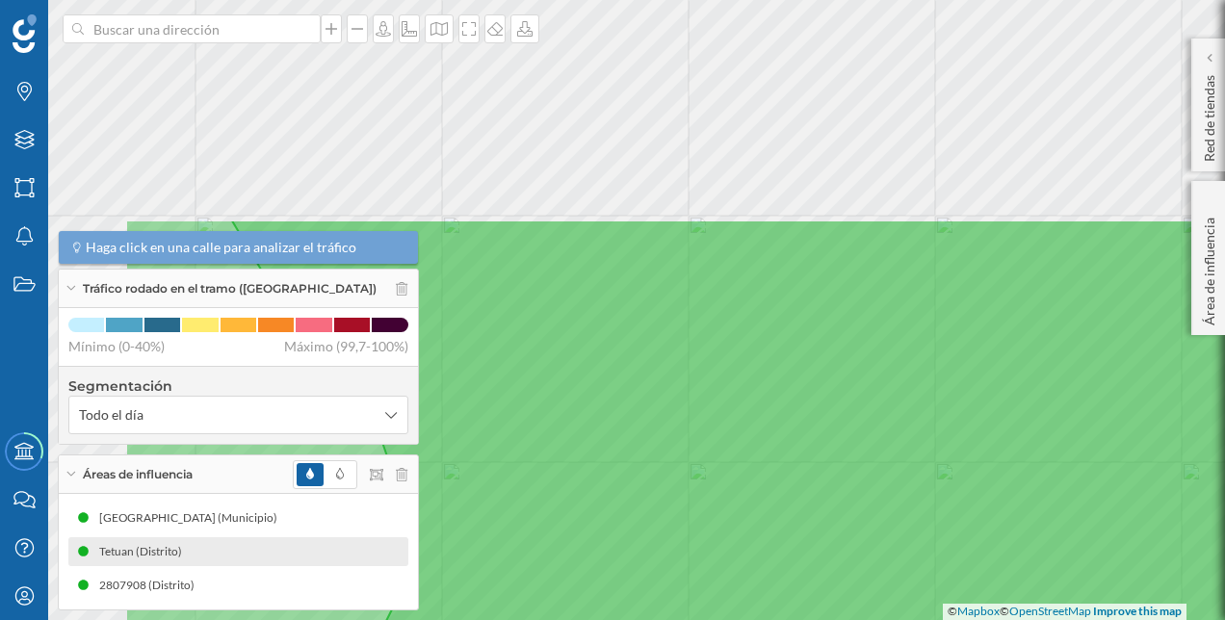
drag, startPoint x: 685, startPoint y: 243, endPoint x: 934, endPoint y: 528, distance: 378.7
click at [934, 528] on icon at bounding box center [750, 594] width 1088 height 752
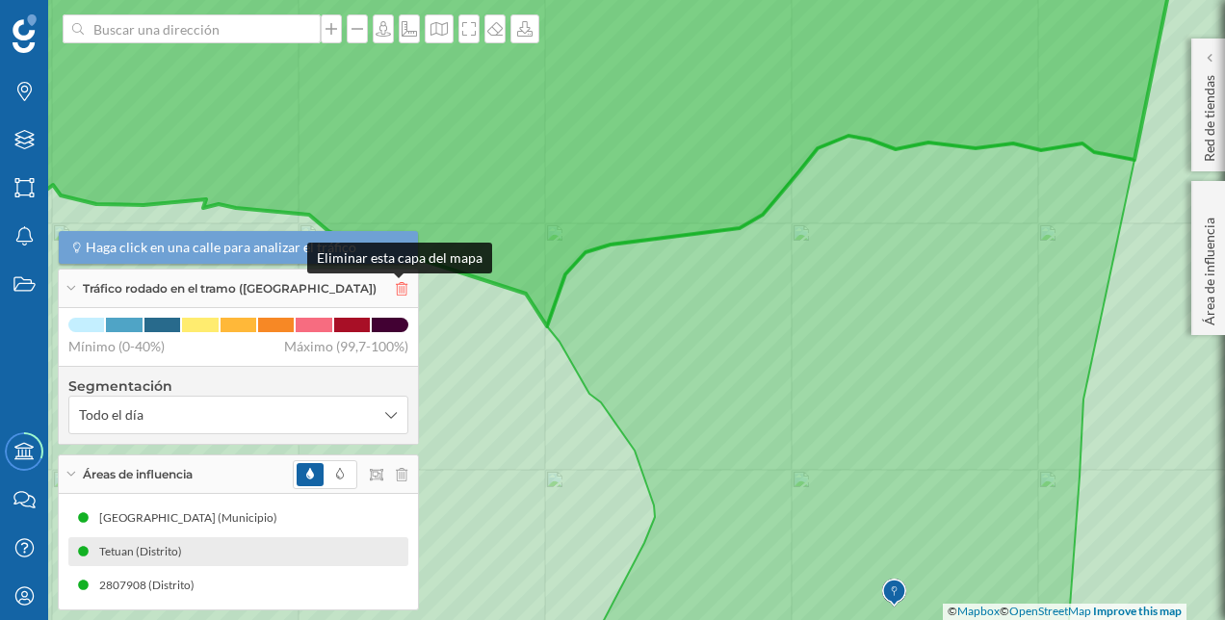
click at [396, 283] on icon at bounding box center [402, 288] width 12 height 13
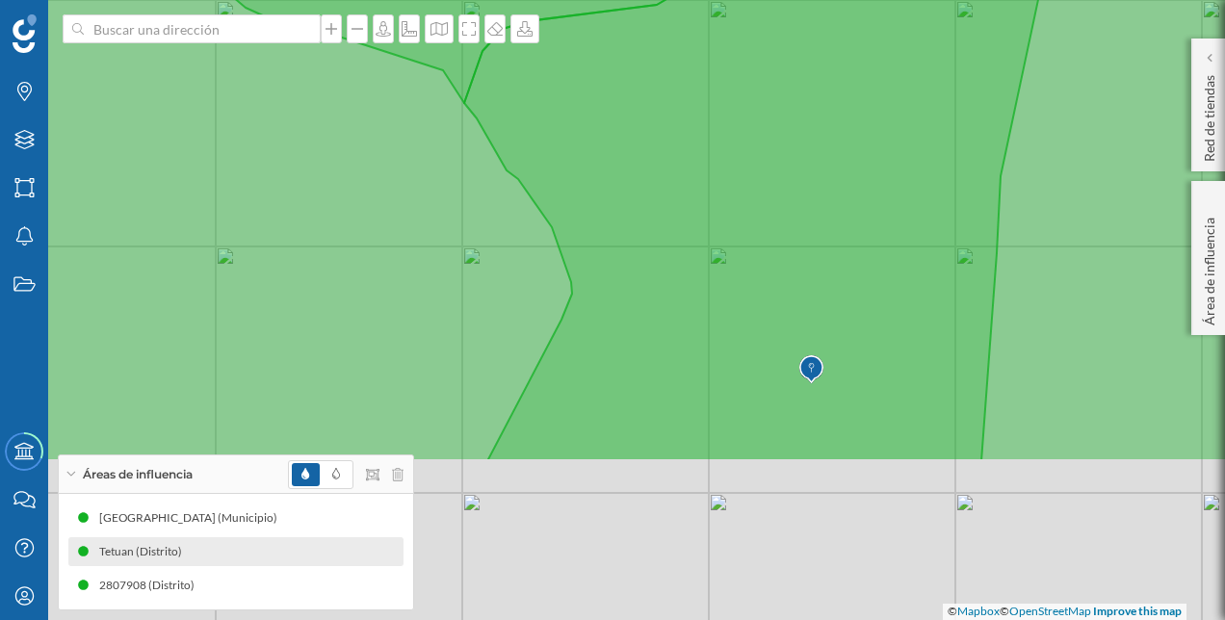
drag, startPoint x: 827, startPoint y: 413, endPoint x: 744, endPoint y: 190, distance: 238.2
click at [744, 190] on icon at bounding box center [757, 186] width 587 height 549
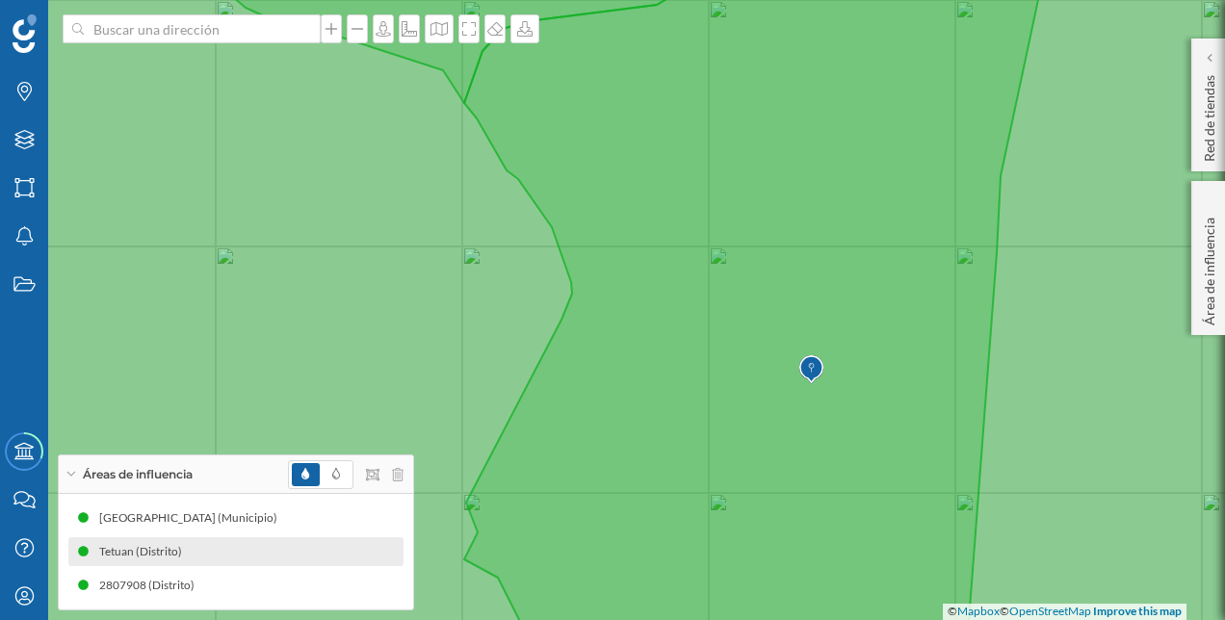
click at [745, 241] on icon at bounding box center [757, 310] width 587 height 748
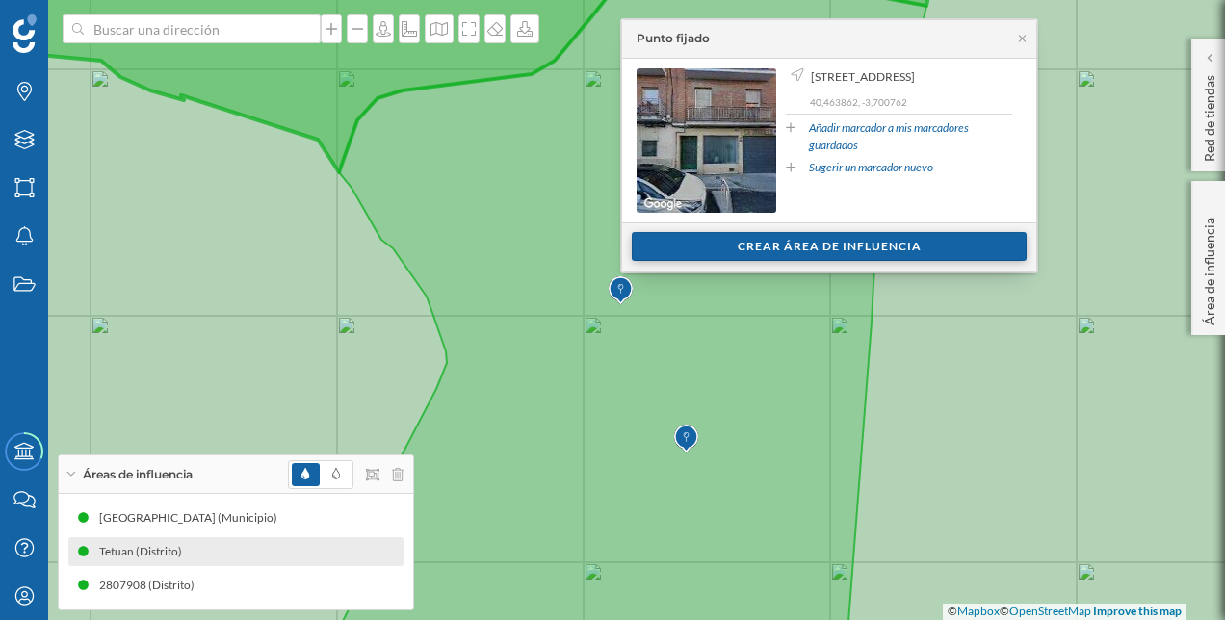
click at [764, 239] on div "Crear área de influencia" at bounding box center [829, 246] width 395 height 29
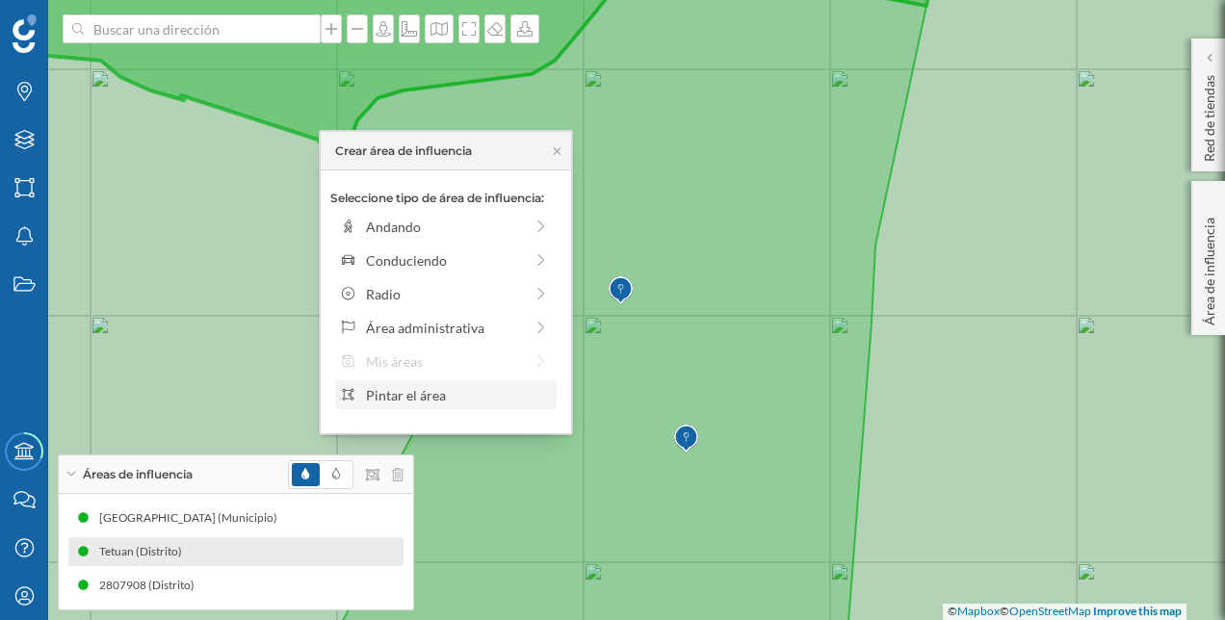
click at [455, 391] on div "Pintar el área" at bounding box center [458, 395] width 184 height 20
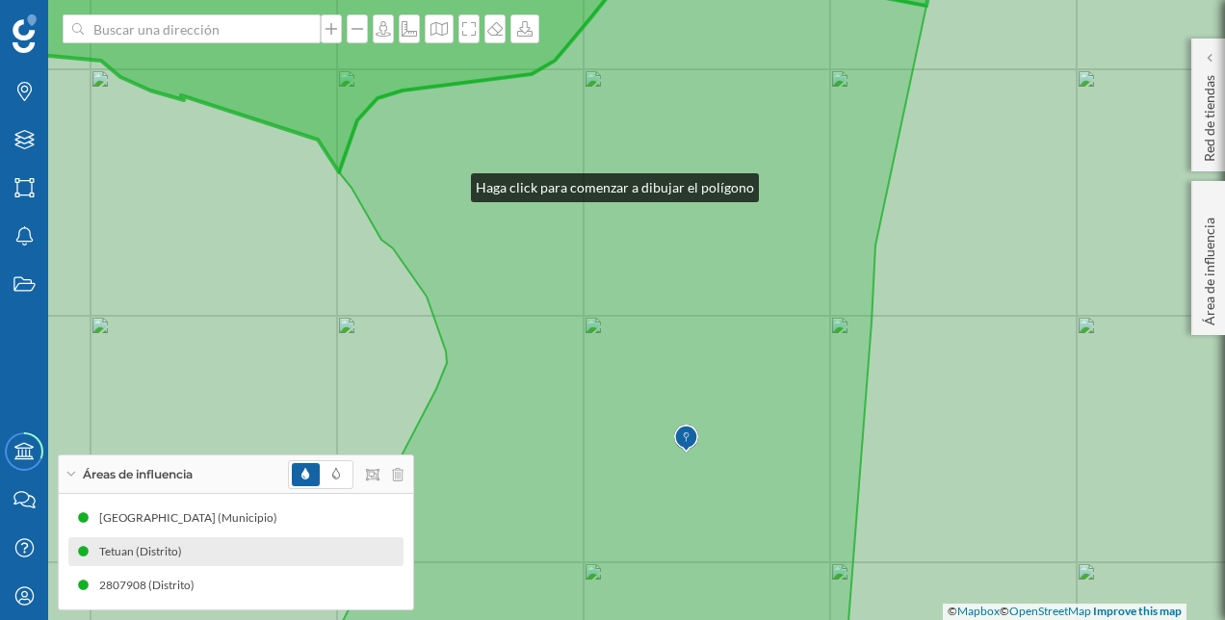
click at [452, 183] on icon at bounding box center [632, 333] width 587 height 703
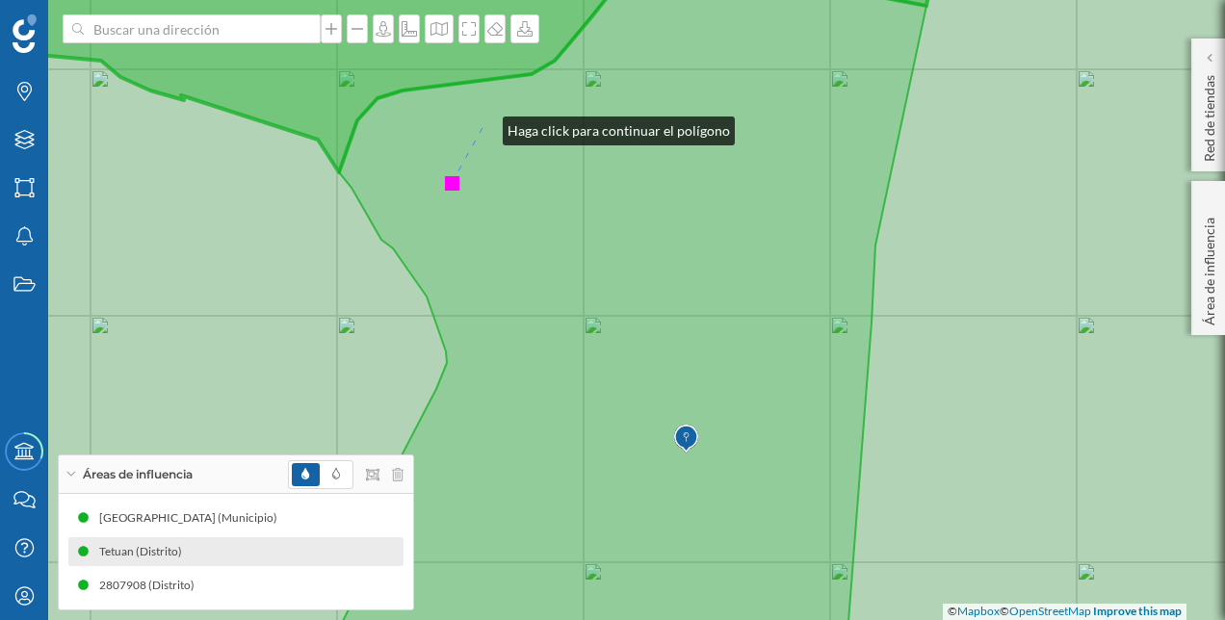
click at [483, 126] on icon at bounding box center [632, 333] width 587 height 703
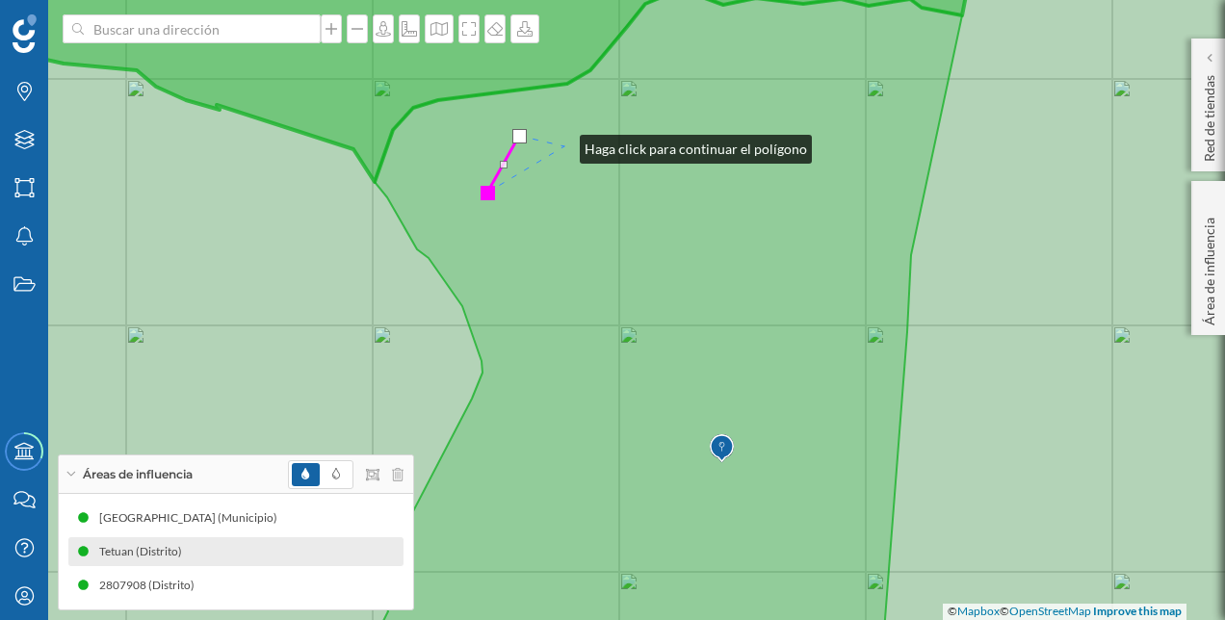
drag, startPoint x: 525, startPoint y: 135, endPoint x: 560, endPoint y: 144, distance: 36.9
click at [560, 144] on icon at bounding box center [668, 342] width 587 height 703
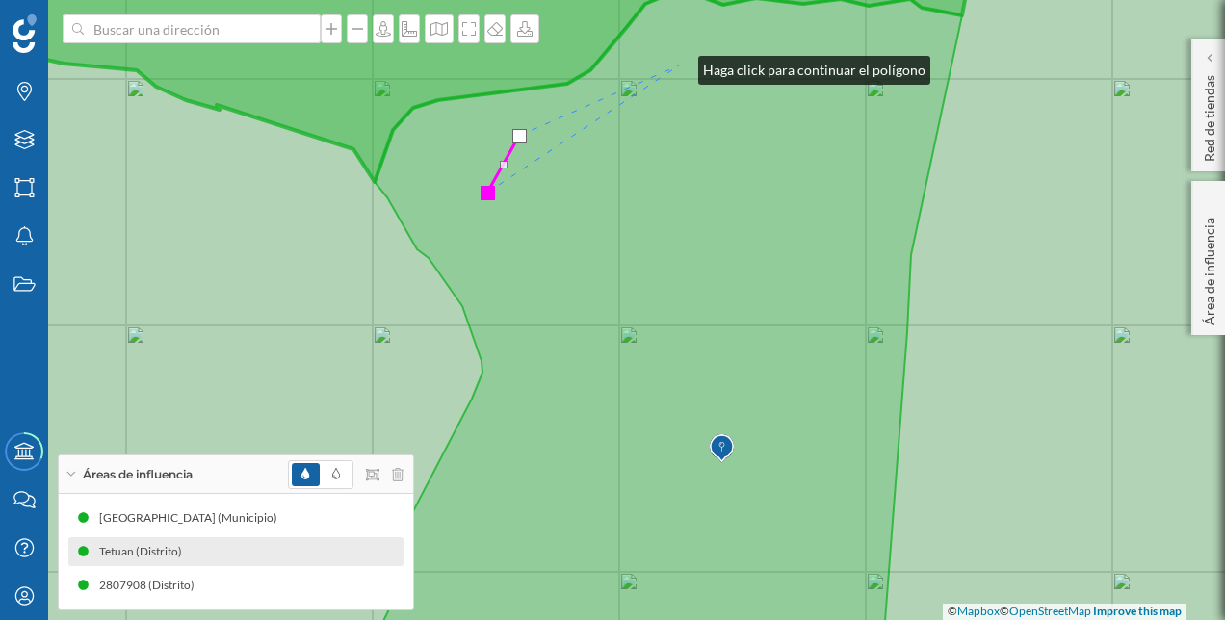
click at [679, 65] on icon at bounding box center [668, 337] width 587 height 693
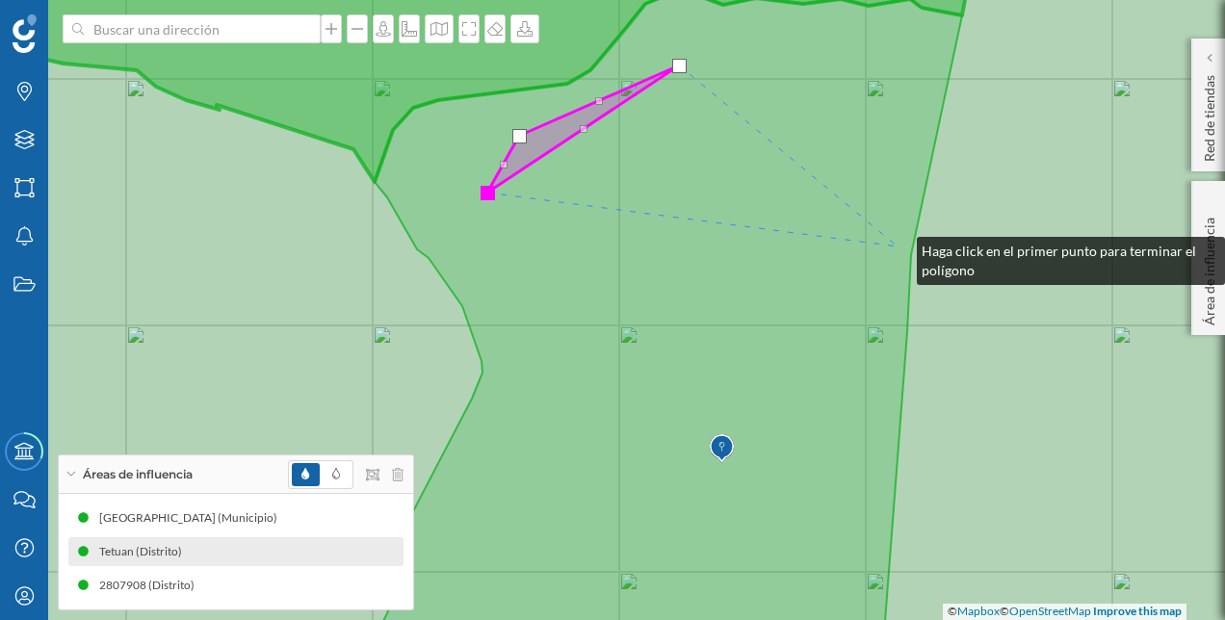
click at [897, 246] on icon at bounding box center [668, 337] width 587 height 693
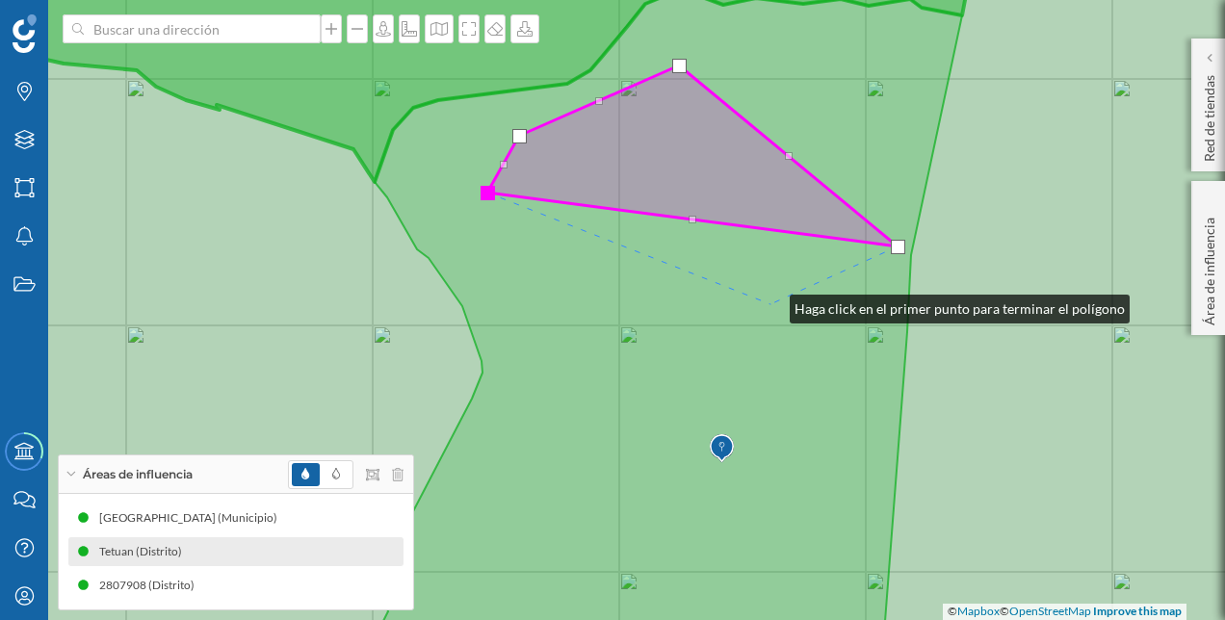
click at [770, 304] on icon at bounding box center [668, 337] width 587 height 693
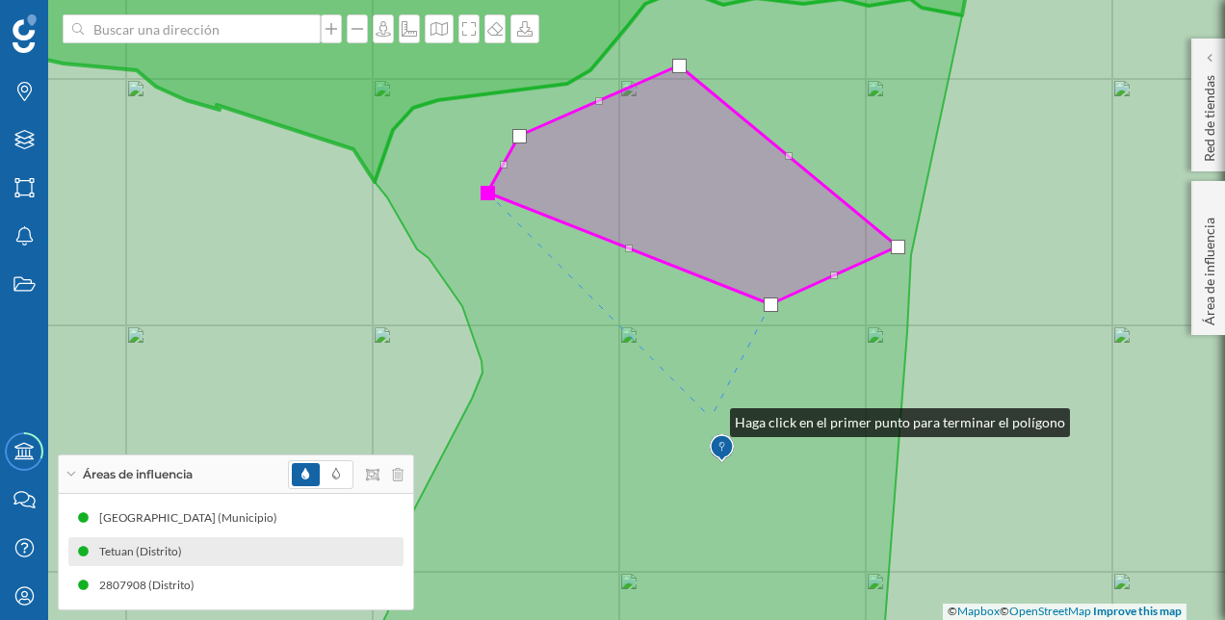
click at [711, 418] on icon at bounding box center [668, 337] width 587 height 693
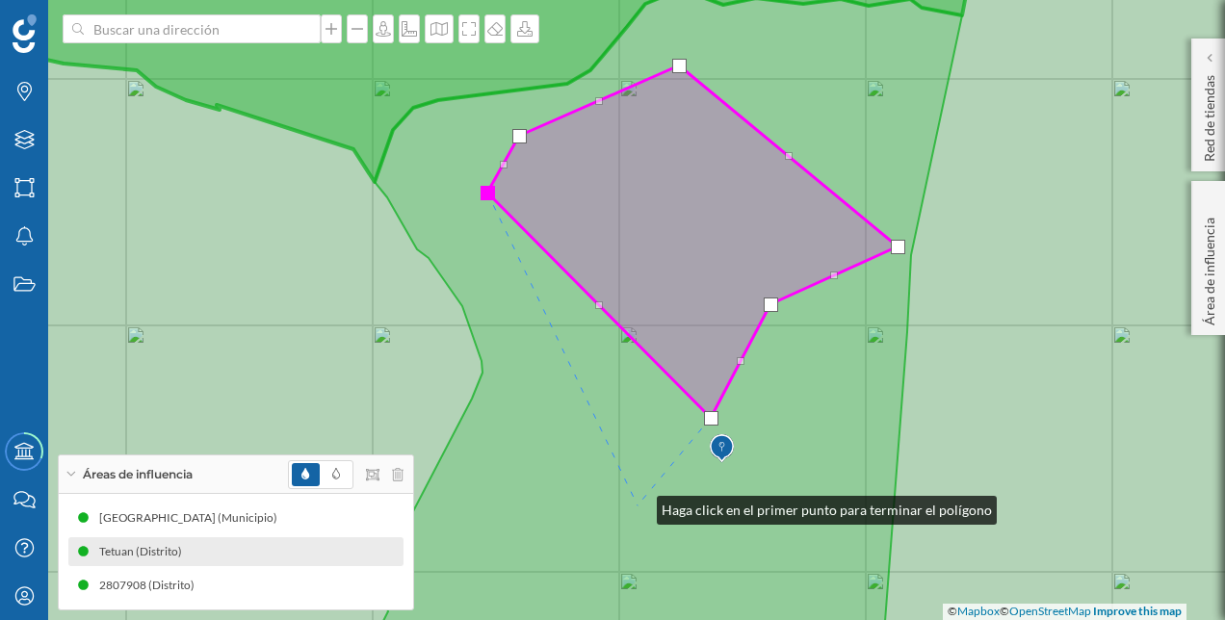
click at [637, 506] on icon at bounding box center [668, 337] width 587 height 693
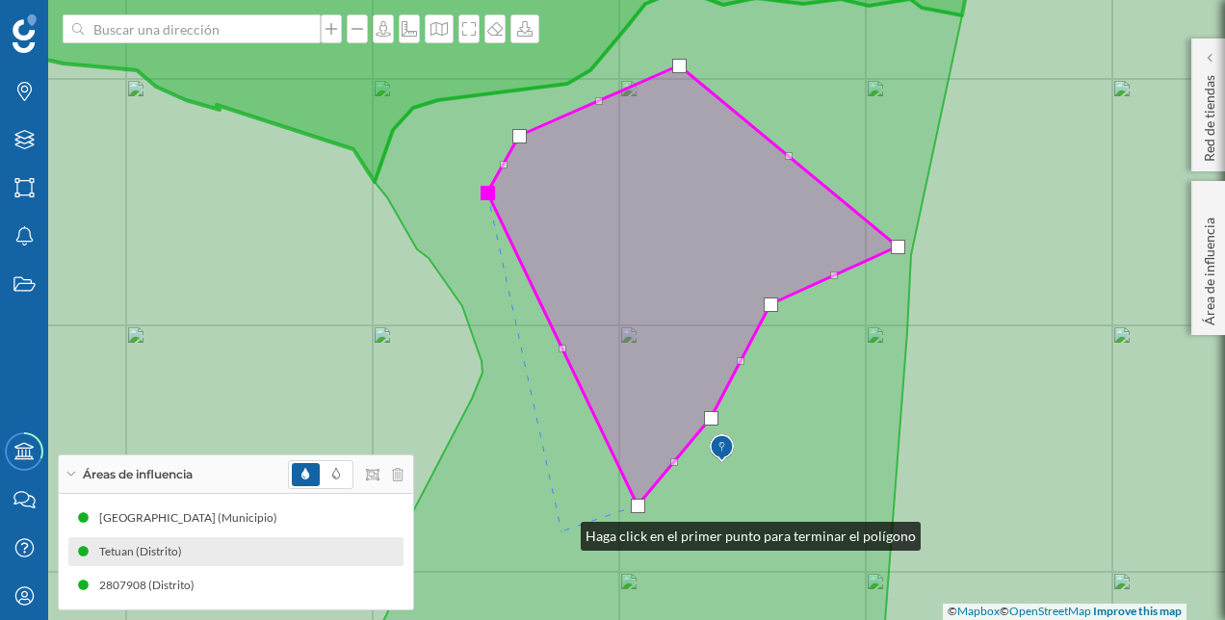
click at [561, 532] on icon at bounding box center [668, 337] width 587 height 693
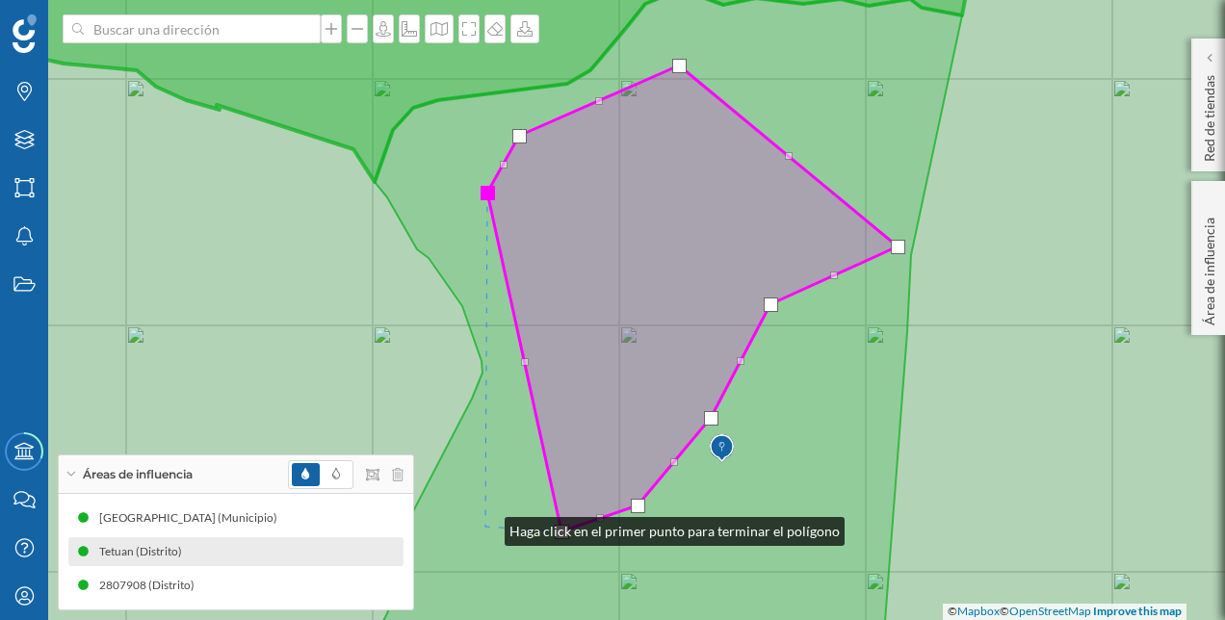
click at [485, 527] on icon at bounding box center [668, 337] width 587 height 693
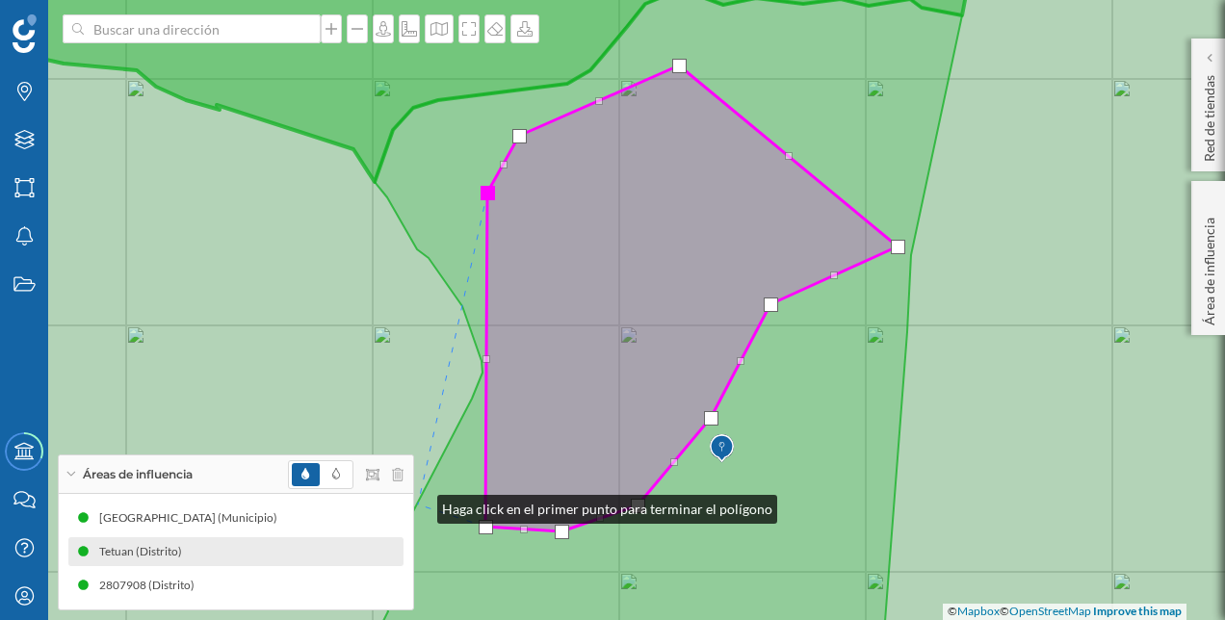
click at [418, 505] on icon at bounding box center [668, 337] width 587 height 693
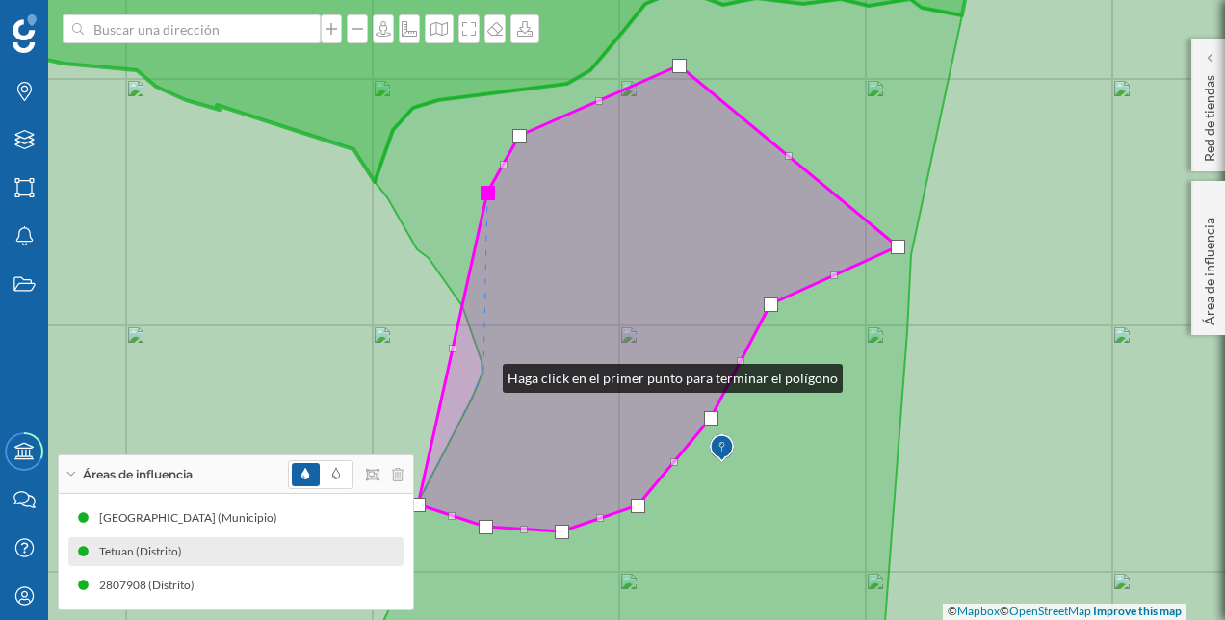
click at [483, 374] on icon at bounding box center [658, 298] width 480 height 466
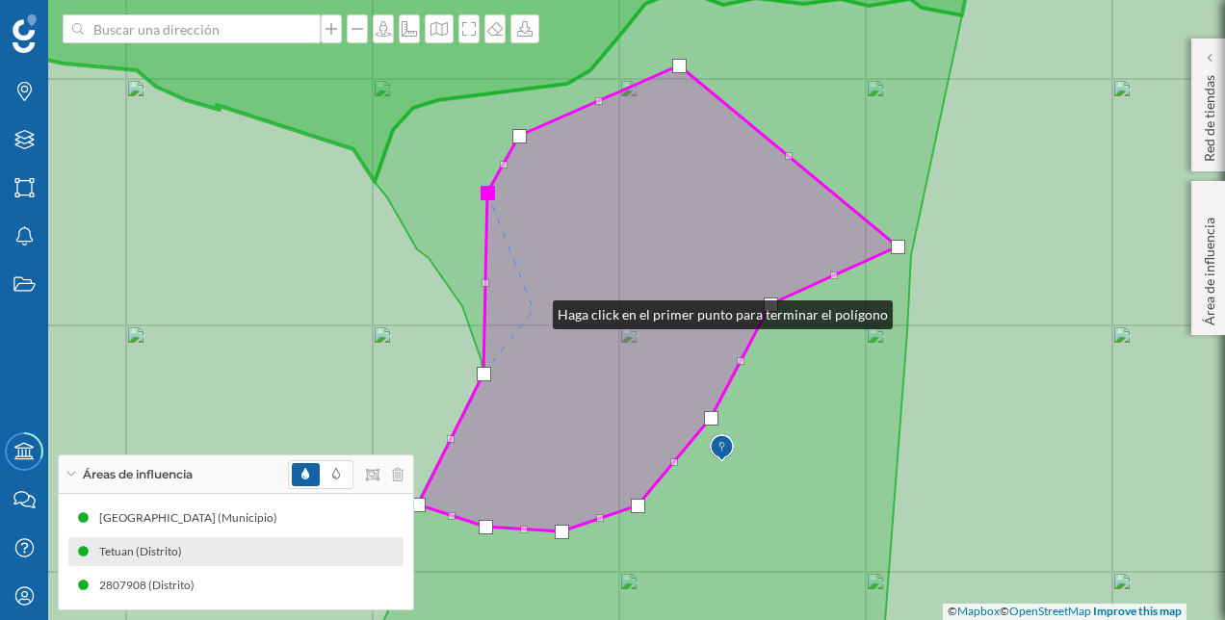
click at [533, 310] on icon at bounding box center [658, 298] width 480 height 466
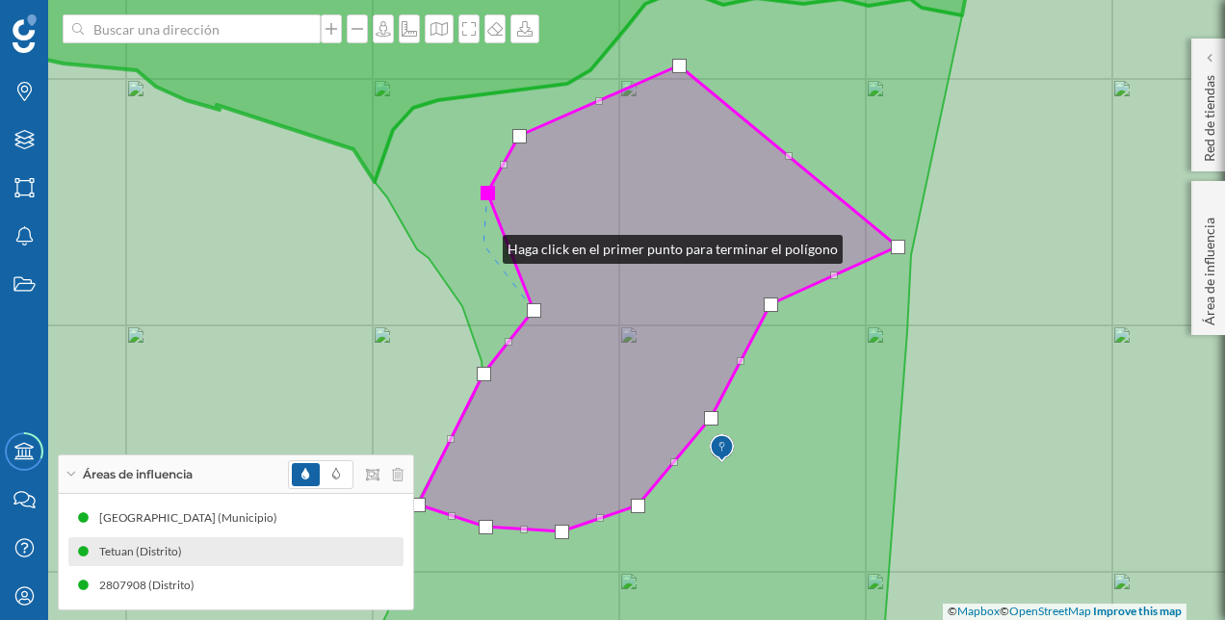
click at [483, 245] on icon at bounding box center [668, 337] width 587 height 693
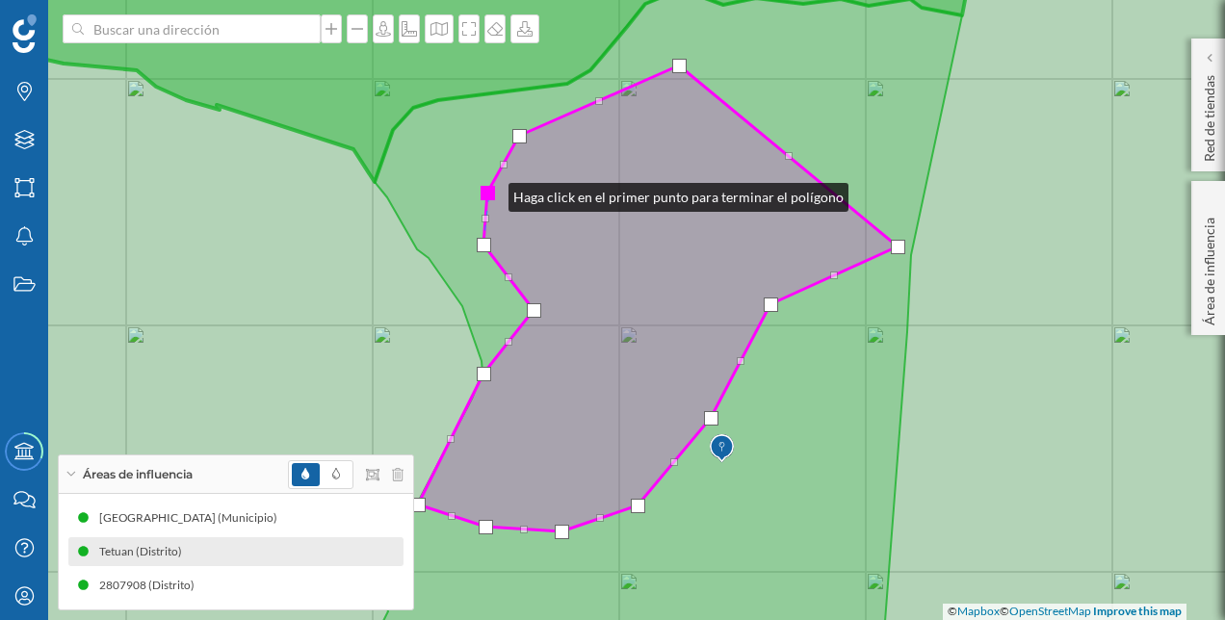
click at [489, 193] on div at bounding box center [487, 193] width 14 height 14
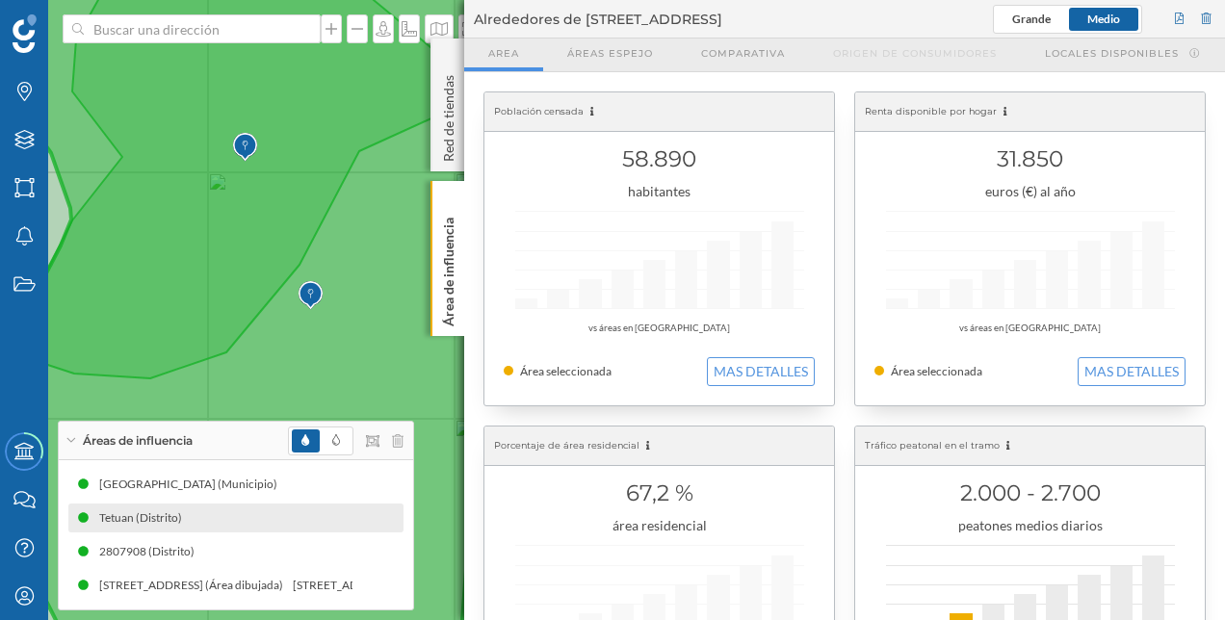
drag, startPoint x: 140, startPoint y: 287, endPoint x: 196, endPoint y: 259, distance: 63.3
click at [196, 259] on icon at bounding box center [247, 145] width 480 height 466
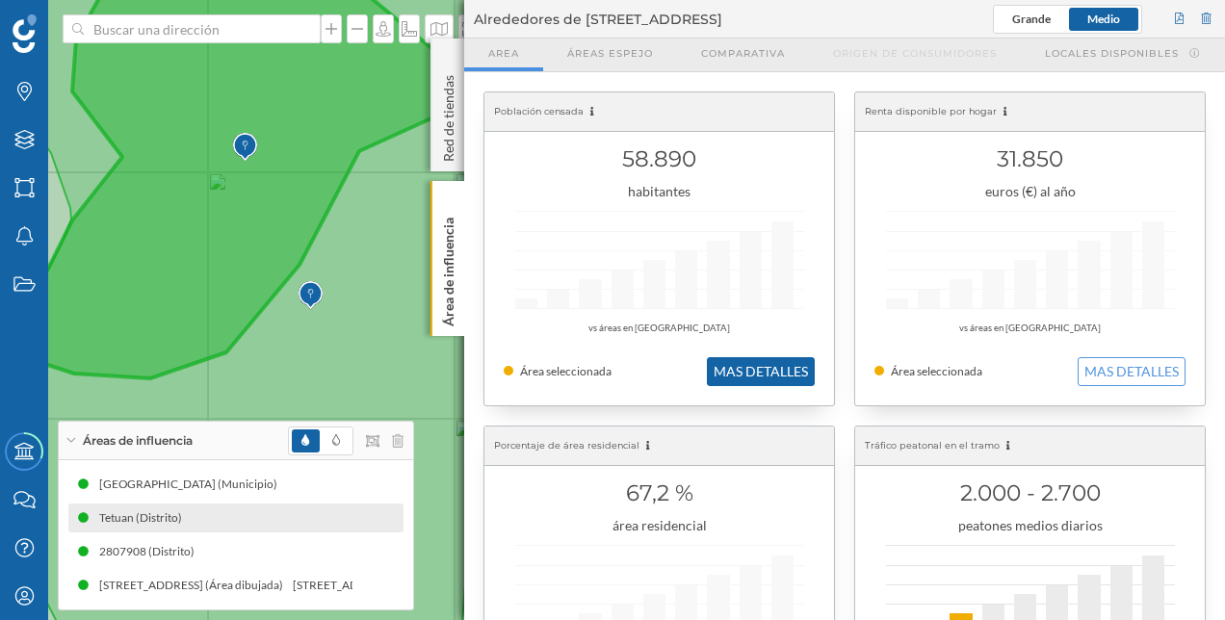
click at [730, 376] on button "MAS DETALLES" at bounding box center [761, 371] width 108 height 29
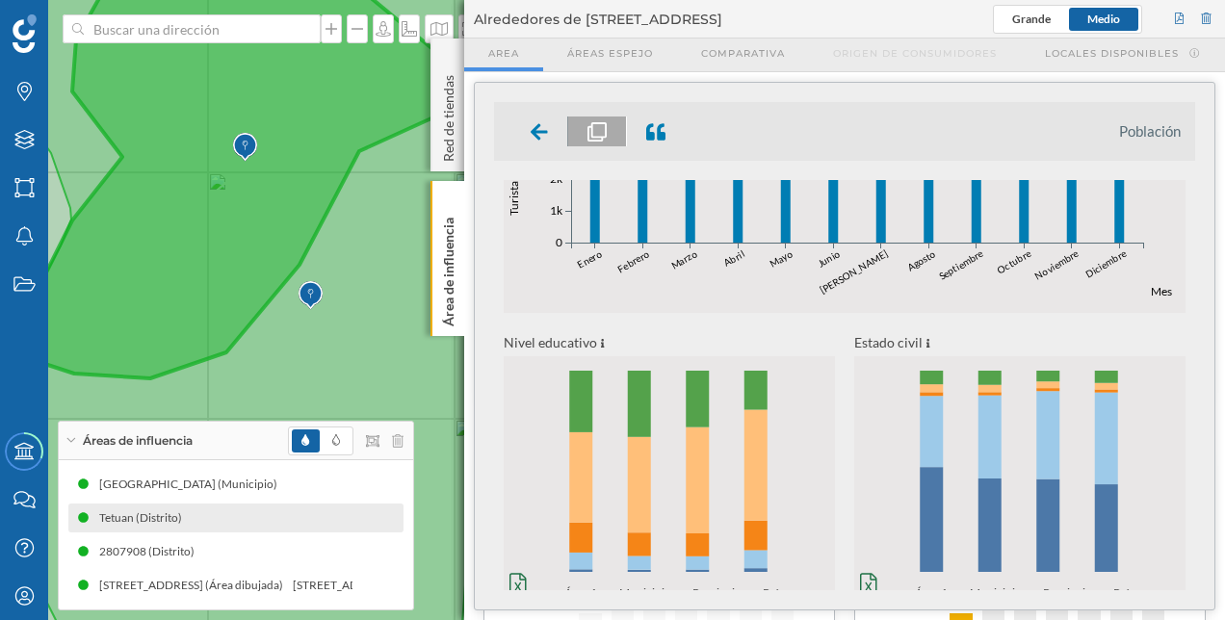
scroll to position [817, 0]
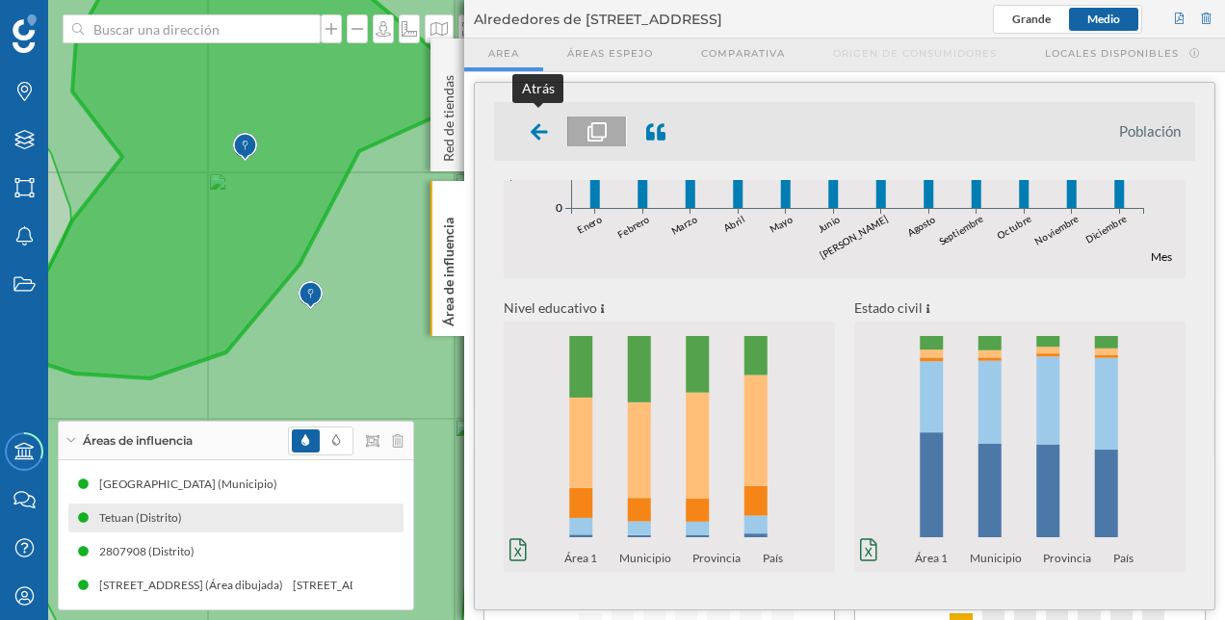
click at [547, 131] on icon at bounding box center [539, 131] width 17 height 16
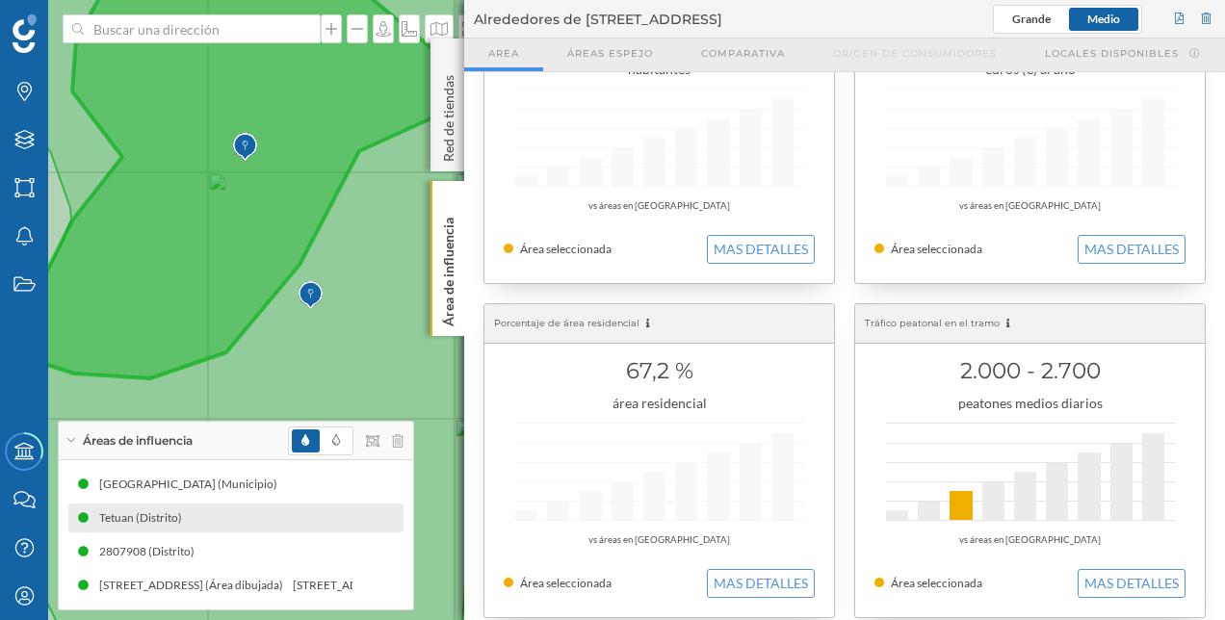
scroll to position [193, 0]
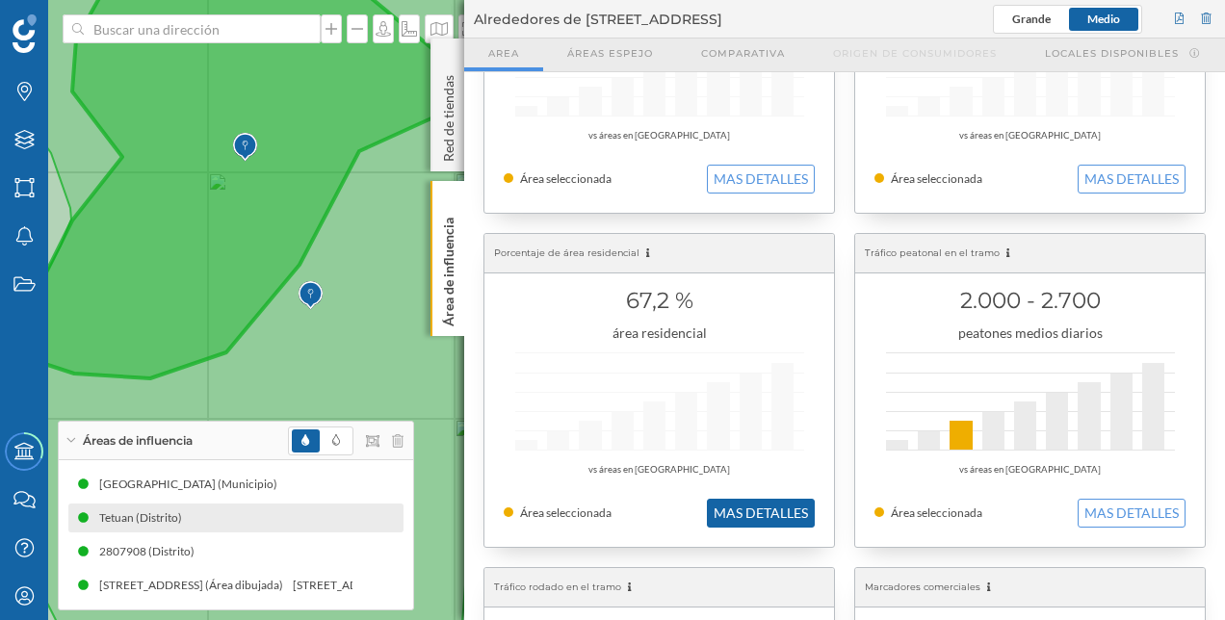
click at [753, 514] on button "MAS DETALLES" at bounding box center [761, 513] width 108 height 29
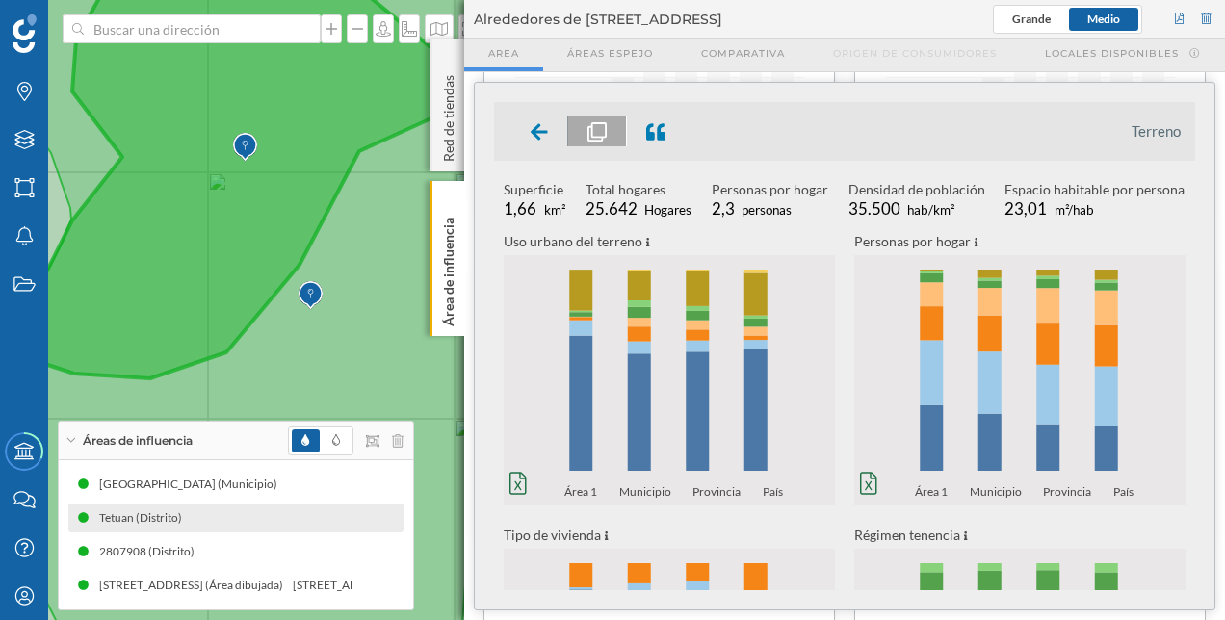
click at [531, 145] on ul "Terreno" at bounding box center [844, 131] width 701 height 59
click at [533, 140] on icon at bounding box center [539, 131] width 17 height 19
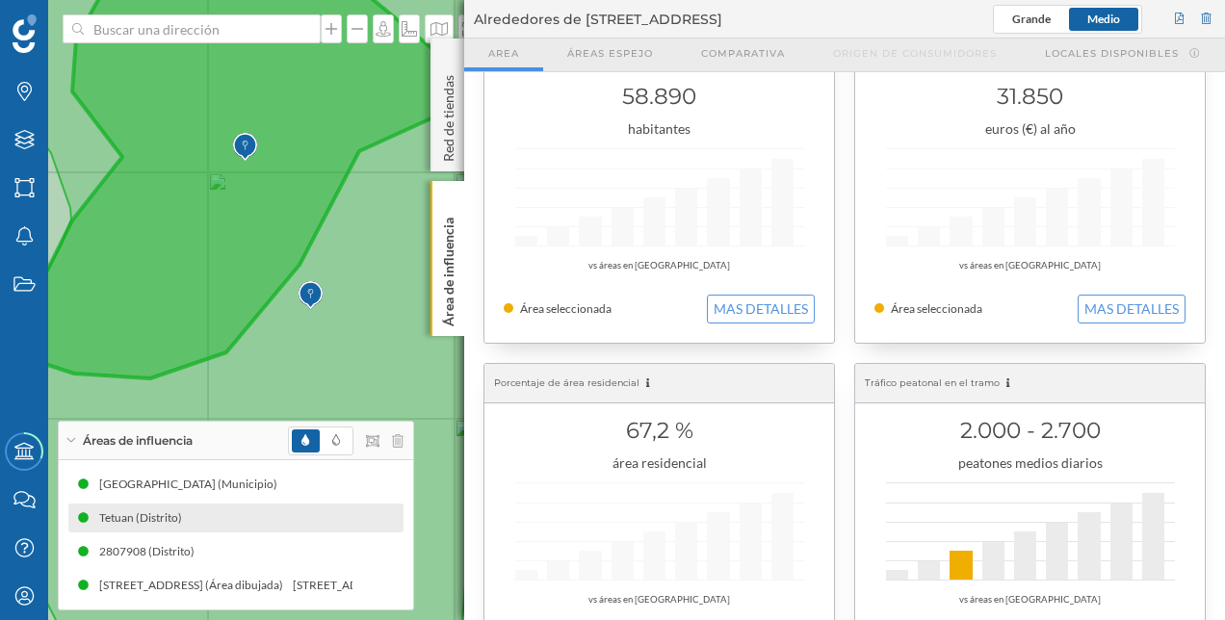
scroll to position [0, 0]
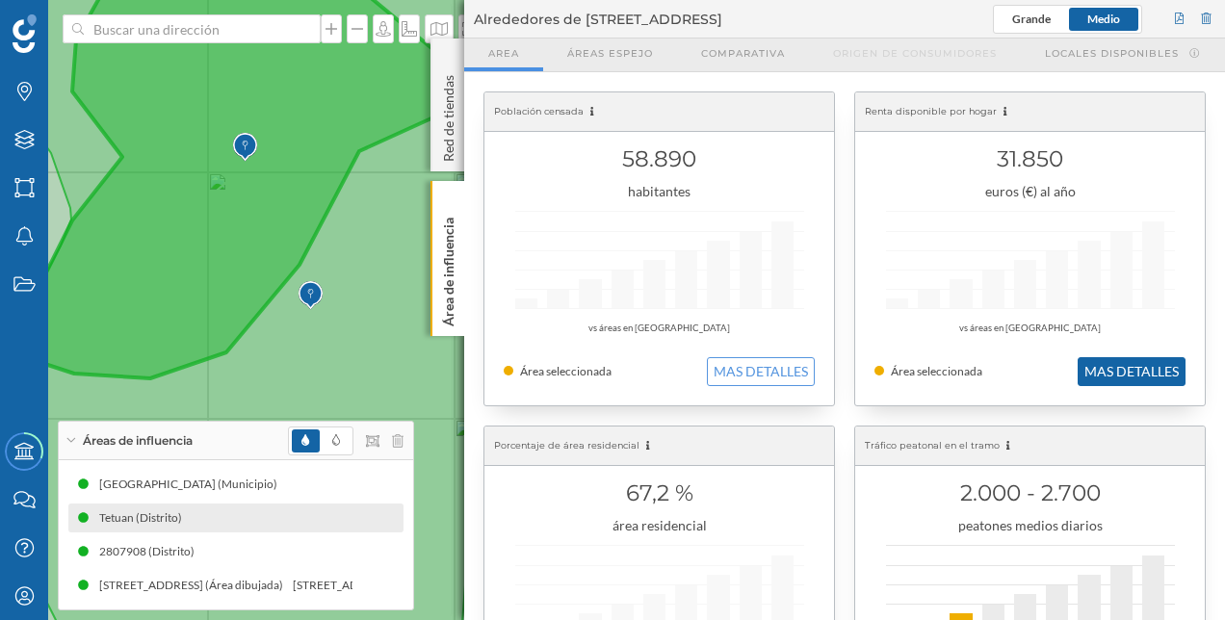
click at [1111, 364] on button "MAS DETALLES" at bounding box center [1131, 371] width 108 height 29
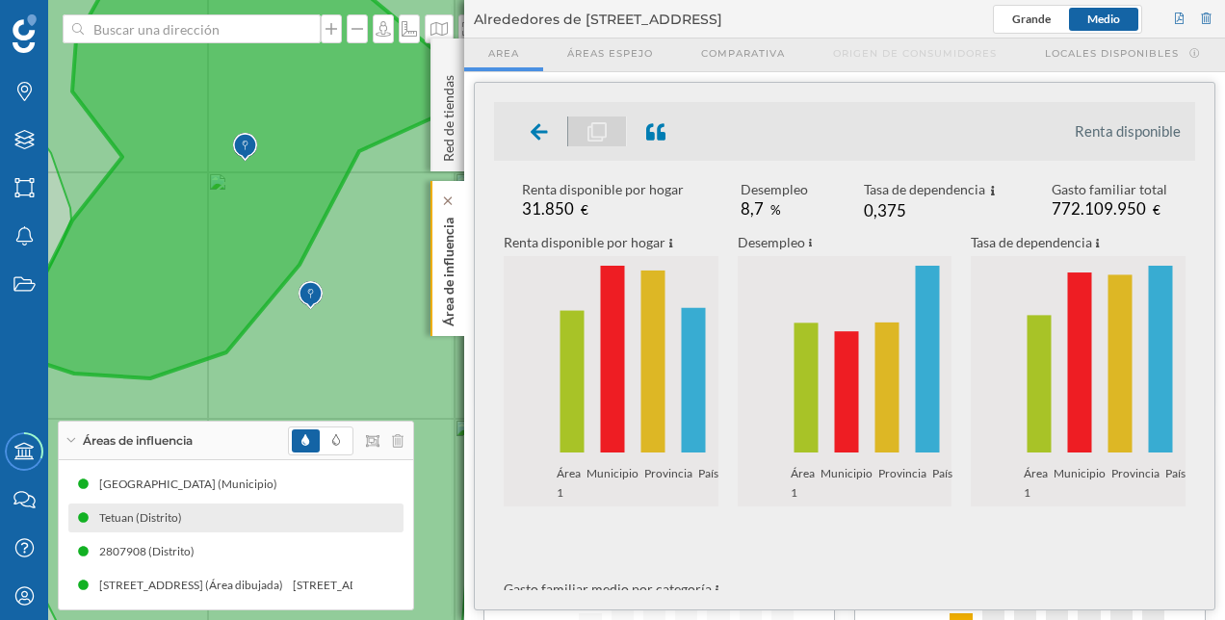
click at [453, 245] on p "Área de influencia" at bounding box center [448, 268] width 19 height 117
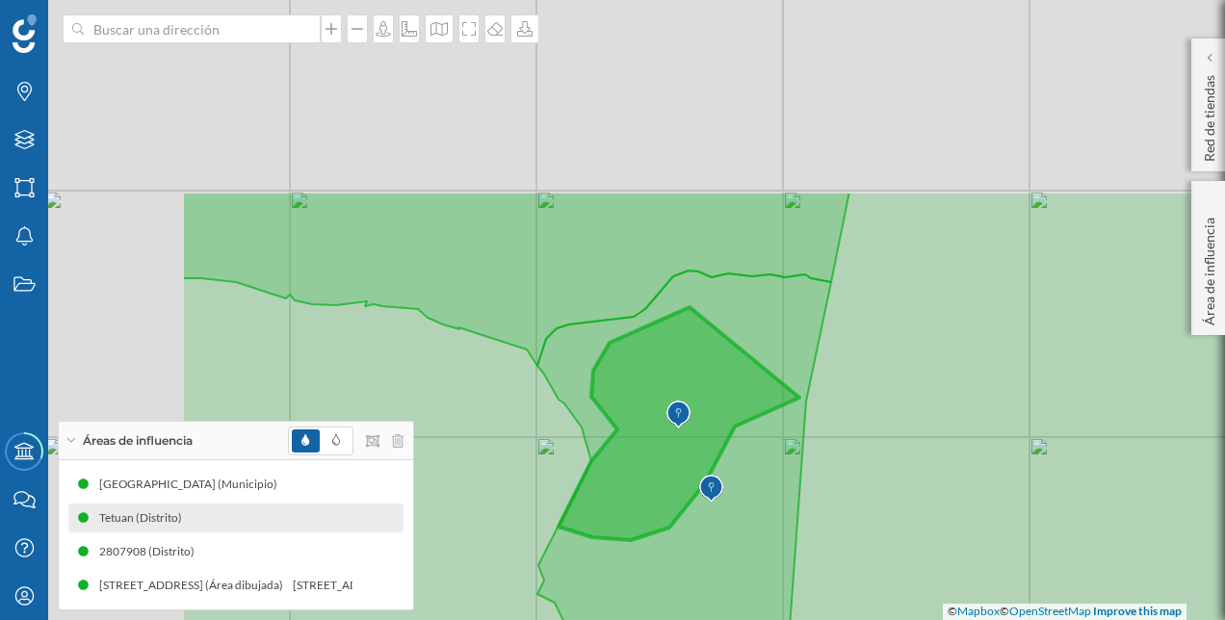
drag, startPoint x: 543, startPoint y: 158, endPoint x: 851, endPoint y: 412, distance: 399.4
click at [851, 412] on icon at bounding box center [918, 566] width 1473 height 748
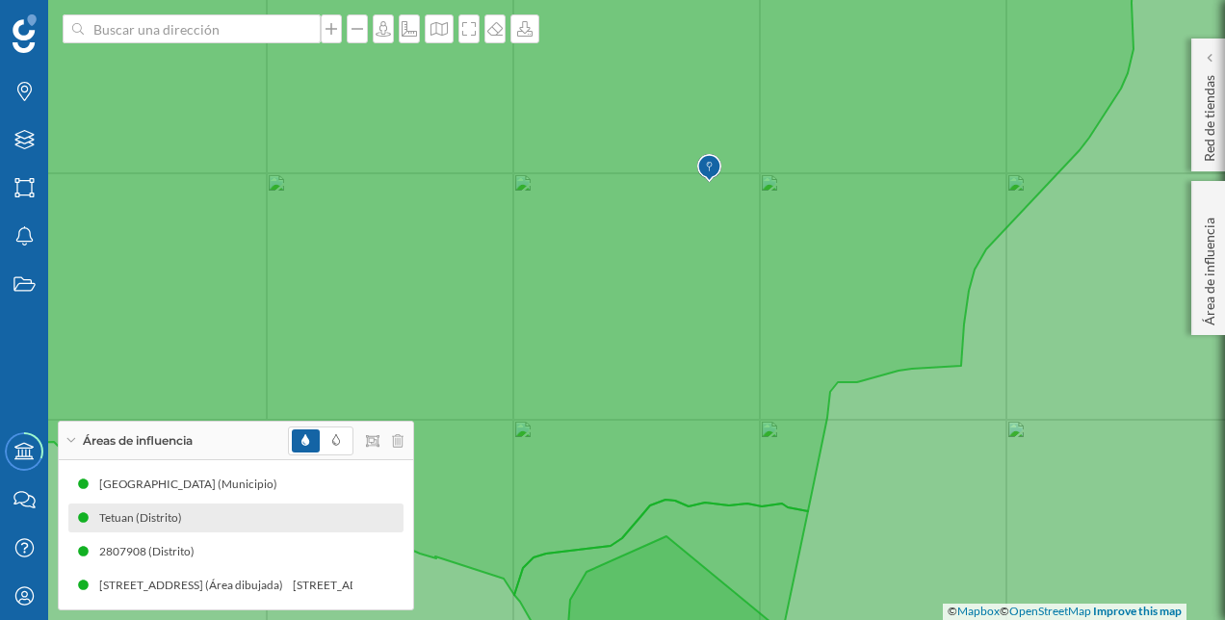
drag, startPoint x: 845, startPoint y: 208, endPoint x: 809, endPoint y: 287, distance: 87.0
click at [809, 287] on icon at bounding box center [495, 290] width 1275 height 610
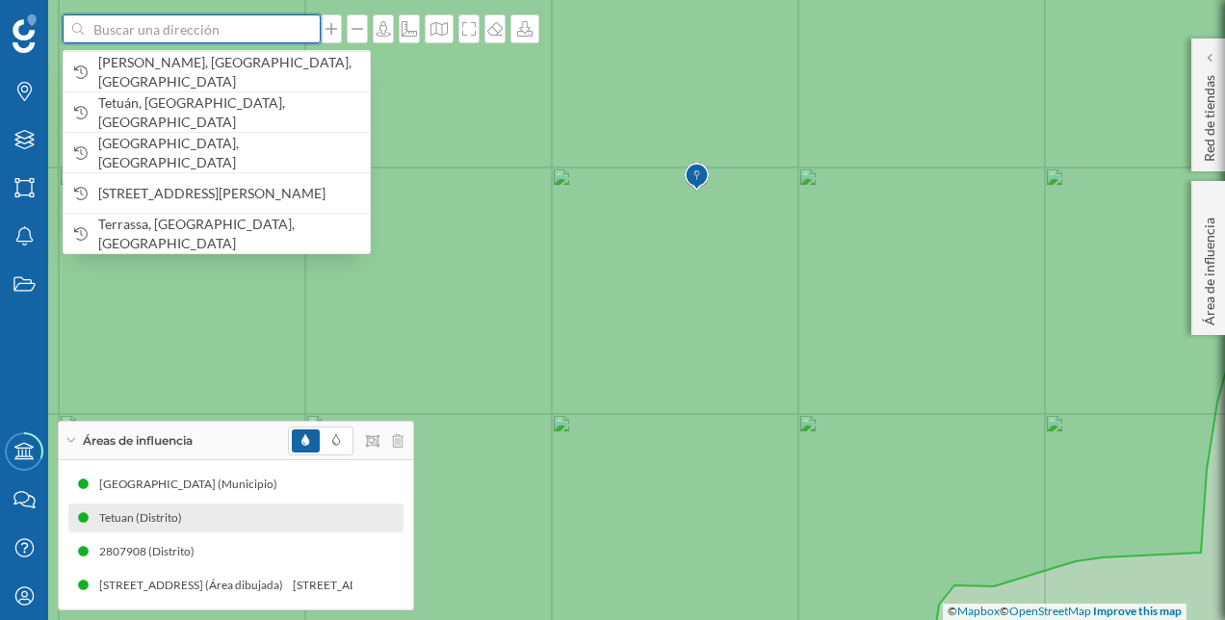
click at [246, 29] on input at bounding box center [192, 28] width 216 height 29
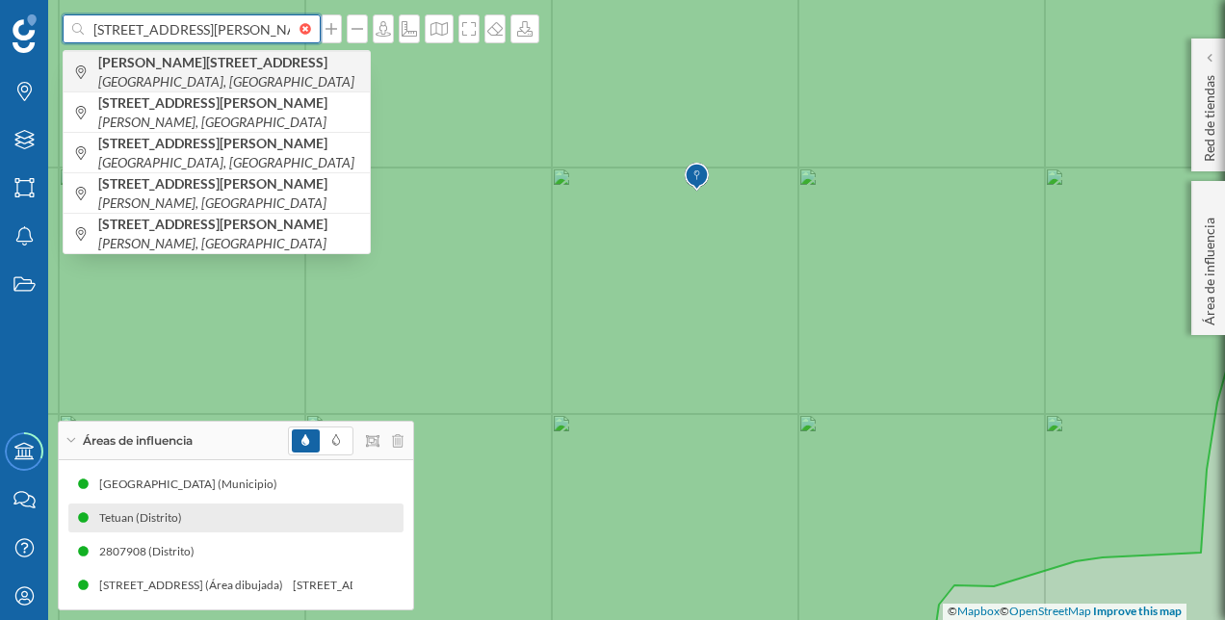
type input "[STREET_ADDRESS][PERSON_NAME]"
click at [210, 66] on b "[PERSON_NAME][STREET_ADDRESS]" at bounding box center [215, 62] width 234 height 16
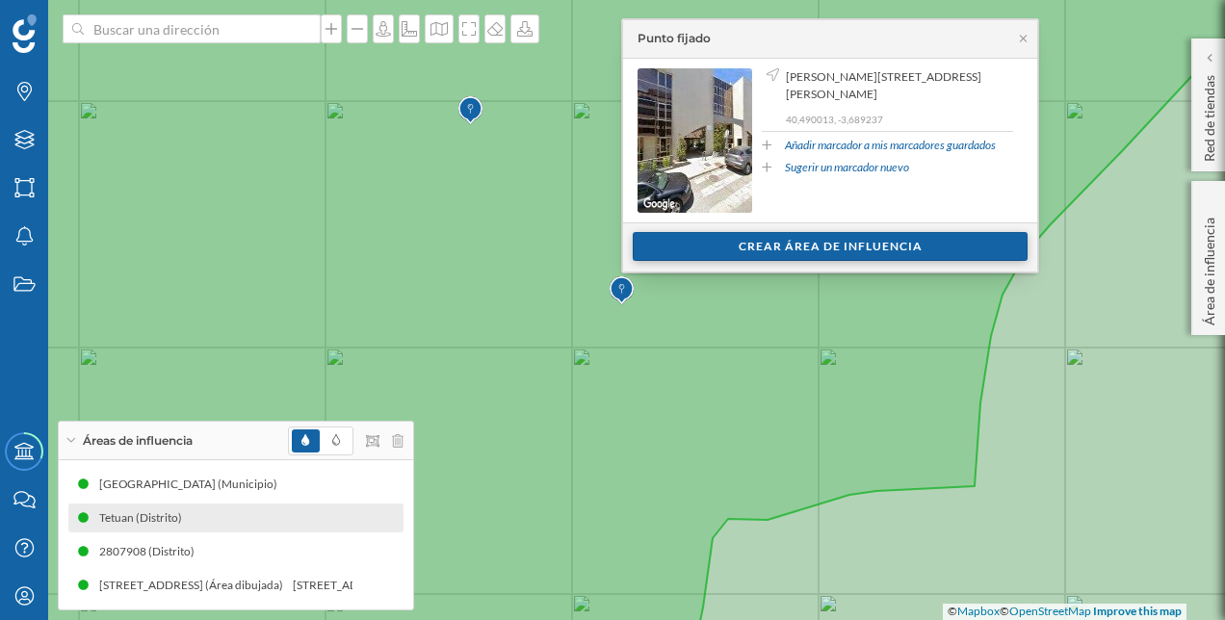
click at [870, 239] on div "Crear área de influencia" at bounding box center [830, 246] width 395 height 29
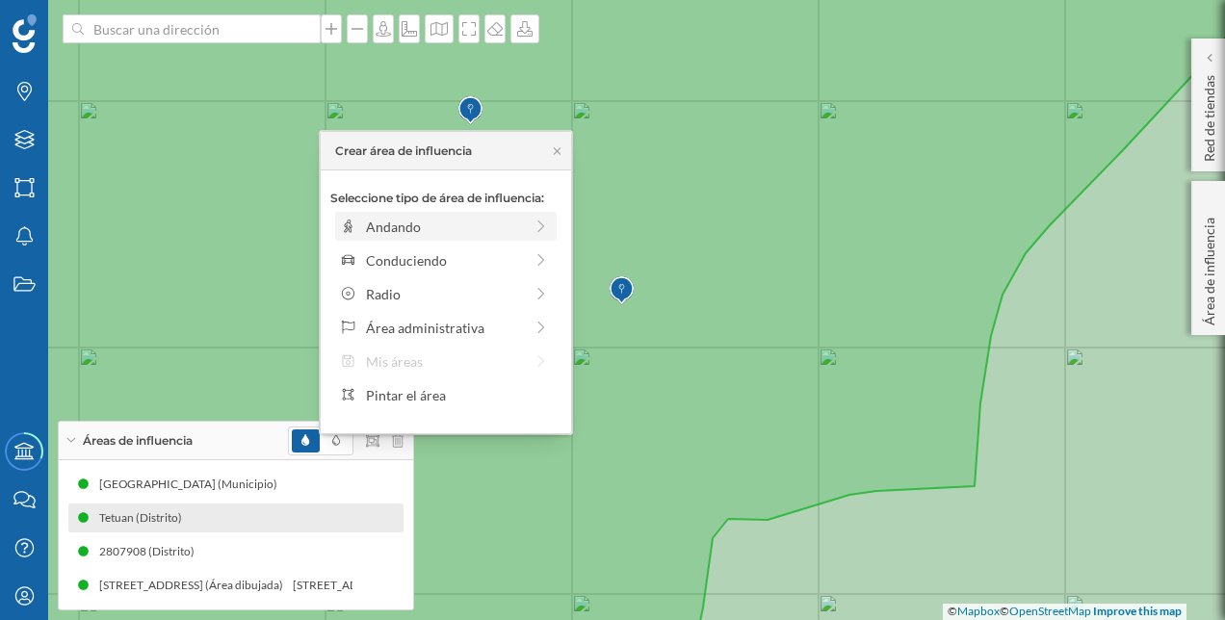
click at [537, 220] on icon at bounding box center [540, 226] width 17 height 13
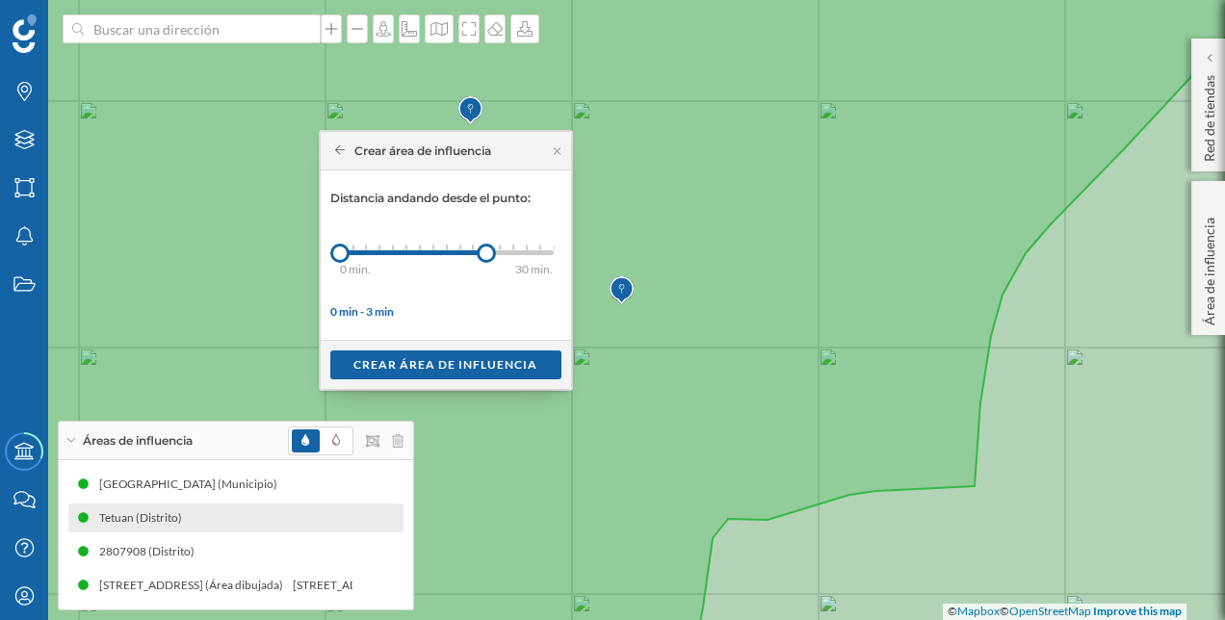
drag, startPoint x: 352, startPoint y: 258, endPoint x: 485, endPoint y: 276, distance: 134.1
click at [485, 276] on div "Distancia andando desde el punto: 0 min. 3 min. 4 min. 5 min. 6 min. 7 min. 8 m…" at bounding box center [445, 255] width 231 height 131
drag, startPoint x: 480, startPoint y: 252, endPoint x: 519, endPoint y: 261, distance: 39.5
click at [519, 261] on div at bounding box center [519, 253] width 19 height 19
click at [494, 361] on div "Crear área de influencia" at bounding box center [445, 364] width 231 height 29
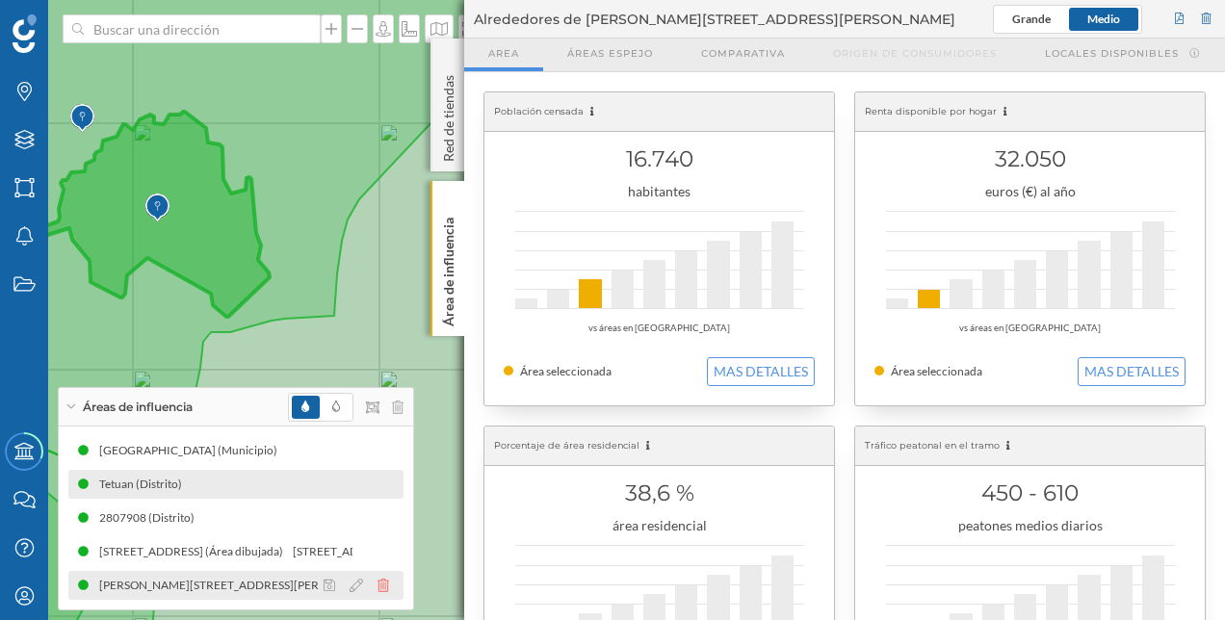
click at [385, 587] on icon at bounding box center [383, 585] width 12 height 13
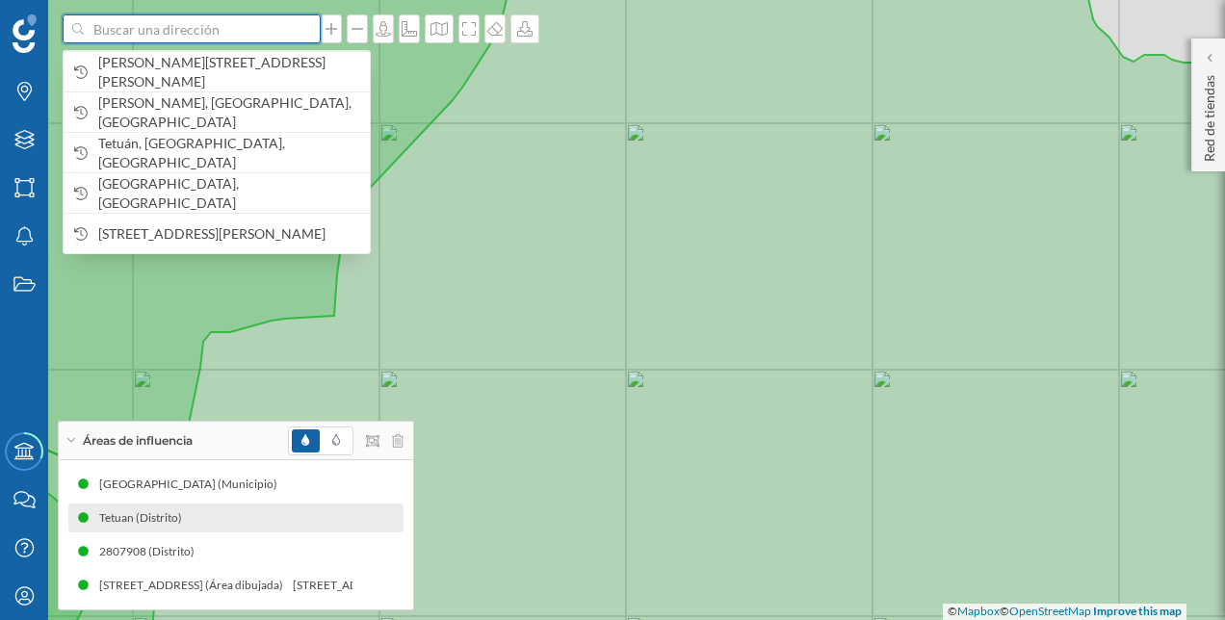
click at [281, 23] on input at bounding box center [192, 28] width 216 height 29
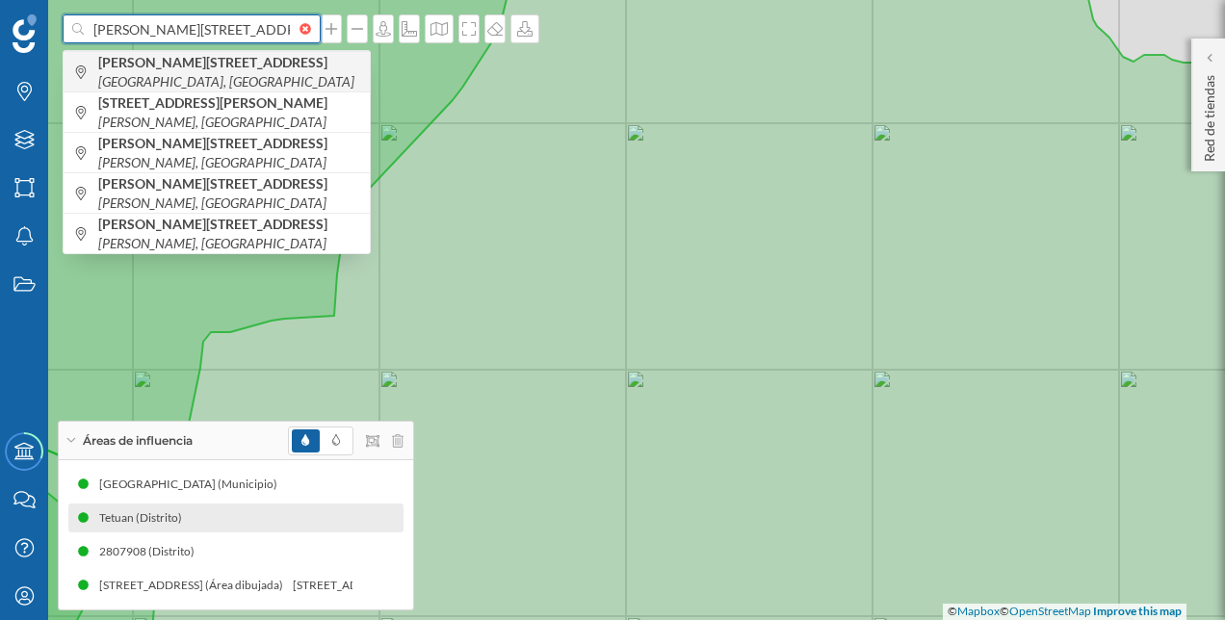
type input "[PERSON_NAME][STREET_ADDRESS]"
click at [223, 59] on div "[PERSON_NAME][STREET_ADDRESS]" at bounding box center [217, 71] width 306 height 40
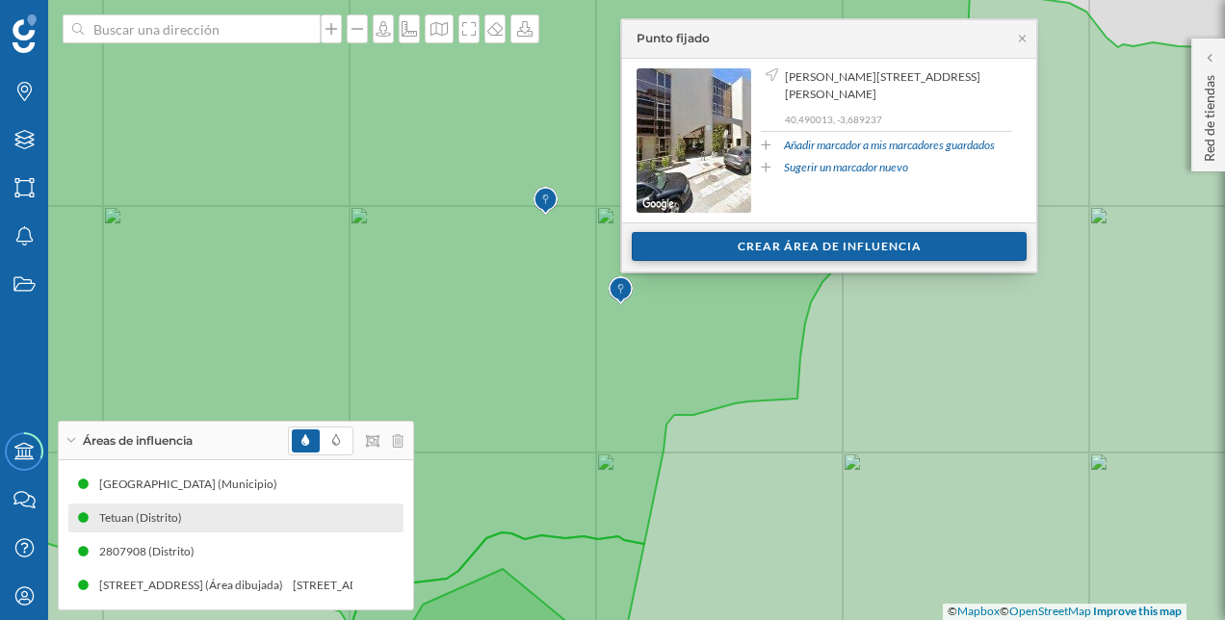
click at [781, 244] on div "Crear área de influencia" at bounding box center [829, 246] width 395 height 29
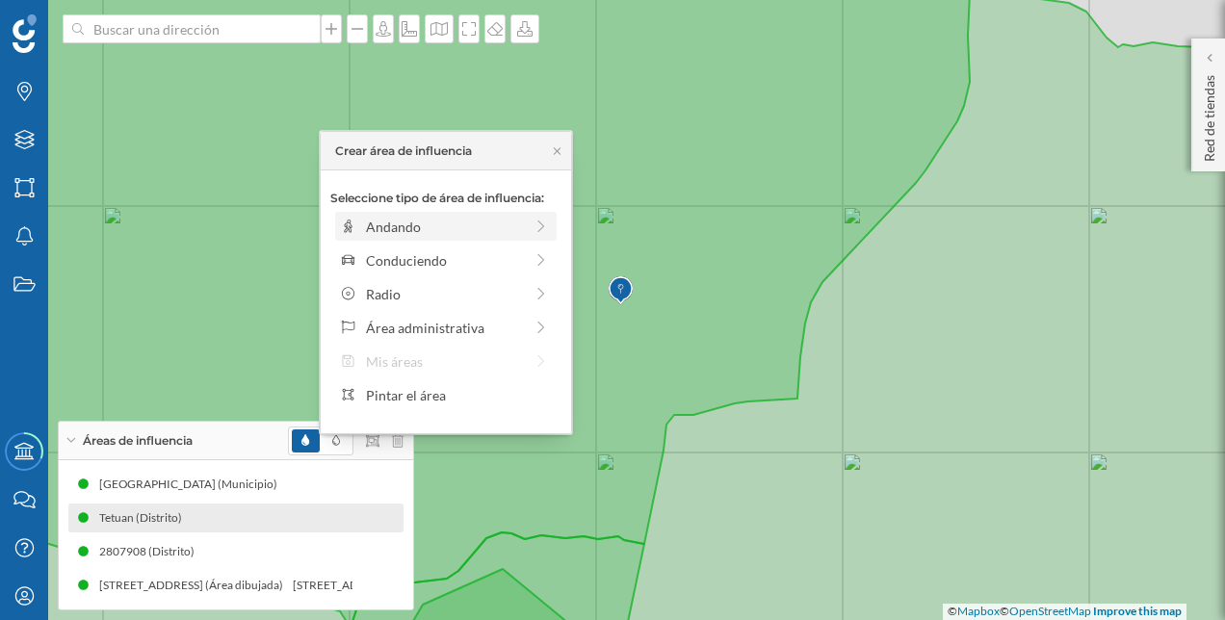
click at [549, 217] on div "Andando" at bounding box center [445, 226] width 221 height 29
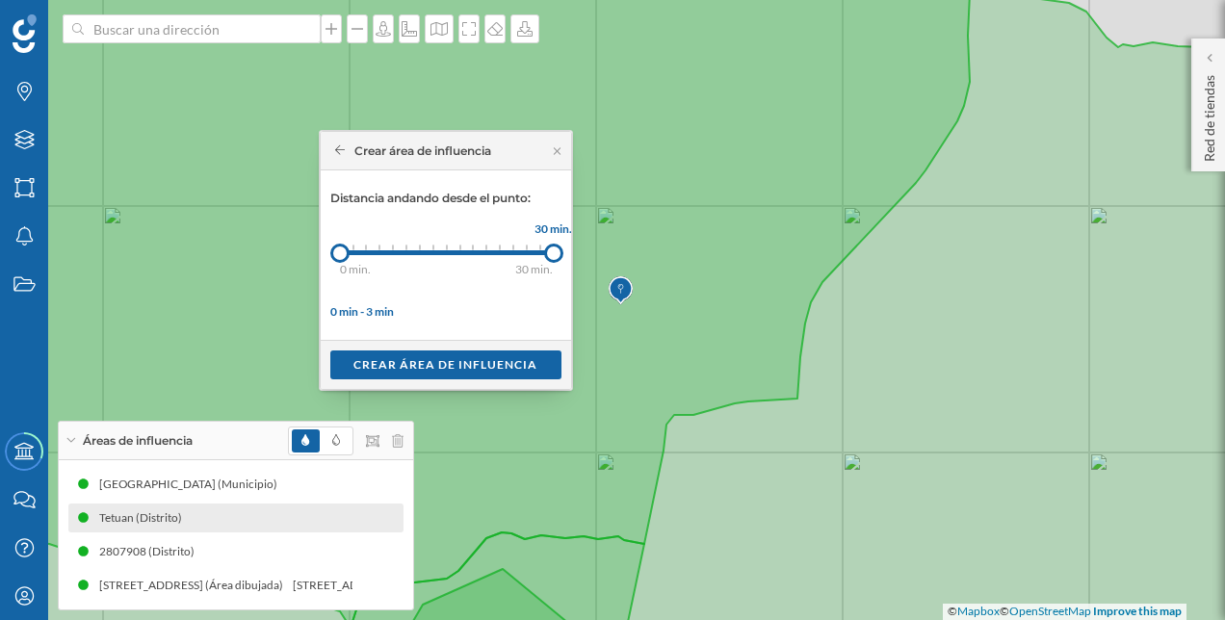
drag, startPoint x: 356, startPoint y: 252, endPoint x: 559, endPoint y: 259, distance: 203.3
click at [559, 259] on div "30 min." at bounding box center [553, 253] width 19 height 19
click at [493, 357] on div "Crear área de influencia" at bounding box center [445, 364] width 231 height 29
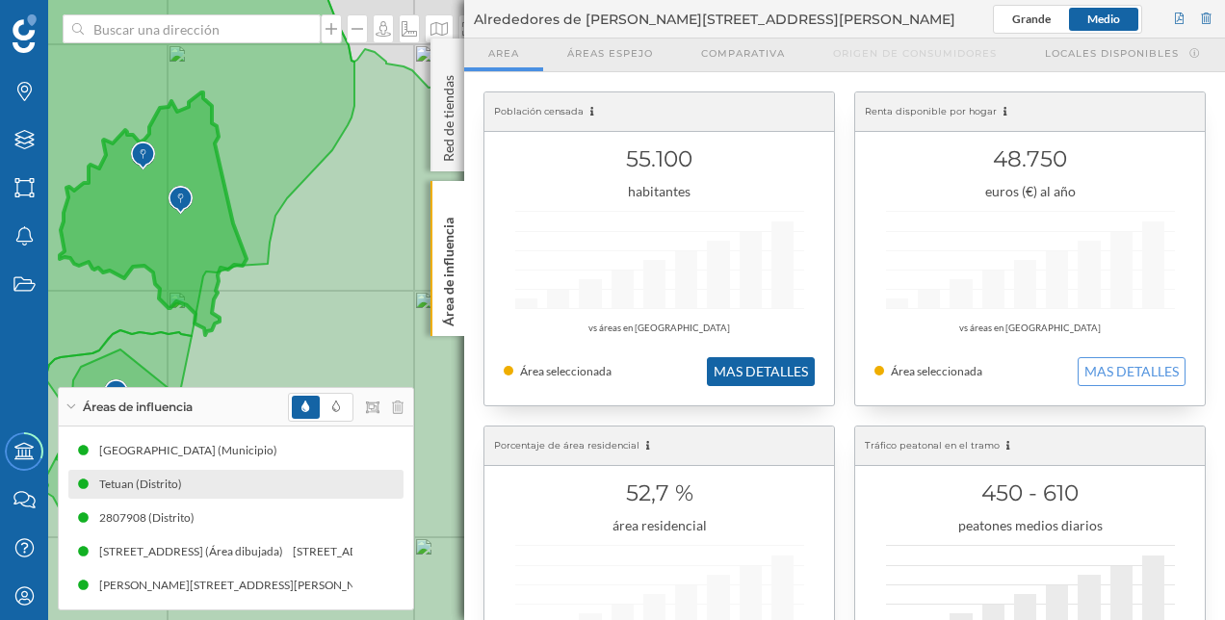
click at [764, 367] on button "MAS DETALLES" at bounding box center [761, 371] width 108 height 29
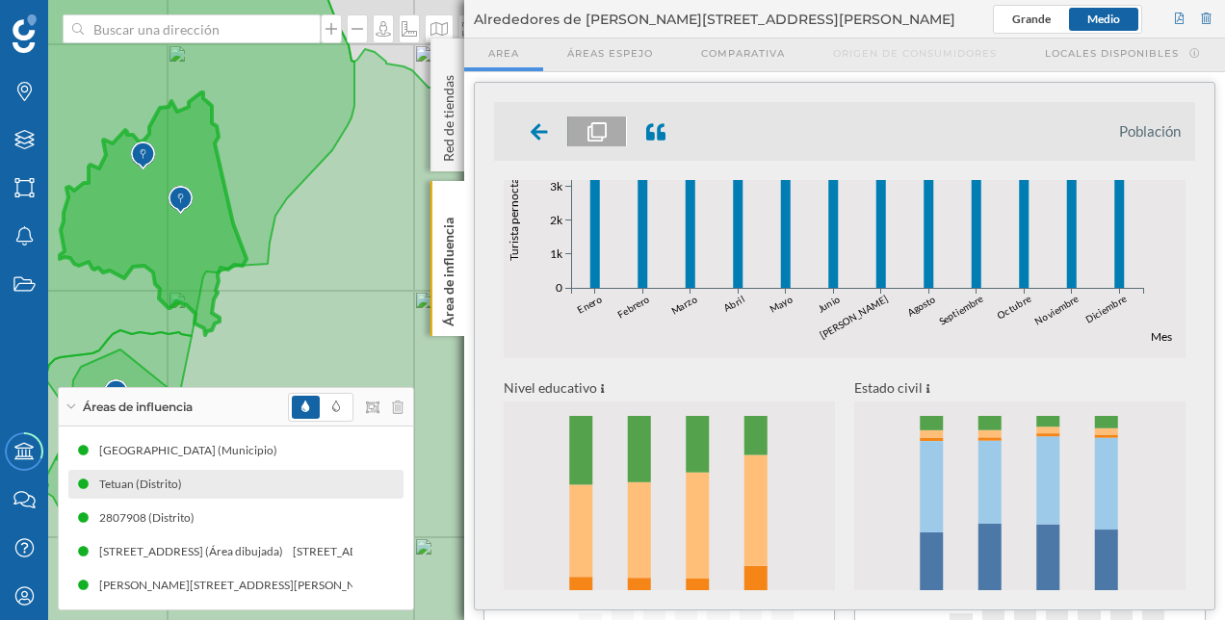
scroll to position [817, 0]
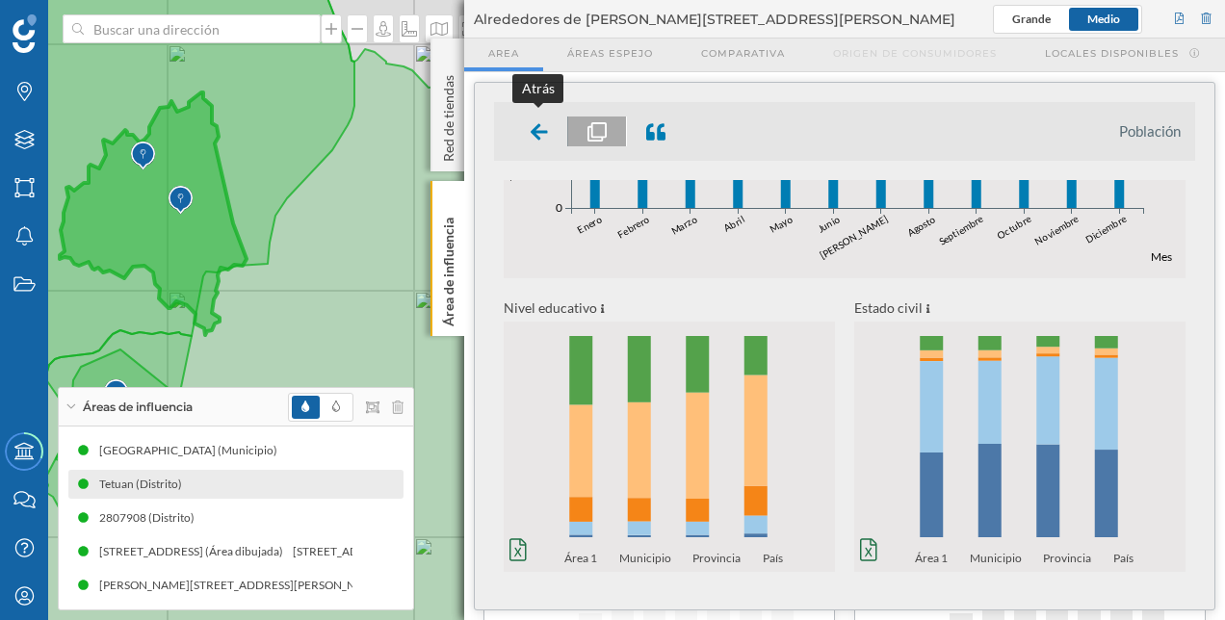
click at [546, 144] on div at bounding box center [539, 132] width 57 height 30
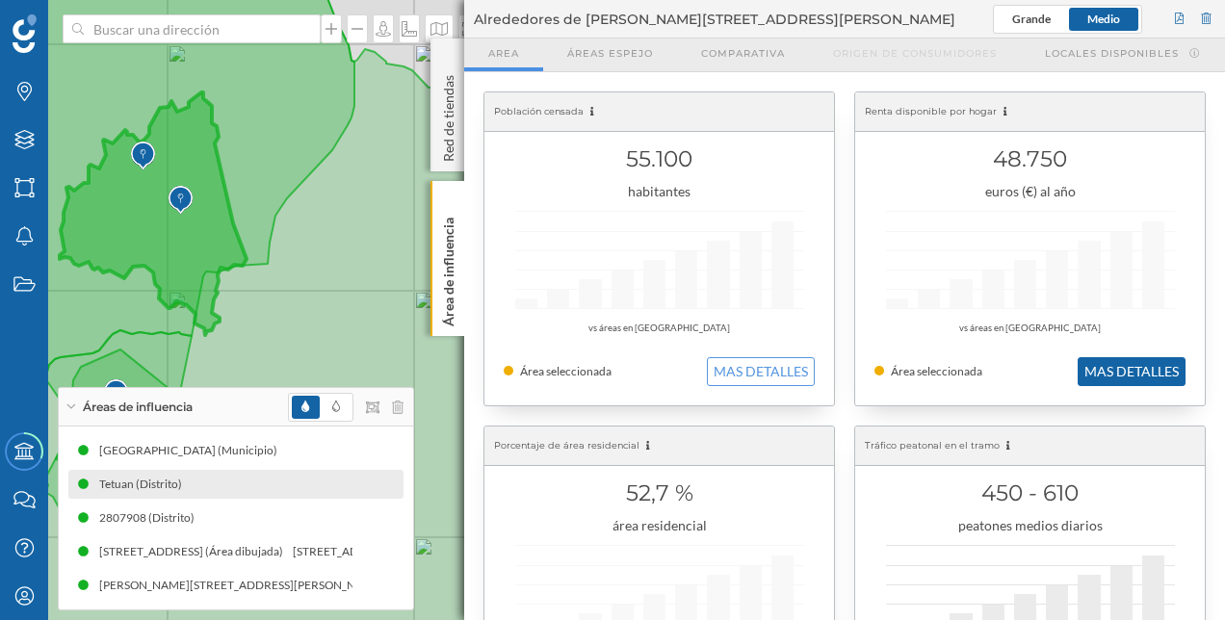
click at [1140, 370] on button "MAS DETALLES" at bounding box center [1131, 371] width 108 height 29
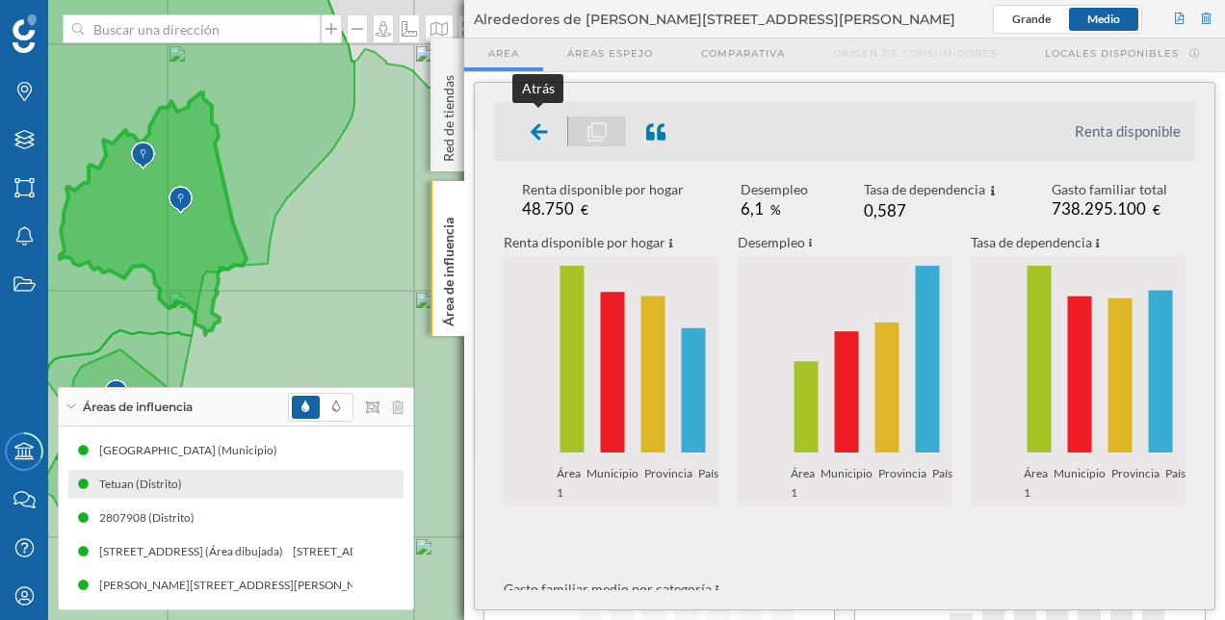
click at [528, 121] on div at bounding box center [539, 132] width 57 height 30
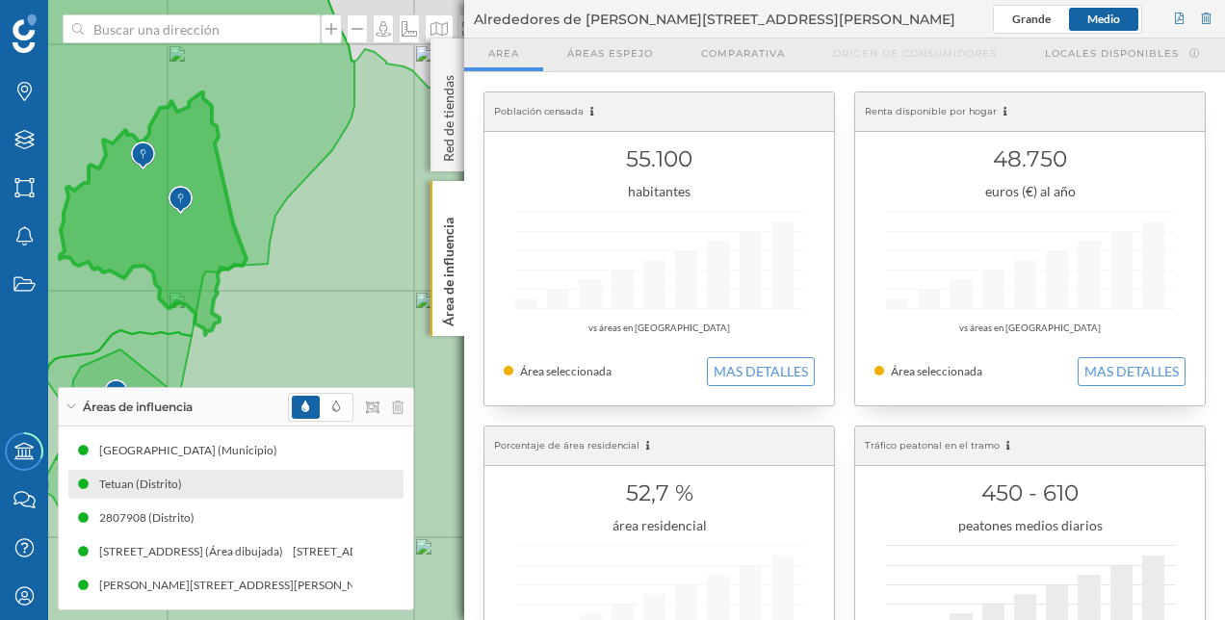
click at [706, 530] on div "área residencial" at bounding box center [659, 525] width 311 height 19
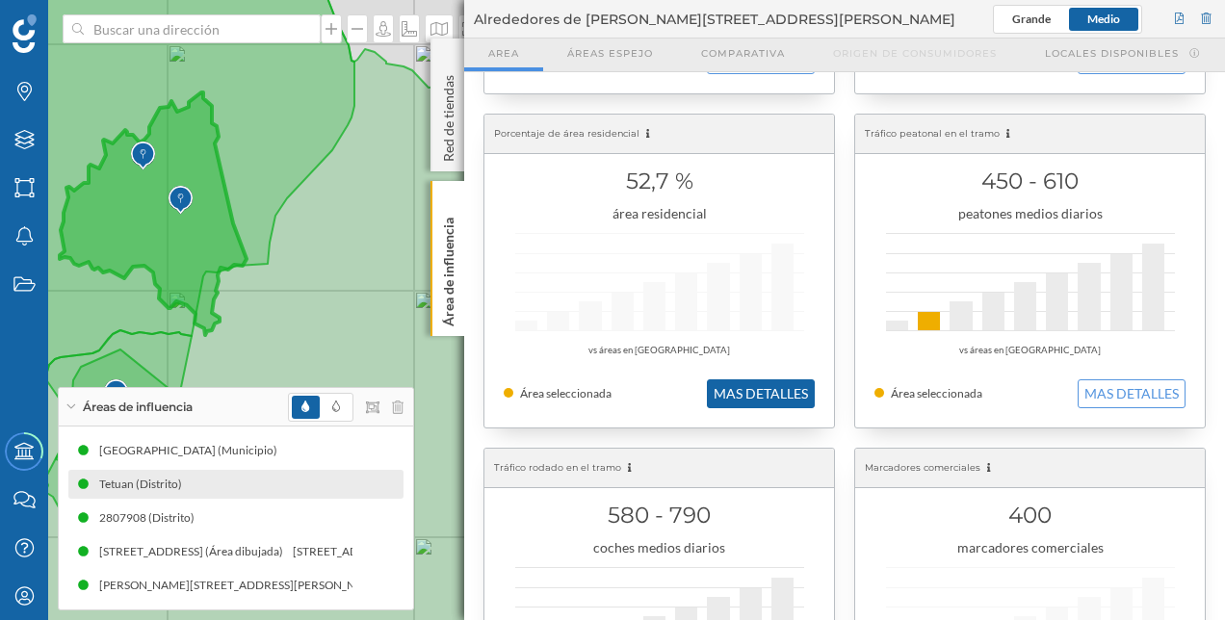
scroll to position [289, 0]
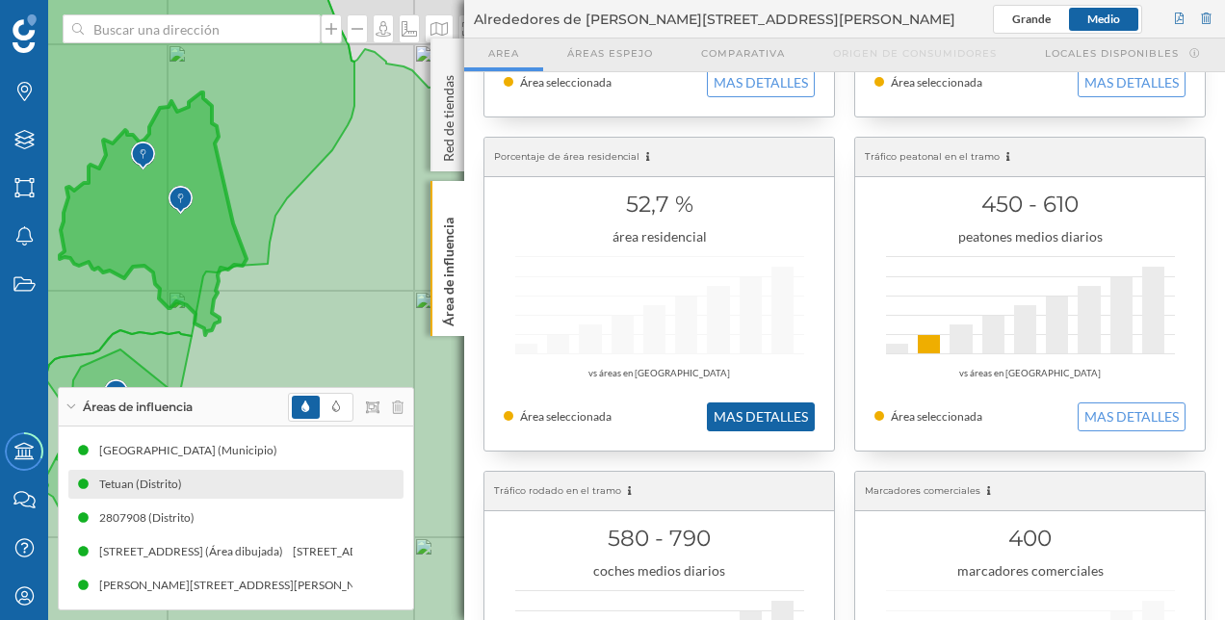
click at [728, 402] on button "MAS DETALLES" at bounding box center [761, 416] width 108 height 29
